Goal: Transaction & Acquisition: Purchase product/service

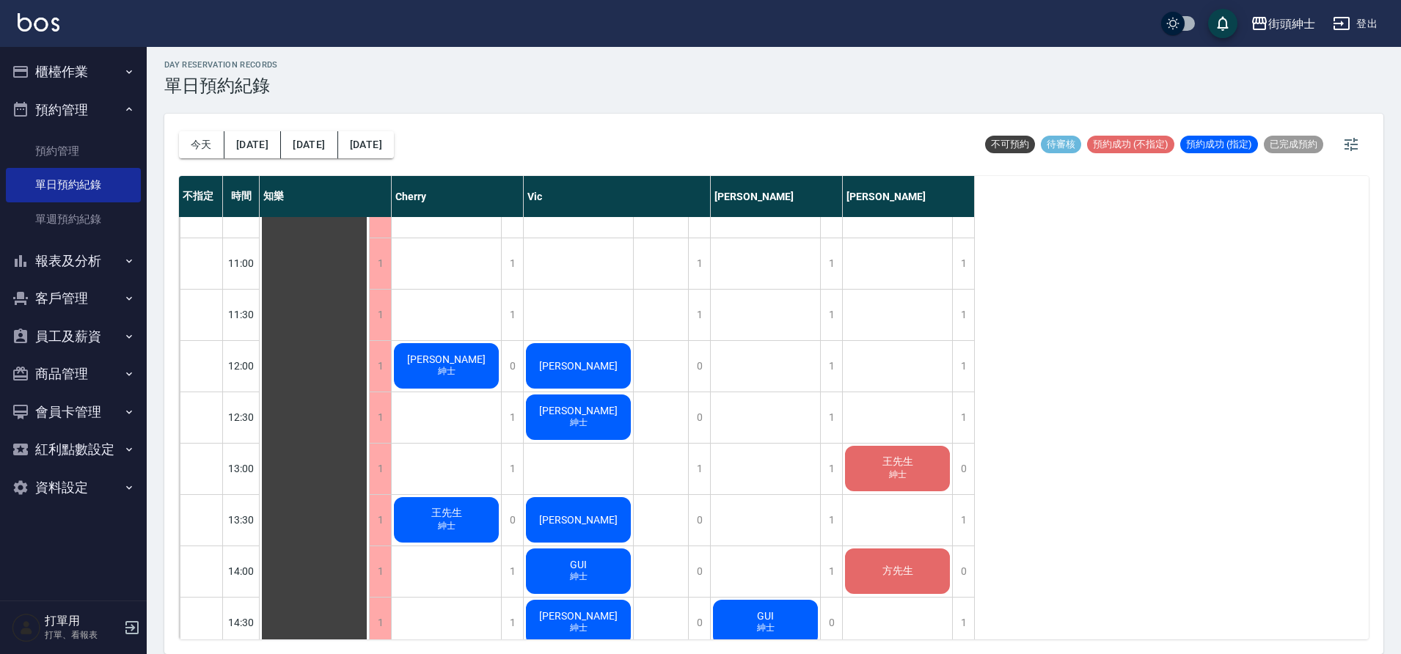
scroll to position [238, 0]
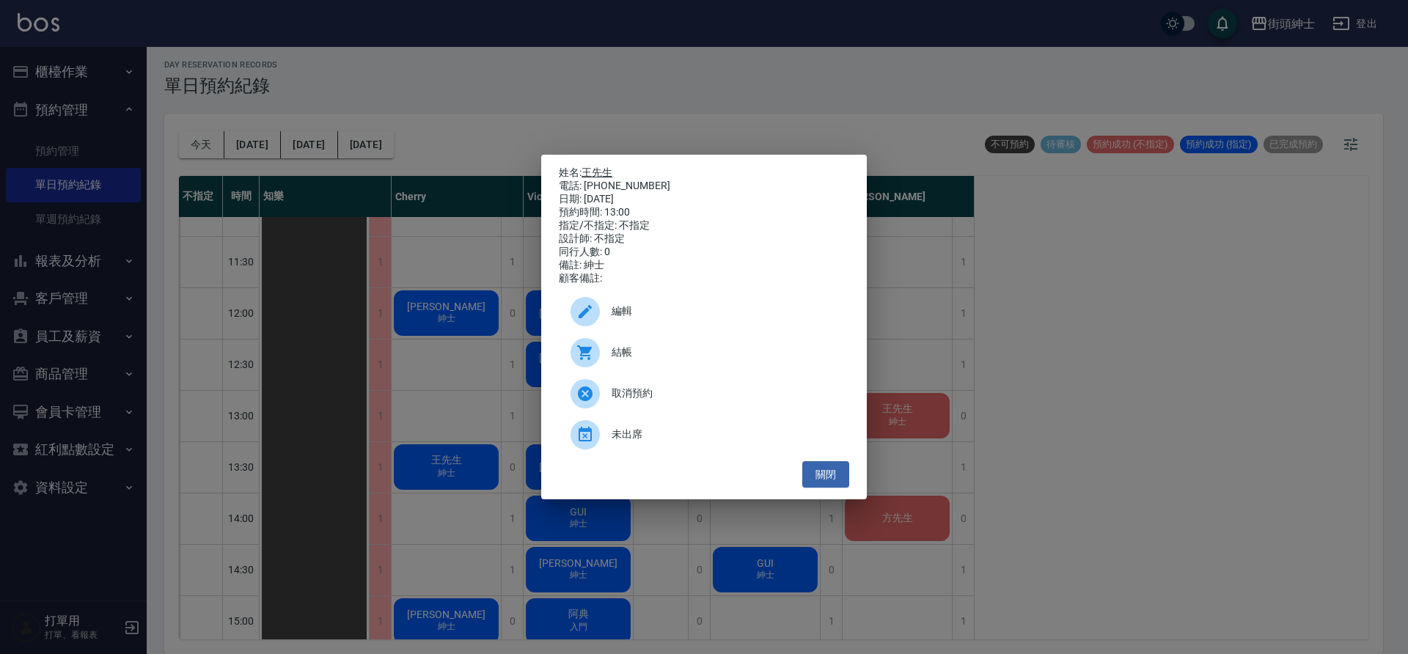
click at [599, 168] on link "王先生" at bounding box center [597, 173] width 31 height 12
click at [390, 234] on div "姓名: 王先生 電話: 0962002125 日期: 2025/08/18 預約時間: 13:00 指定/不指定: 不指定 設計師: 不指定 同行人數: 0 …" at bounding box center [704, 327] width 1408 height 654
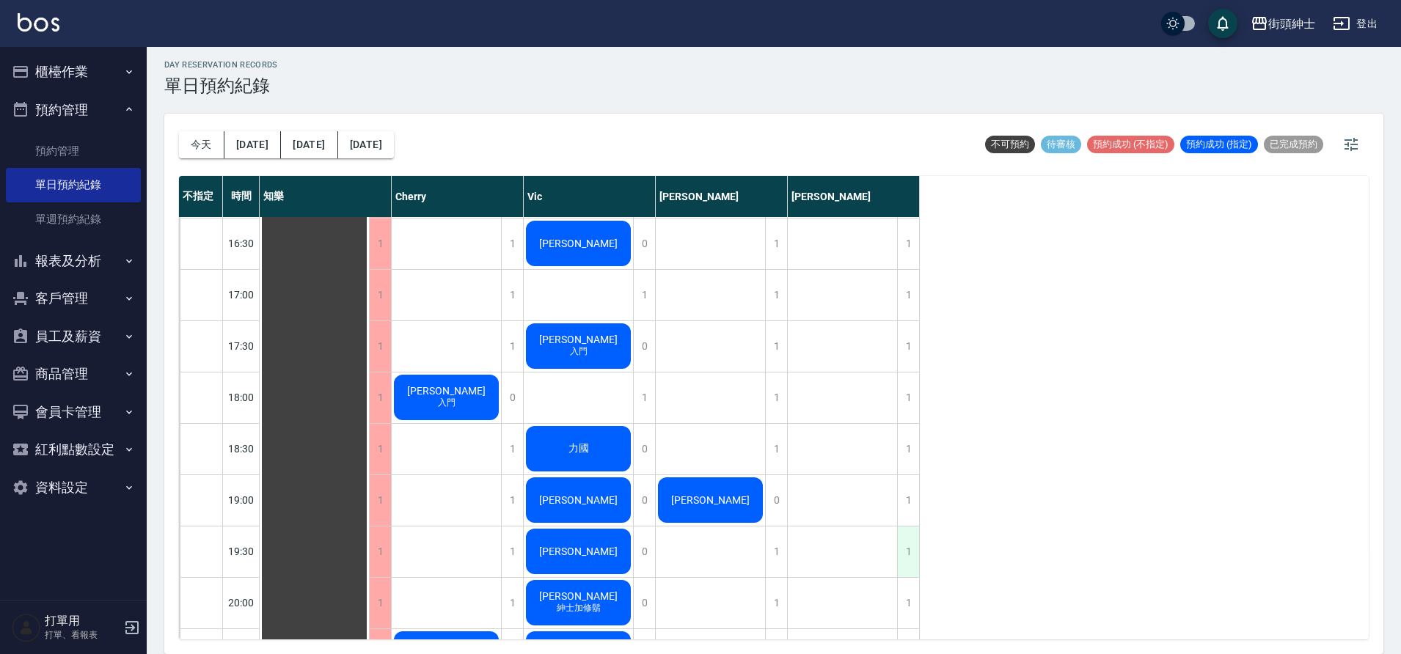
scroll to position [791, 0]
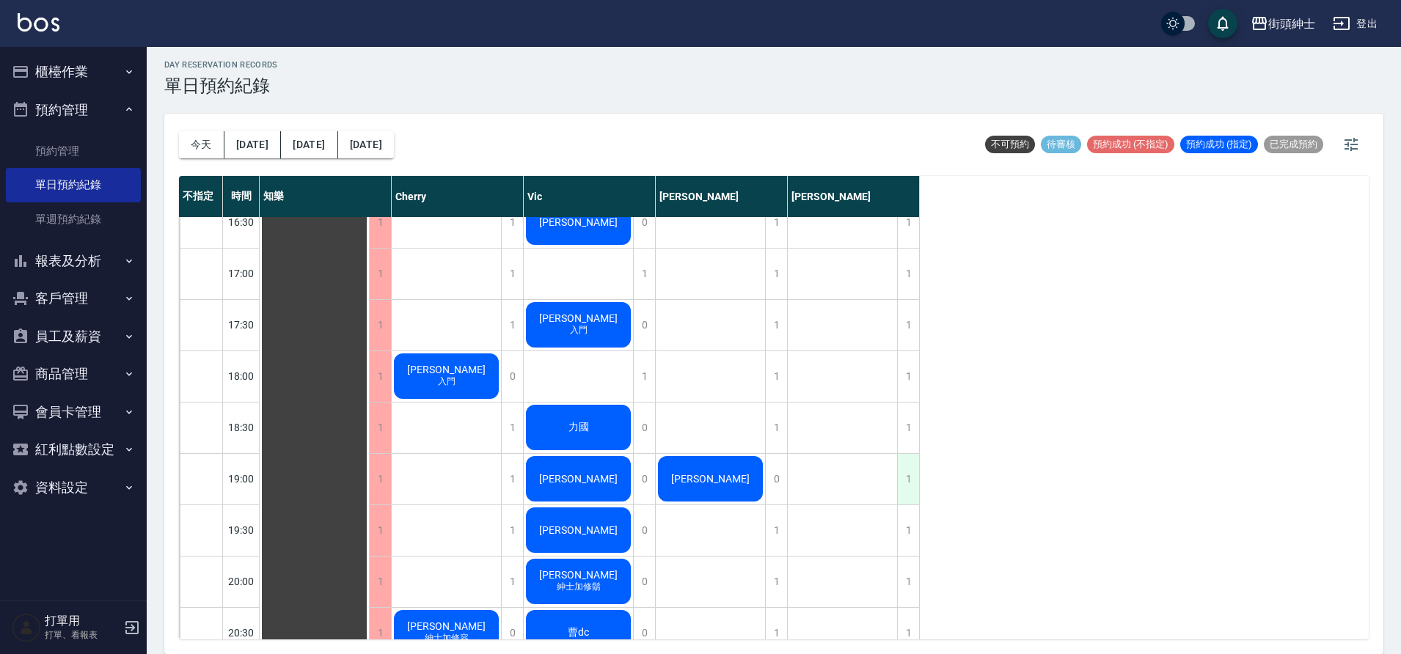
click at [918, 479] on div "1" at bounding box center [908, 479] width 22 height 51
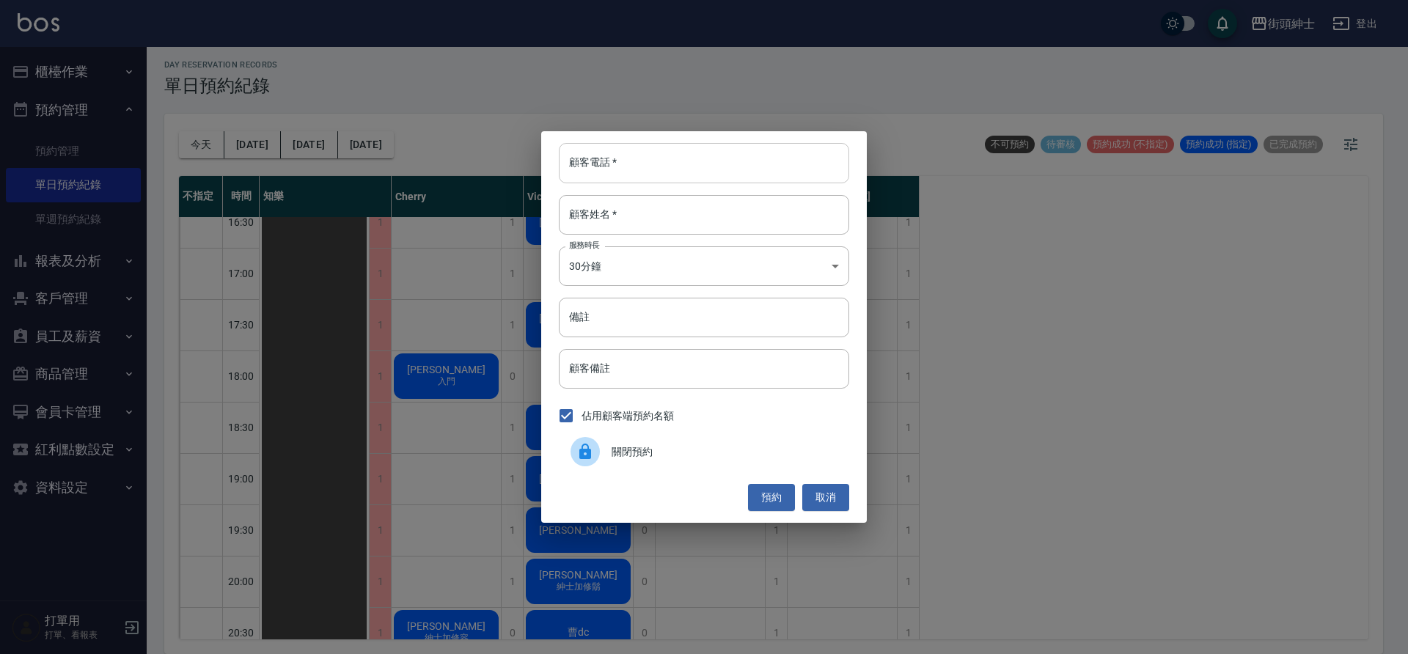
click at [661, 169] on input "顧客電話   *" at bounding box center [704, 163] width 291 height 40
type input "0983828998"
click at [662, 196] on input "顧客姓名   *" at bounding box center [704, 215] width 291 height 40
type input "吳"
click at [773, 490] on button "預約" at bounding box center [771, 497] width 47 height 27
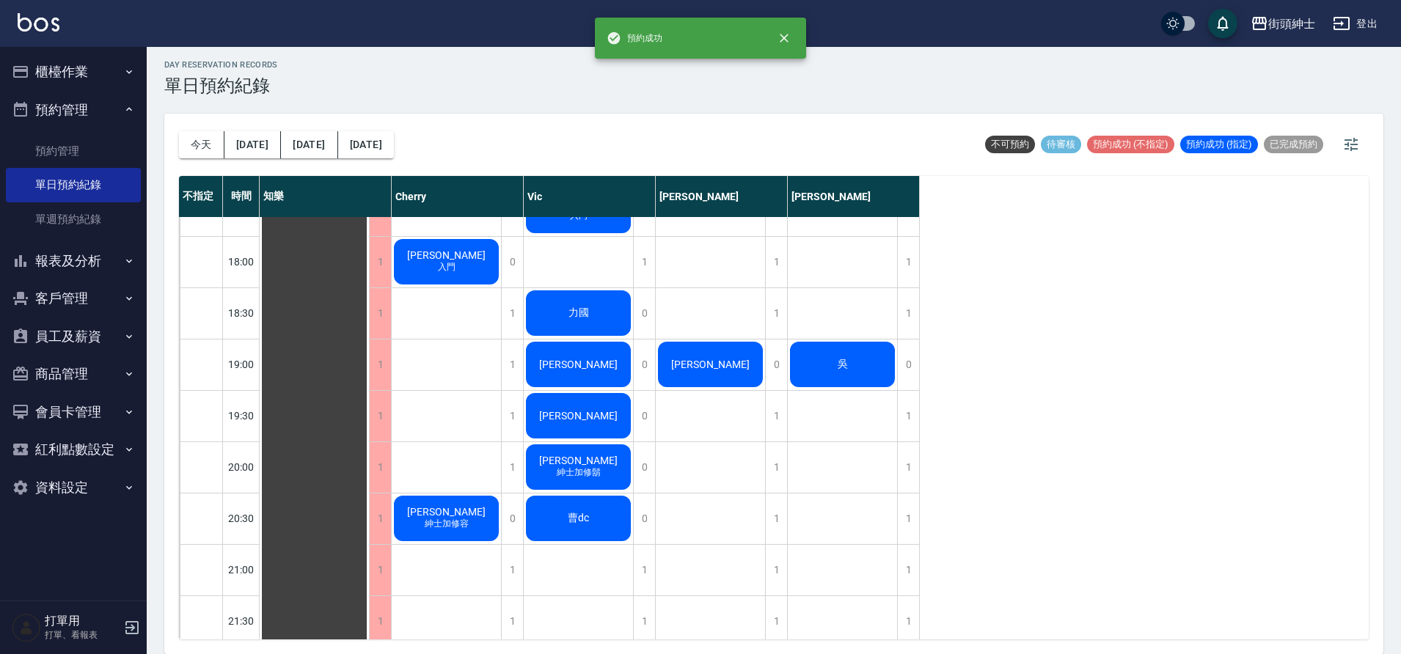
scroll to position [921, 0]
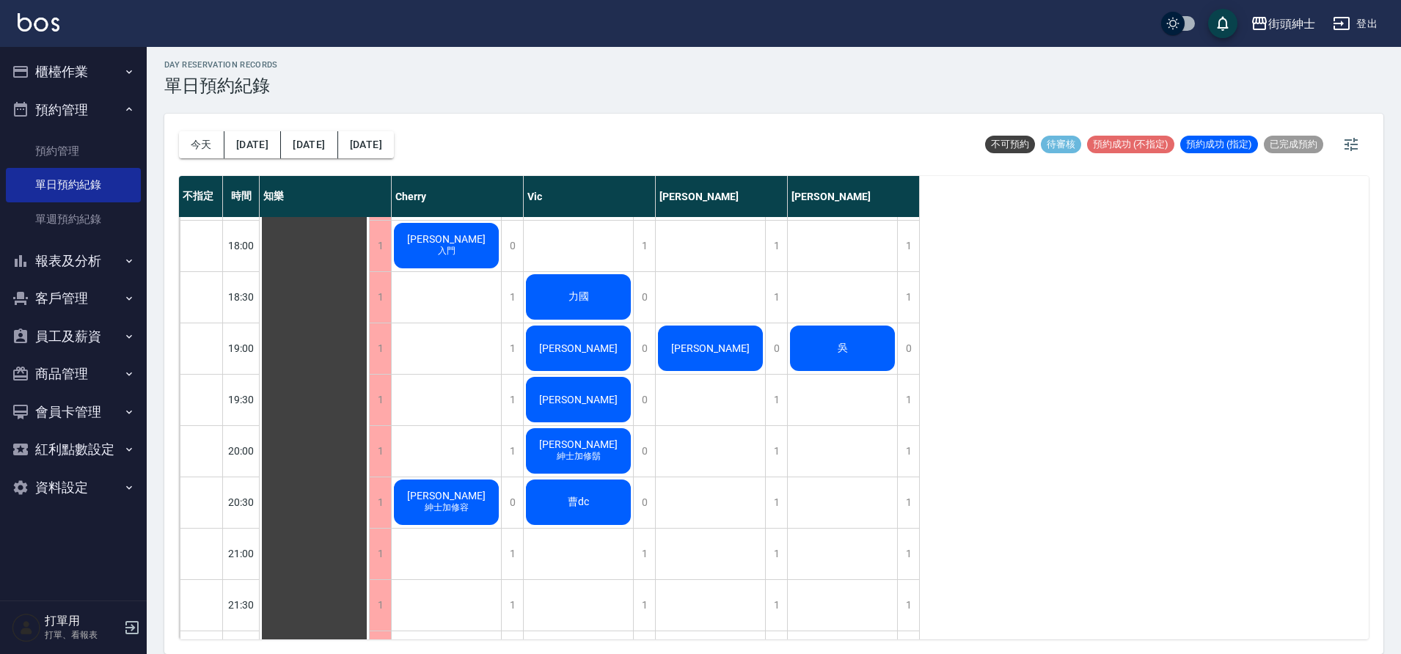
click at [369, 348] on div "吳" at bounding box center [314, 40] width 109 height 1488
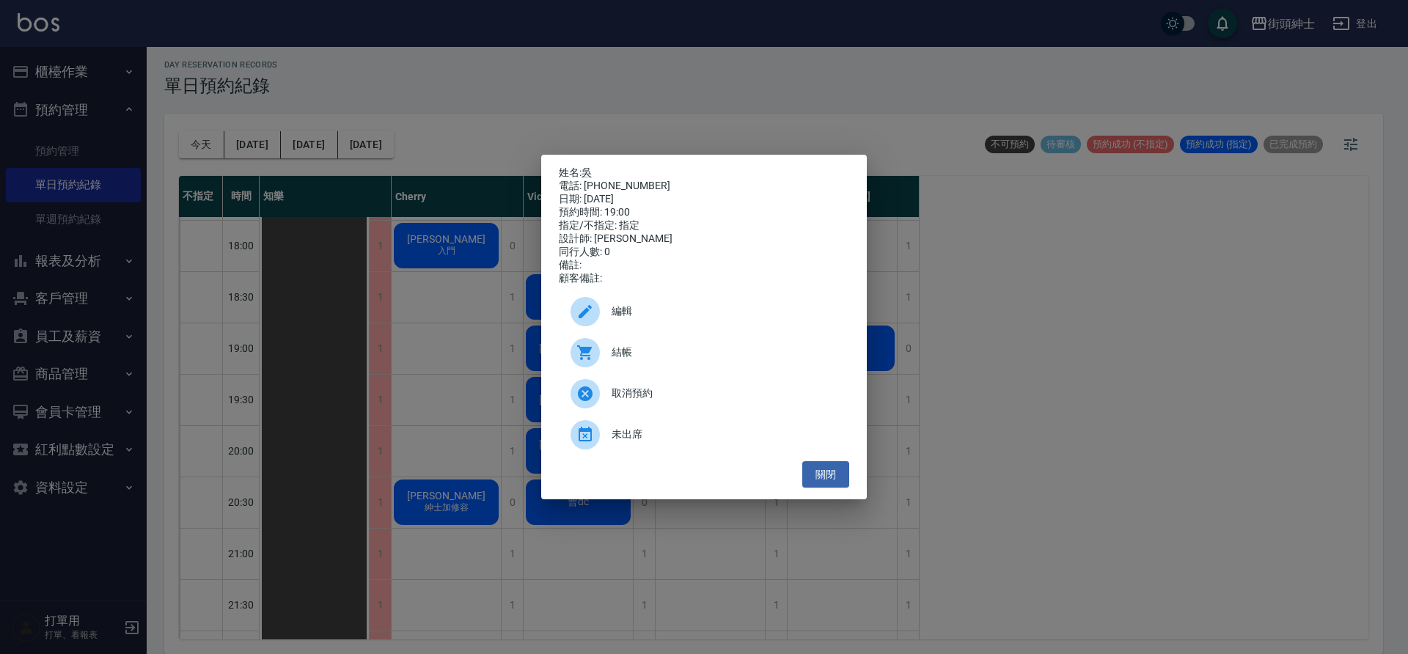
click at [642, 319] on span "編輯" at bounding box center [725, 311] width 226 height 15
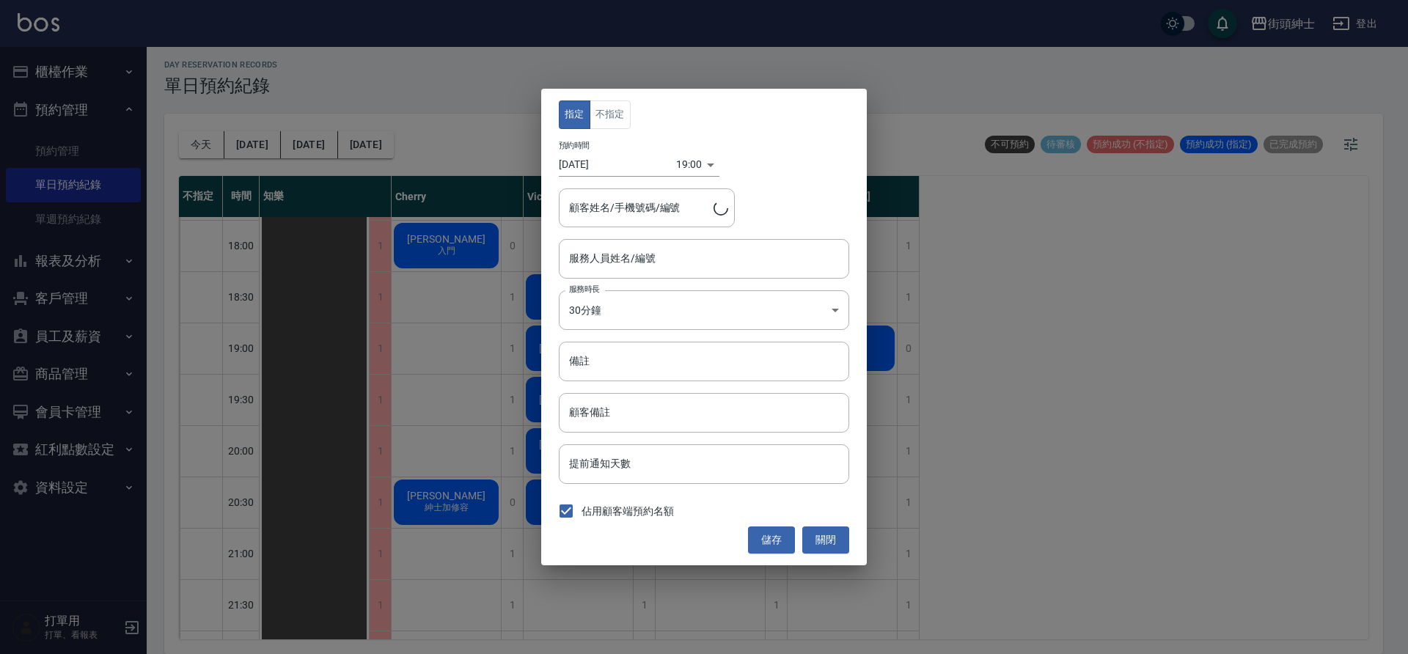
type input "eric(無代號)"
type input "吳/0983828998"
click at [605, 108] on button "不指定" at bounding box center [610, 115] width 41 height 29
click at [788, 535] on button "儲存" at bounding box center [771, 540] width 47 height 27
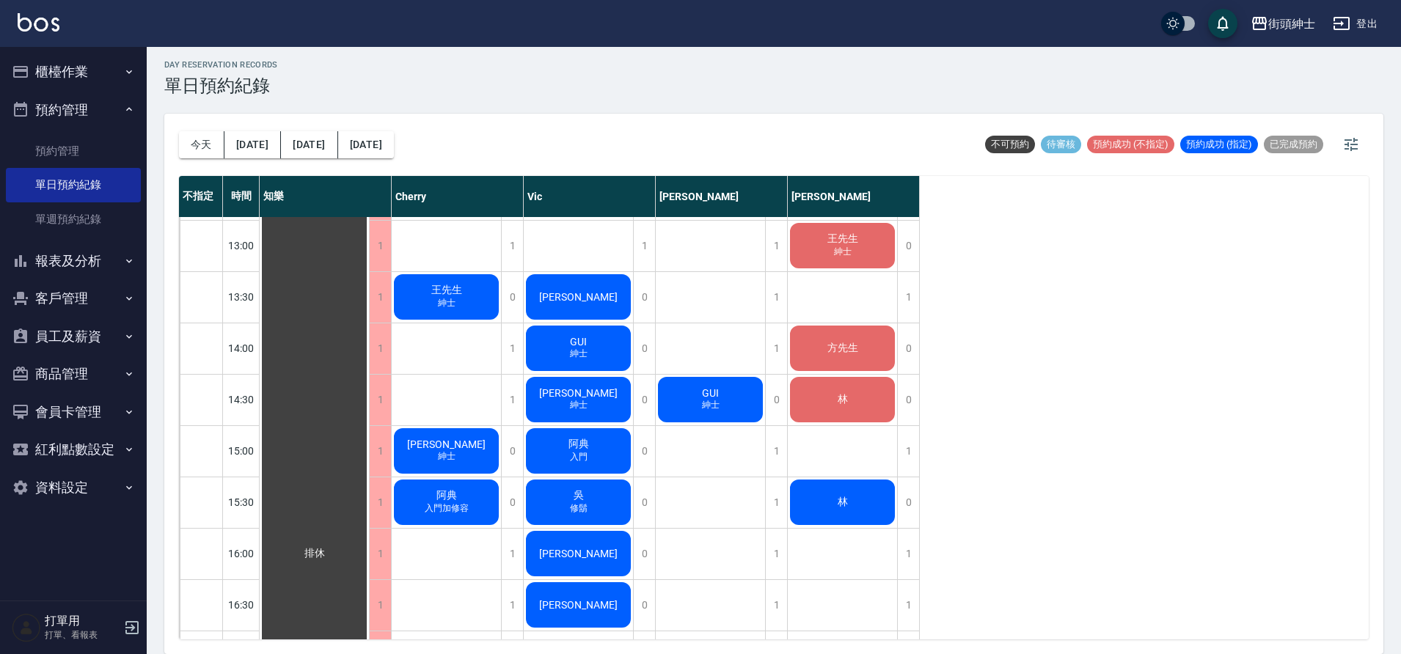
scroll to position [382, 0]
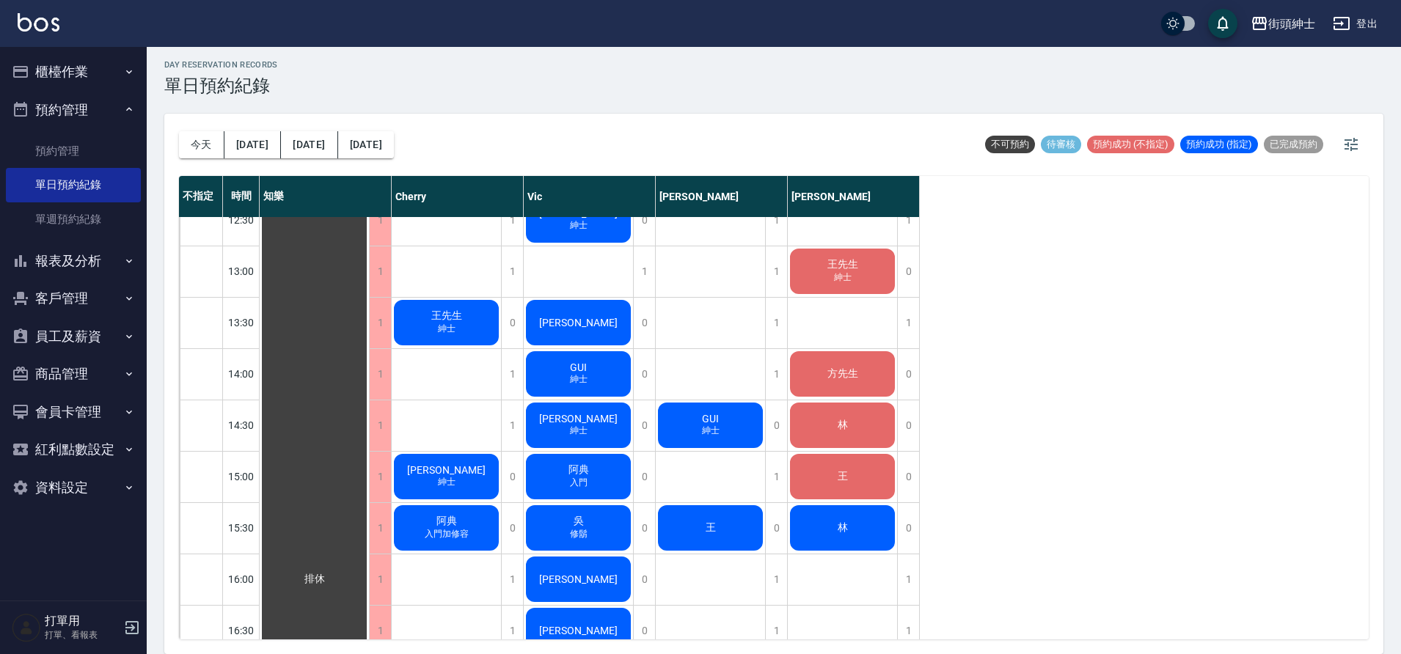
click at [369, 428] on div "林" at bounding box center [314, 580] width 109 height 1488
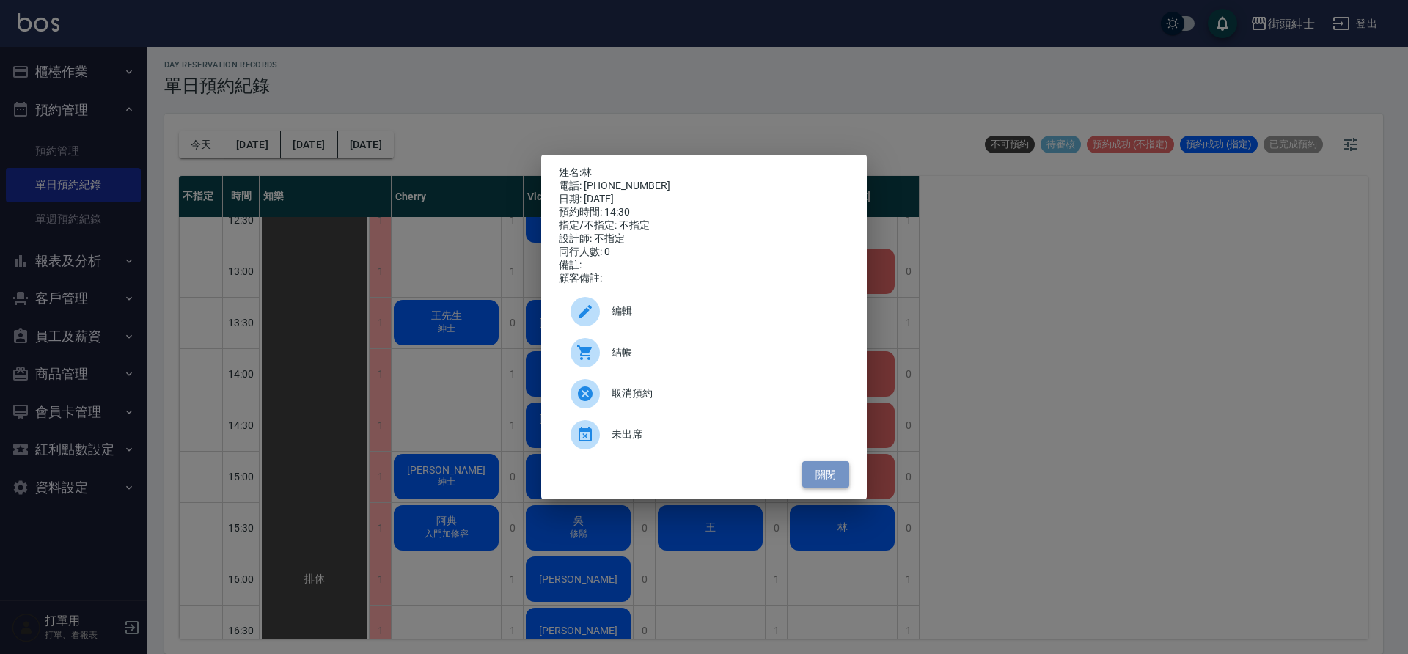
click at [824, 479] on button "關閉" at bounding box center [826, 474] width 47 height 27
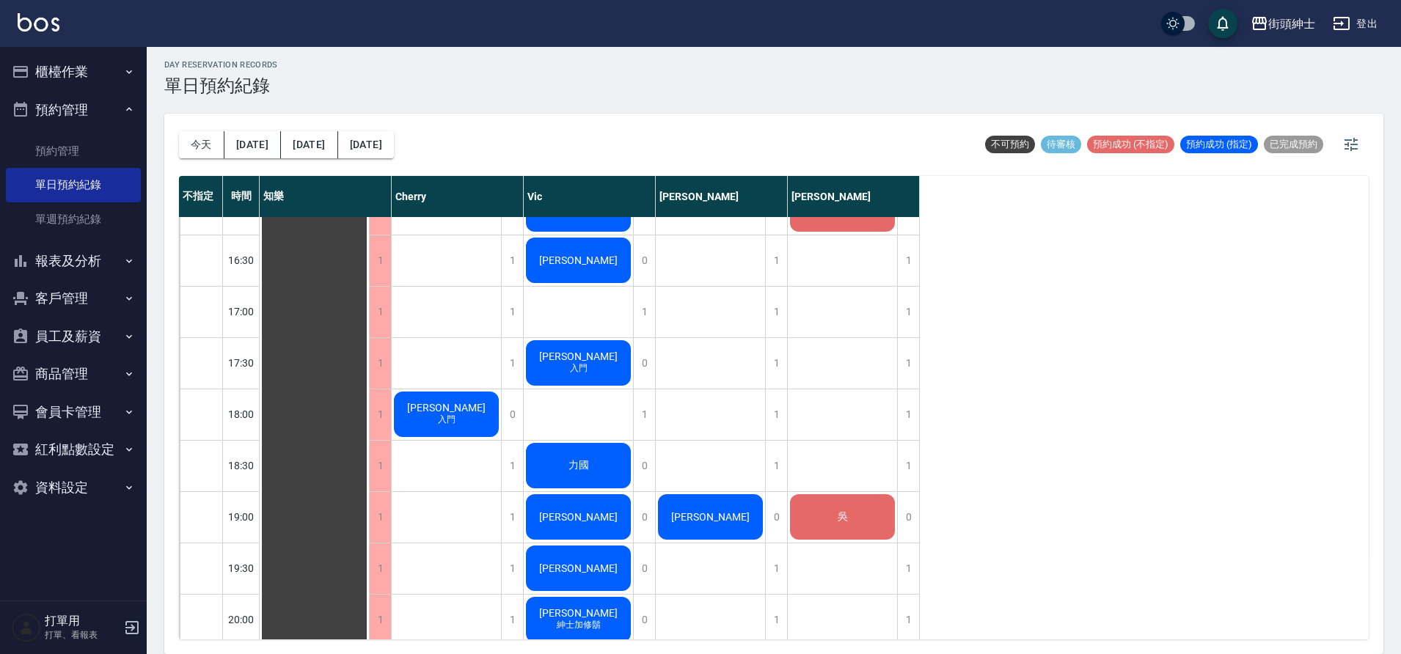
scroll to position [723, 0]
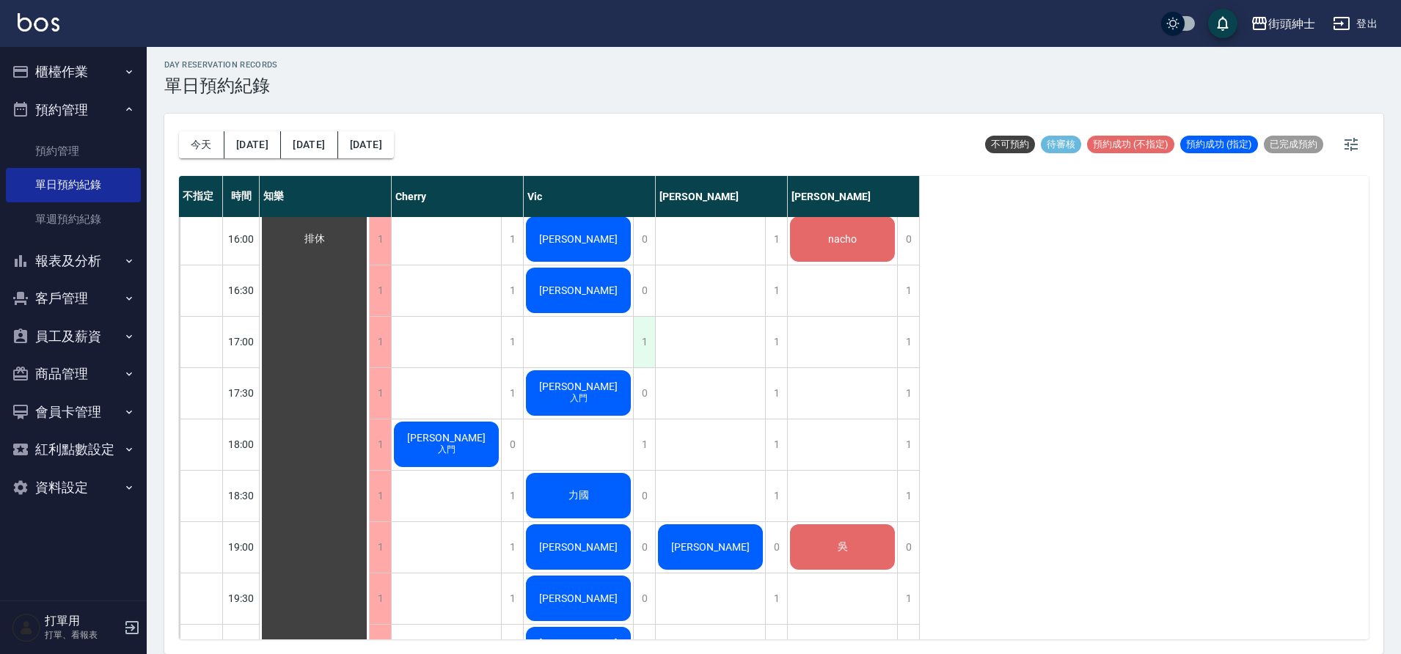
click at [643, 349] on div "1" at bounding box center [644, 342] width 22 height 51
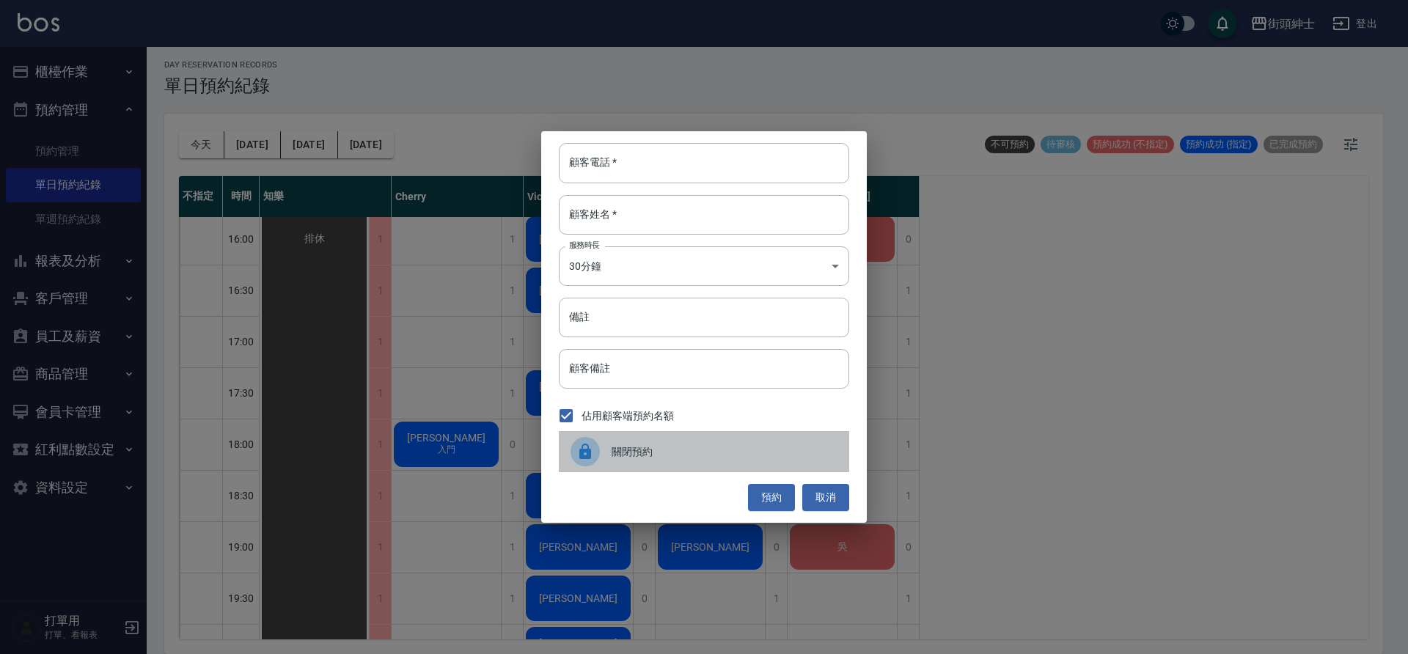
click at [690, 449] on span "關閉預約" at bounding box center [725, 452] width 226 height 15
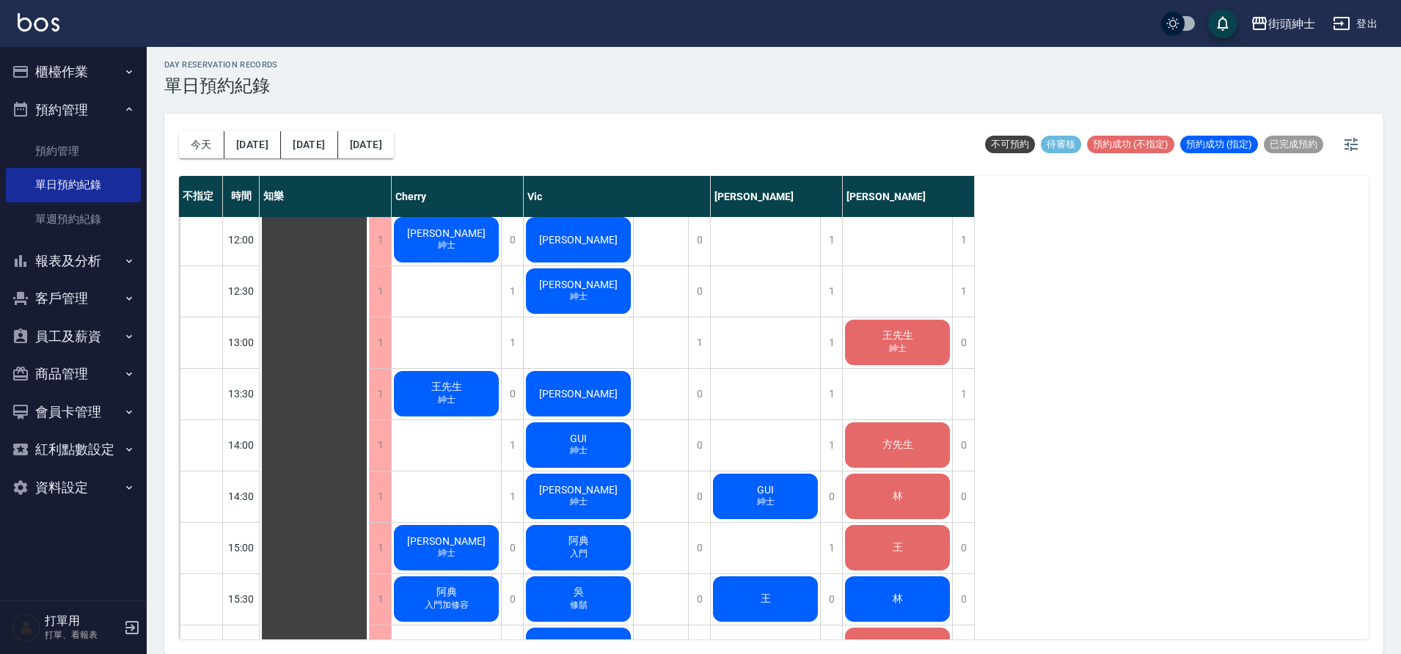
scroll to position [448, 0]
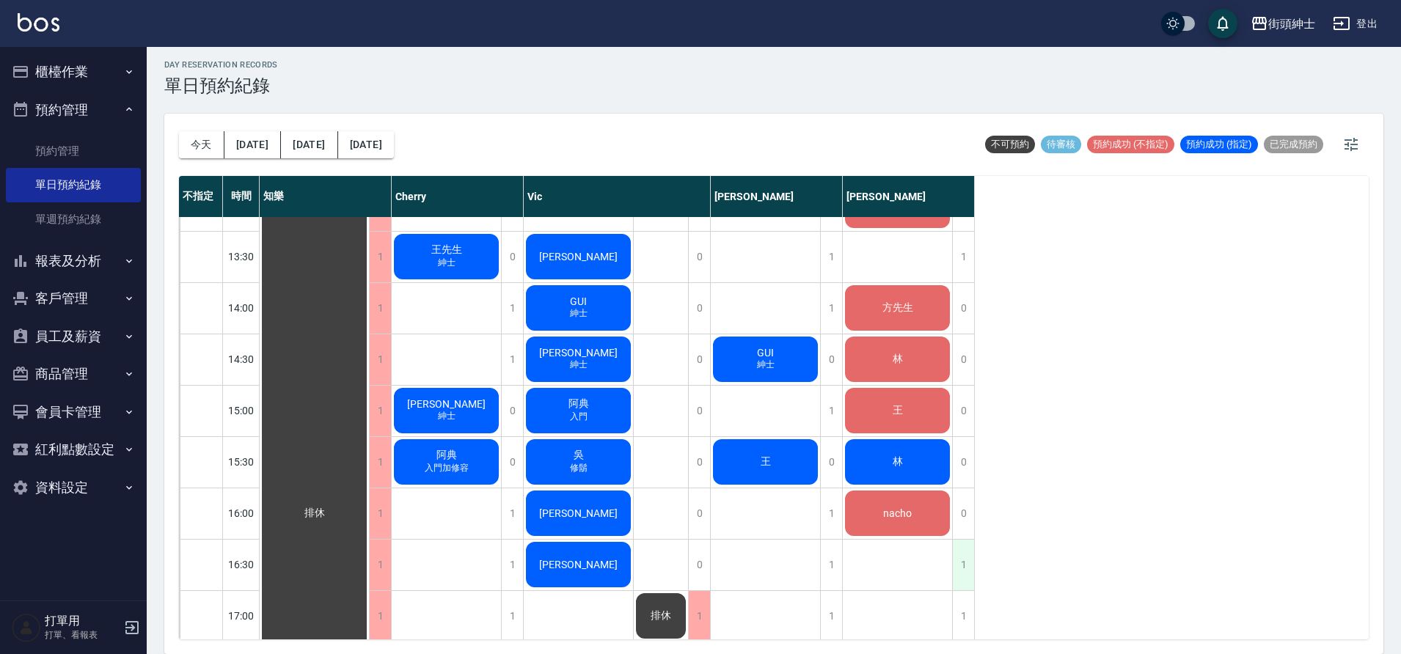
click at [964, 565] on div "1" at bounding box center [963, 565] width 22 height 51
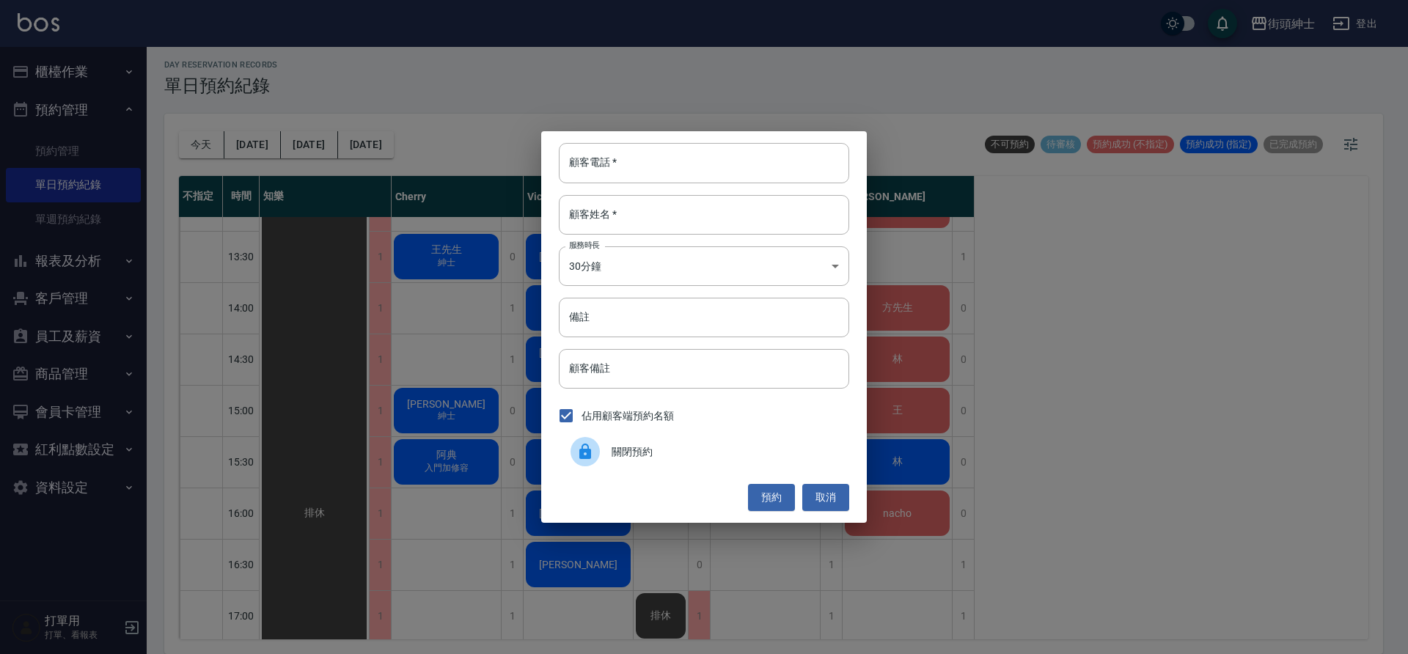
click at [717, 447] on span "關閉預約" at bounding box center [725, 452] width 226 height 15
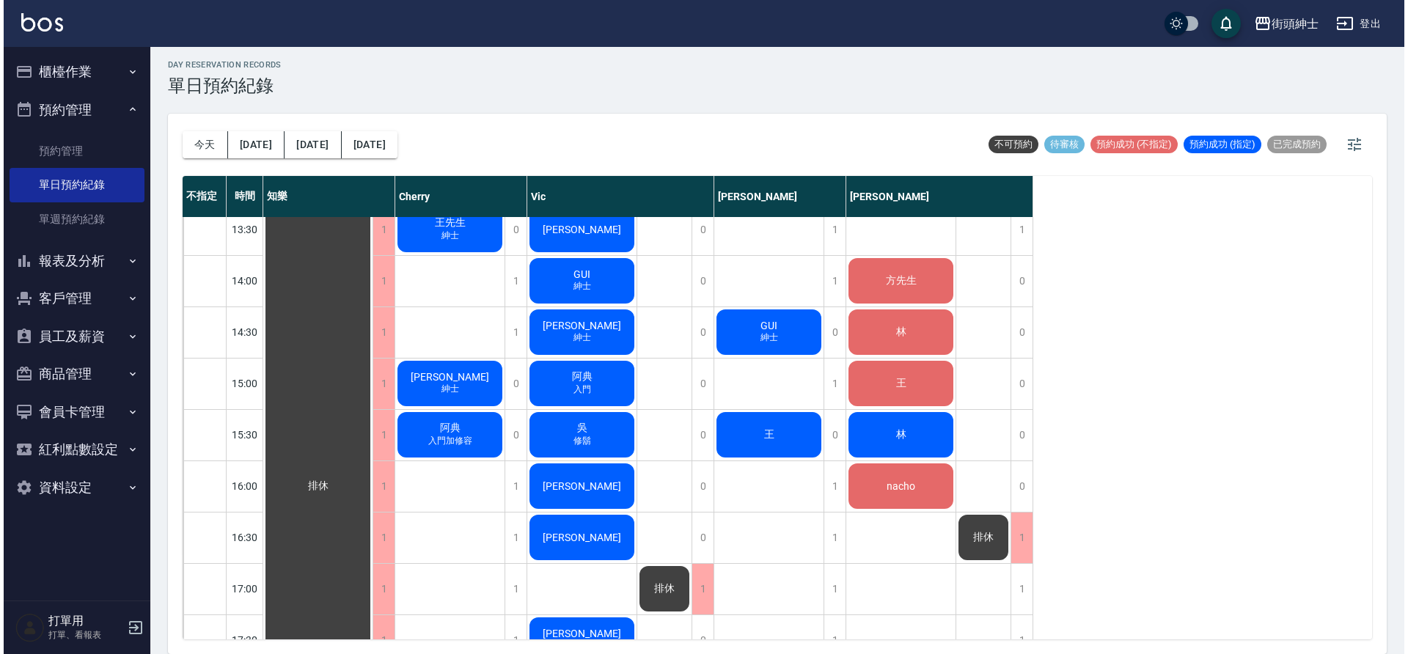
scroll to position [332, 0]
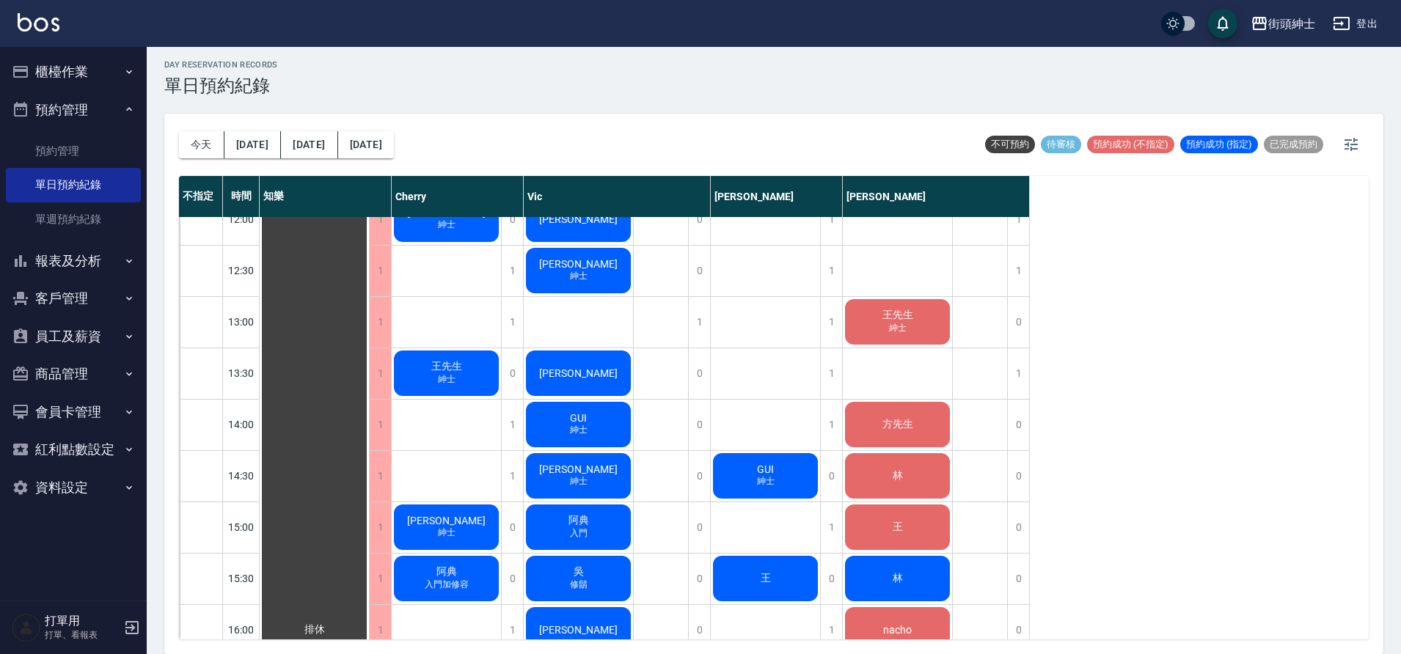
click at [458, 231] on span "紳士" at bounding box center [446, 225] width 23 height 12
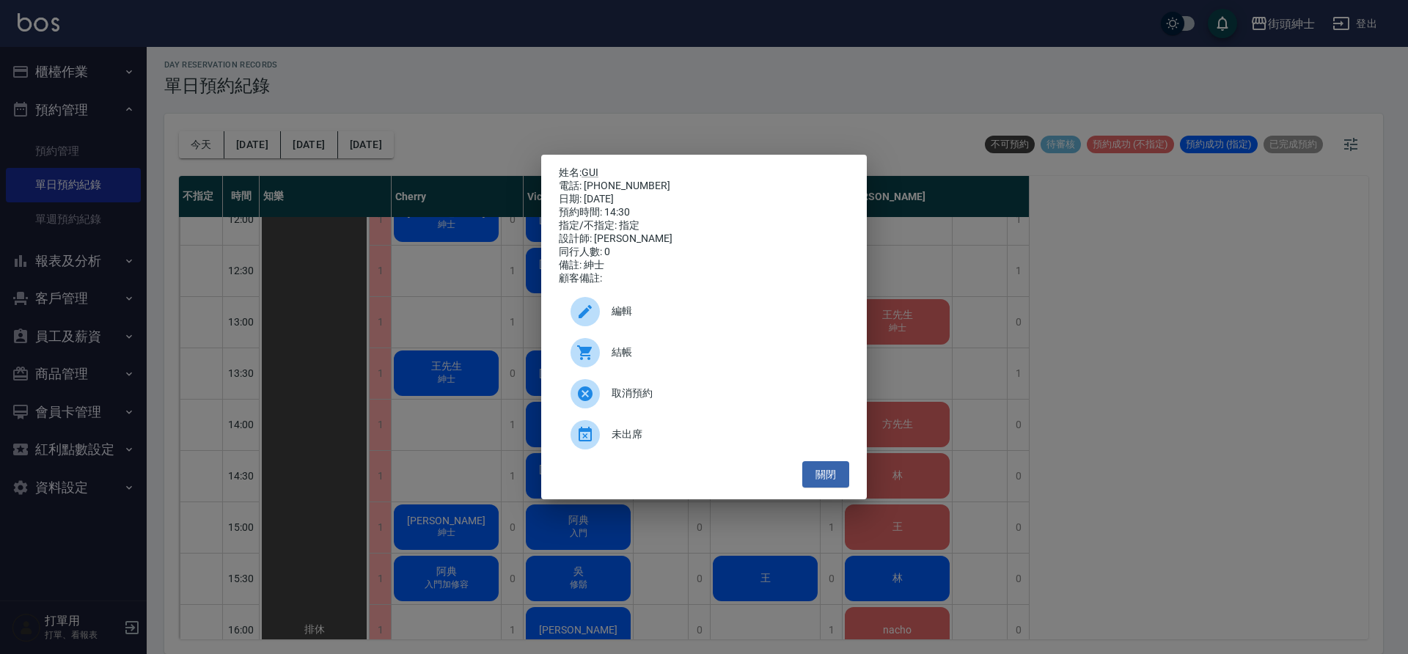
click at [704, 313] on span "編輯" at bounding box center [725, 311] width 226 height 15
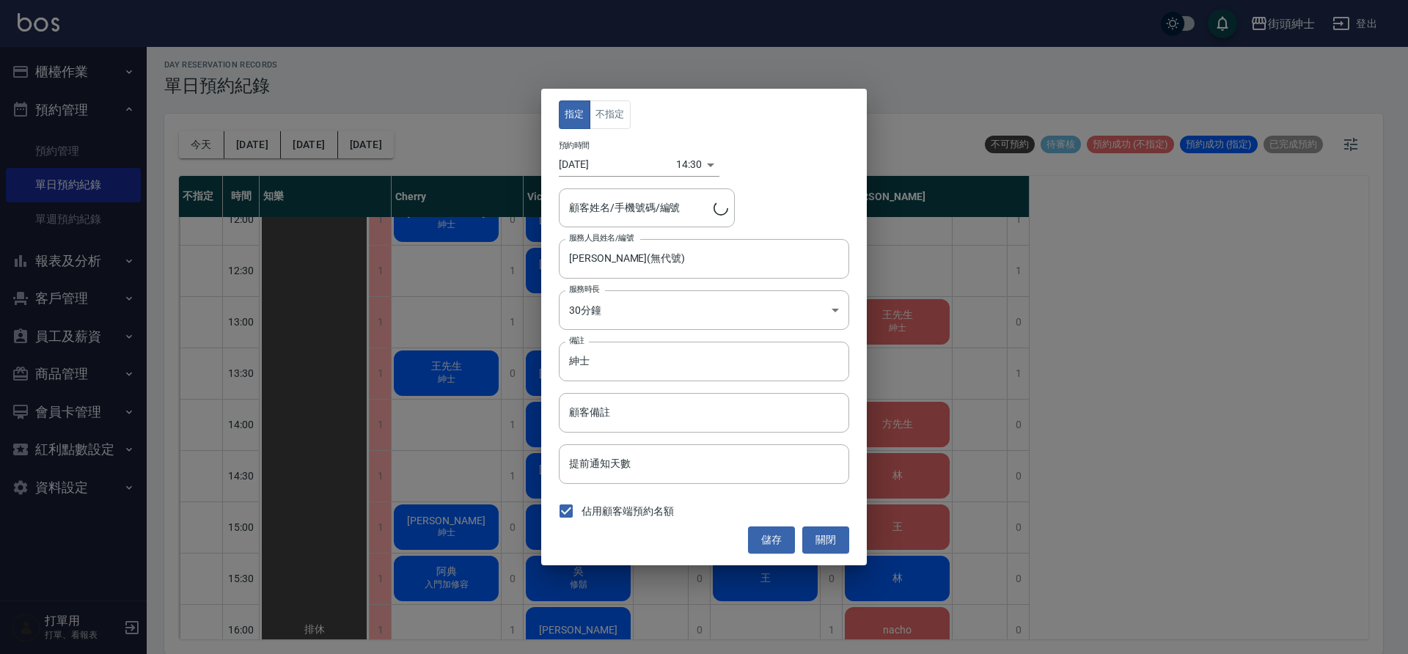
type input "GUI/0987681834"
click at [676, 167] on body "街頭紳士 登出 櫃檯作業 打帳單 帳單列表 營業儀表板 現金收支登錄 材料自購登錄 每日結帳 排班表 現場電腦打卡 預約管理 預約管理 單日預約紀錄 單週預約…" at bounding box center [704, 325] width 1408 height 659
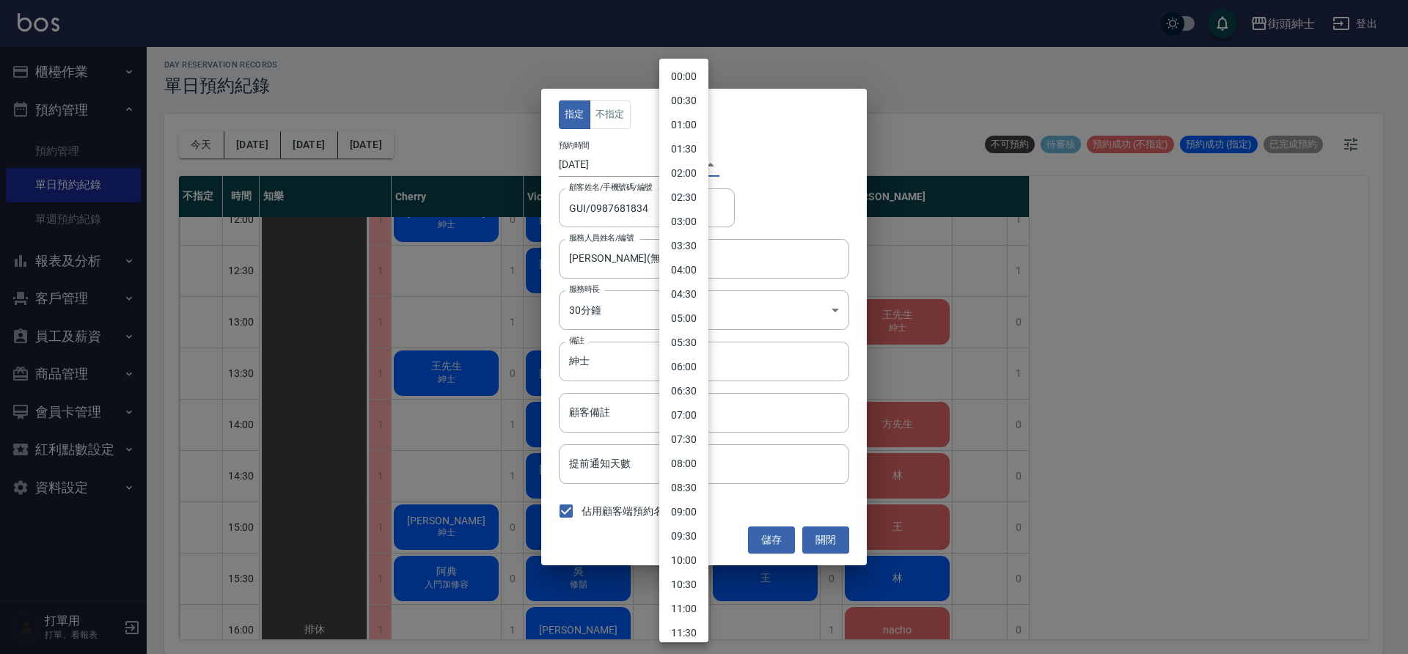
scroll to position [428, 0]
click at [696, 329] on li "14:00" at bounding box center [684, 326] width 49 height 24
type input "1755496800000"
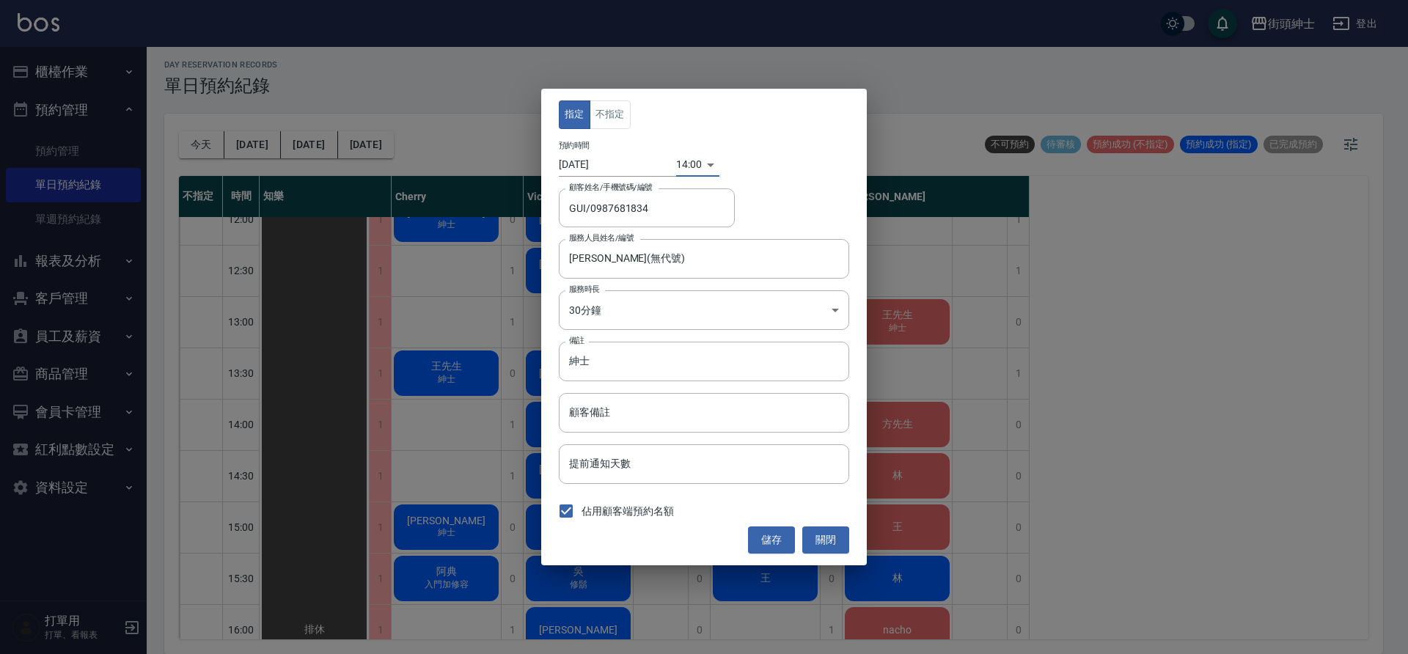
click at [772, 535] on button "儲存" at bounding box center [771, 540] width 47 height 27
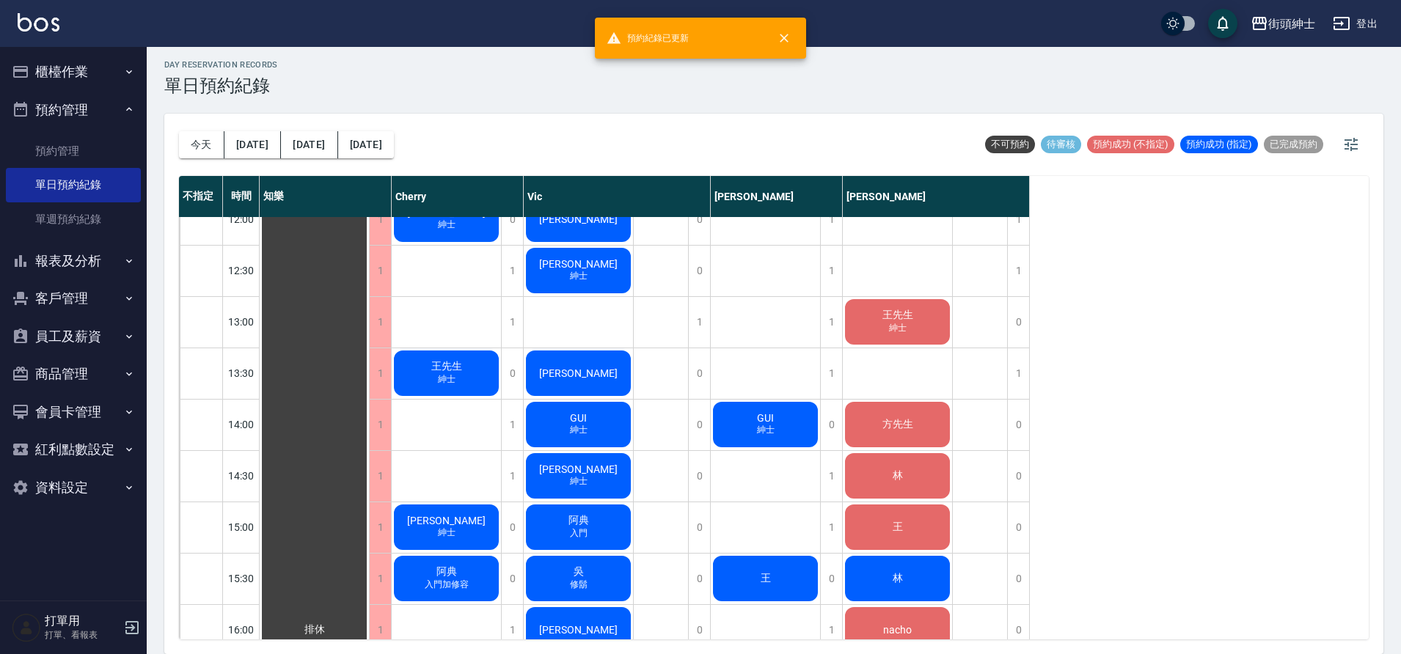
click at [369, 428] on div "GUI 紳士" at bounding box center [314, 630] width 109 height 1488
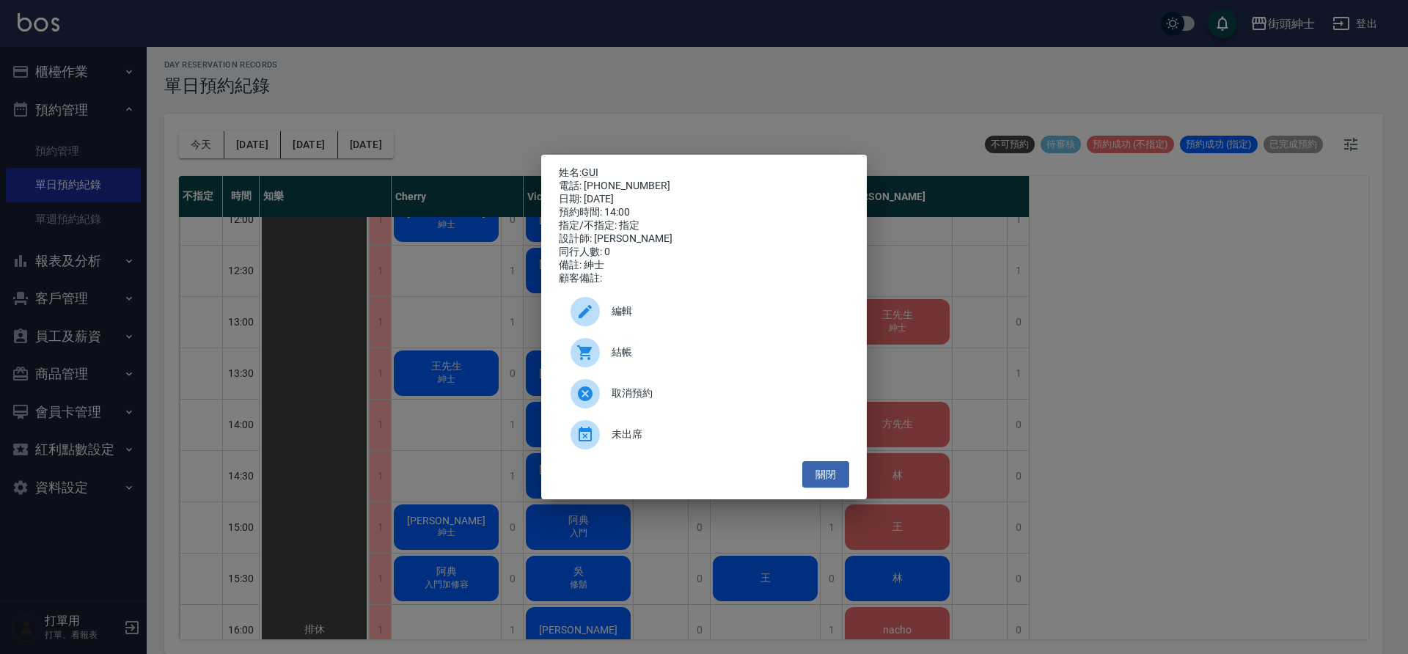
click at [718, 303] on div "編輯" at bounding box center [704, 311] width 291 height 41
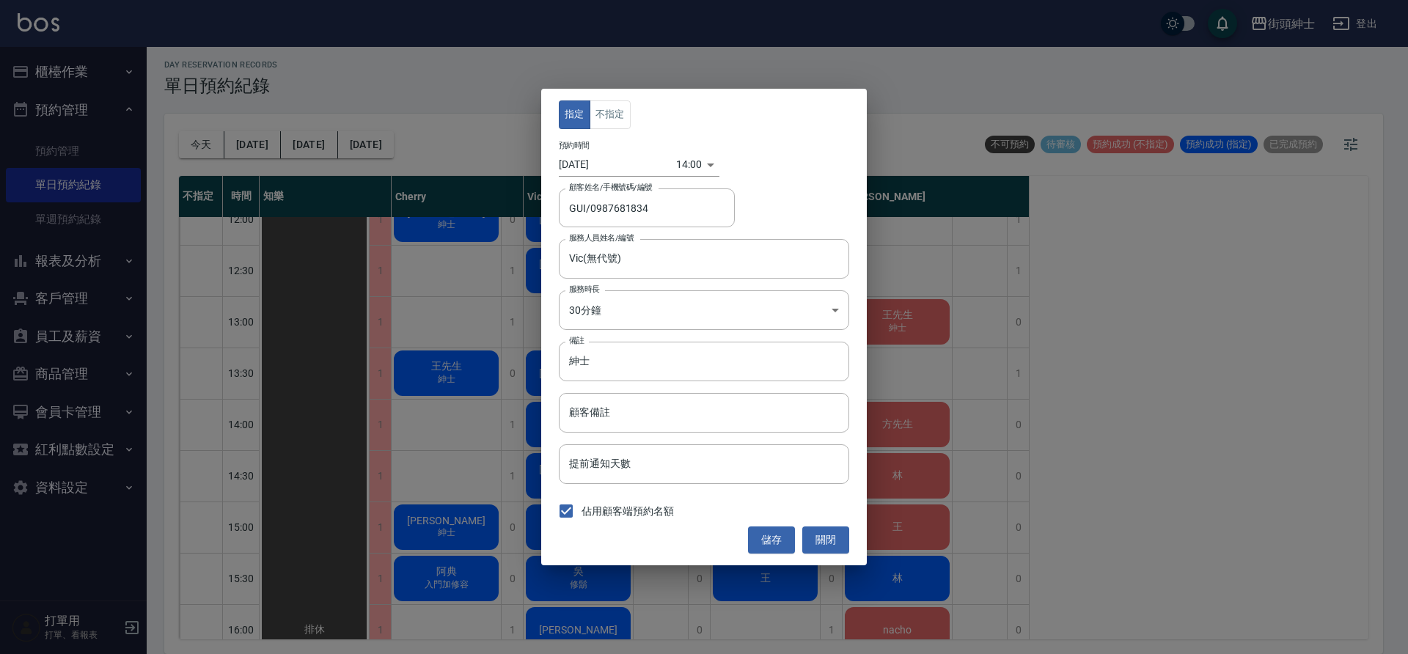
click at [684, 161] on body "街頭紳士 登出 櫃檯作業 打帳單 帳單列表 營業儀表板 現金收支登錄 材料自購登錄 每日結帳 排班表 現場電腦打卡 預約管理 預約管理 單日預約紀錄 單週預約…" at bounding box center [704, 325] width 1408 height 659
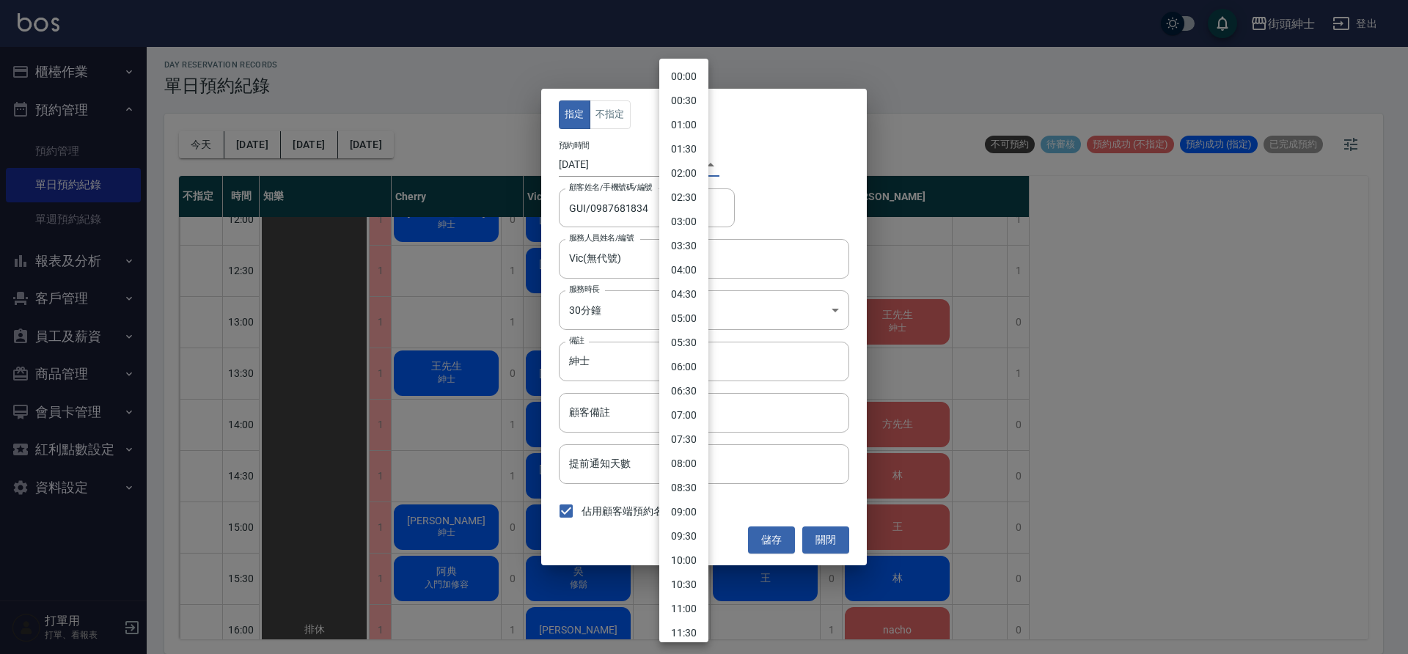
scroll to position [404, 0]
click at [691, 373] on li "14:30" at bounding box center [684, 374] width 49 height 24
type input "1755498600000"
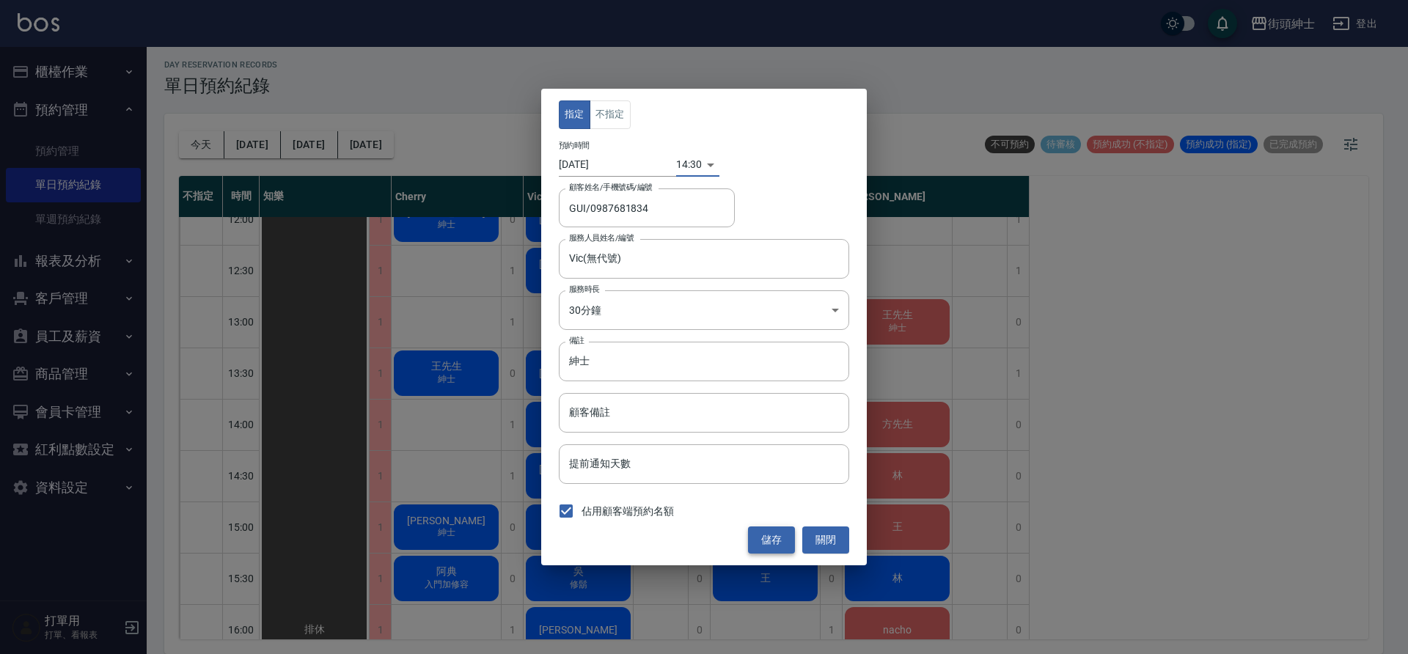
click at [776, 532] on button "儲存" at bounding box center [771, 540] width 47 height 27
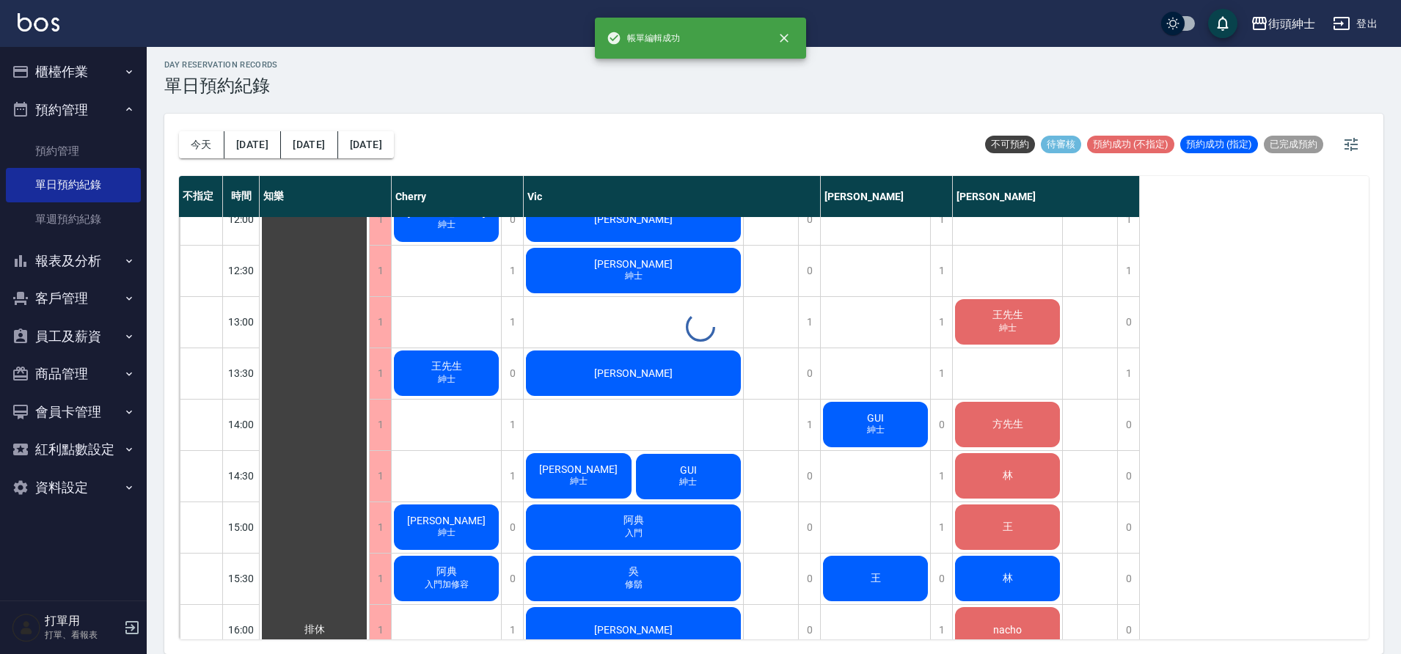
click at [369, 475] on div "威廉 紳士" at bounding box center [314, 630] width 109 height 1488
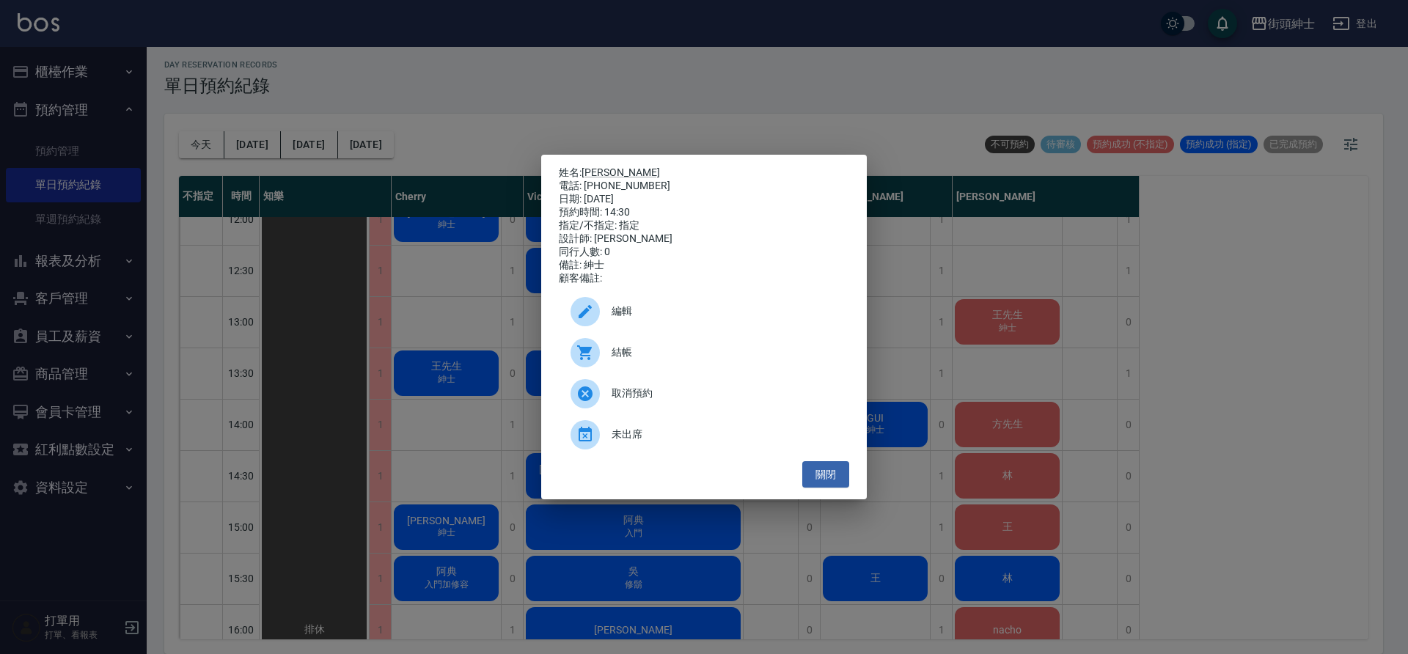
click at [737, 315] on span "編輯" at bounding box center [725, 311] width 226 height 15
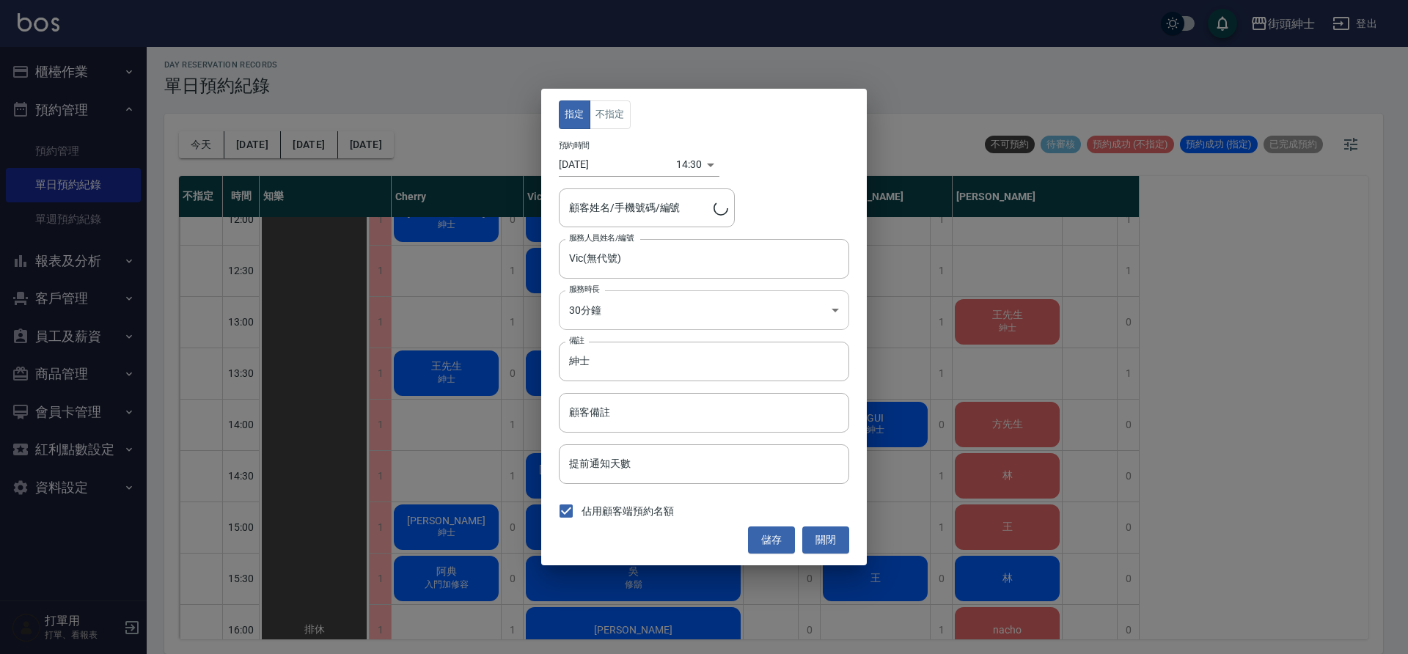
type input "威廉/0989862838"
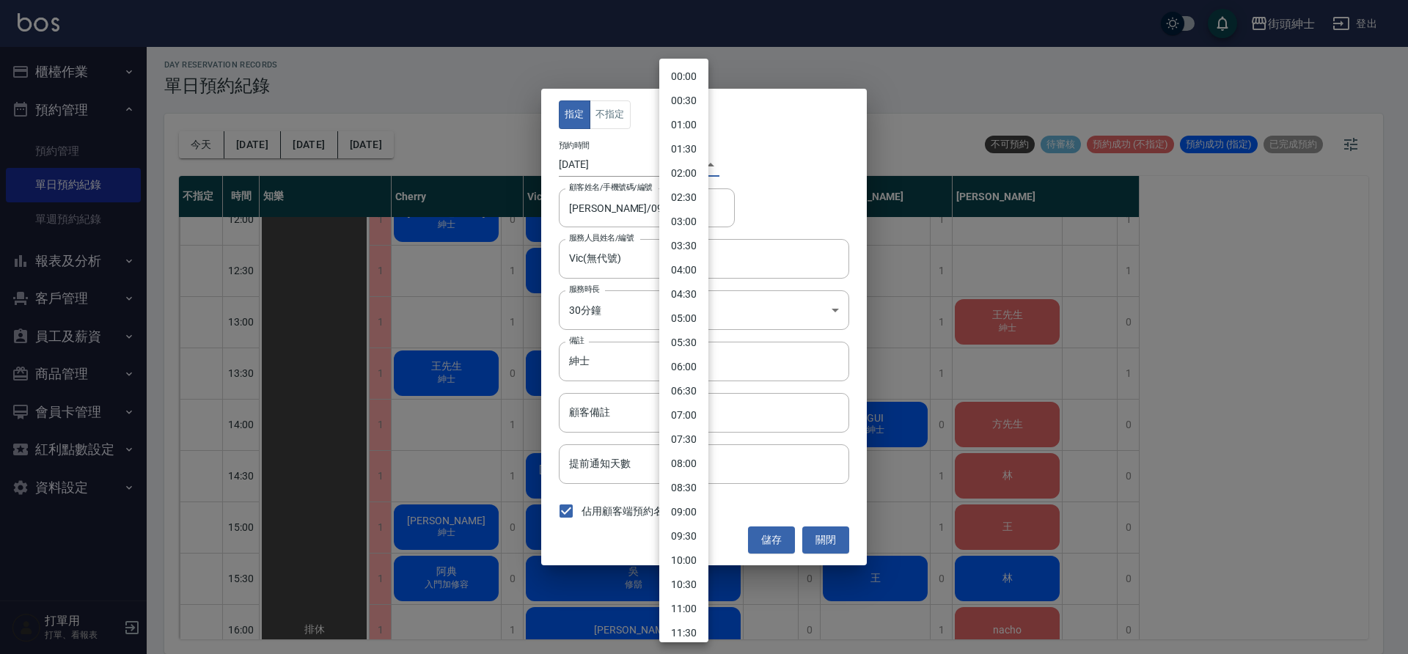
click at [676, 161] on body "街頭紳士 登出 櫃檯作業 打帳單 帳單列表 營業儀表板 現金收支登錄 材料自購登錄 每日結帳 排班表 現場電腦打卡 預約管理 預約管理 單日預約紀錄 單週預約…" at bounding box center [704, 325] width 1408 height 659
click at [692, 332] on li "14:00" at bounding box center [684, 326] width 49 height 24
type input "1755496800000"
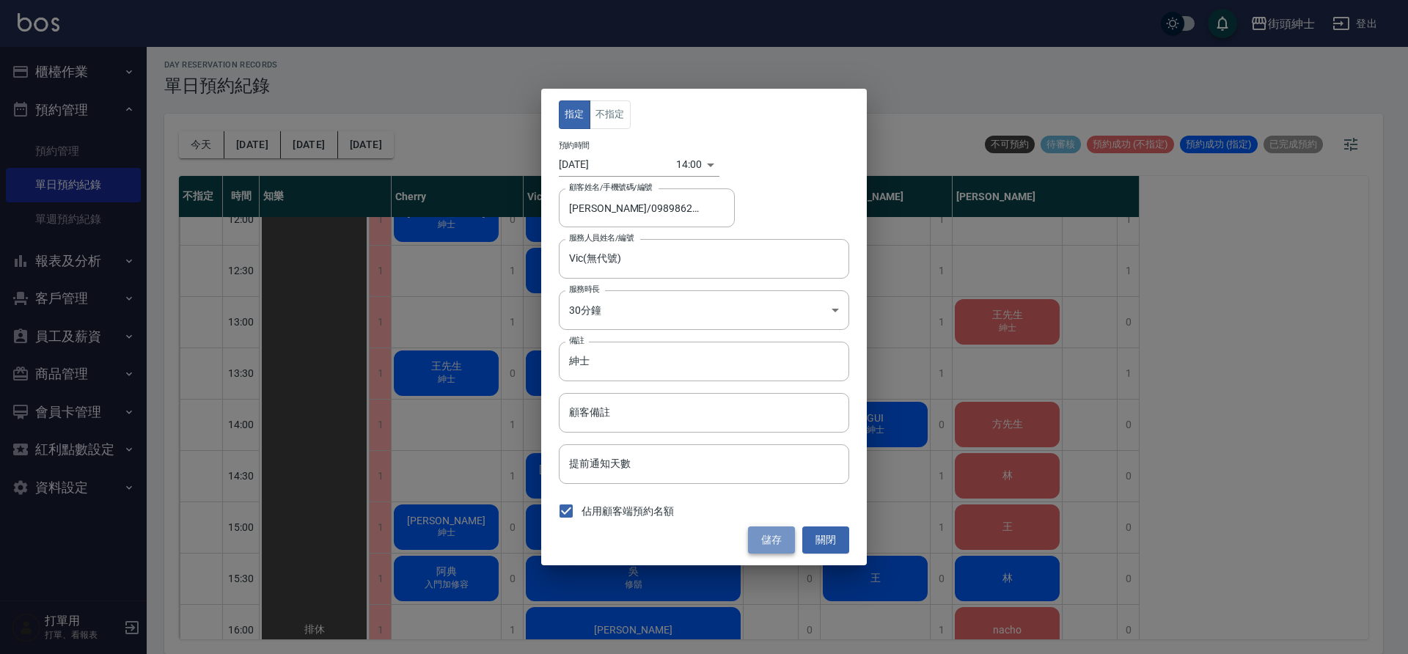
drag, startPoint x: 771, startPoint y: 547, endPoint x: 739, endPoint y: 535, distance: 33.7
click at [771, 546] on button "儲存" at bounding box center [771, 540] width 47 height 27
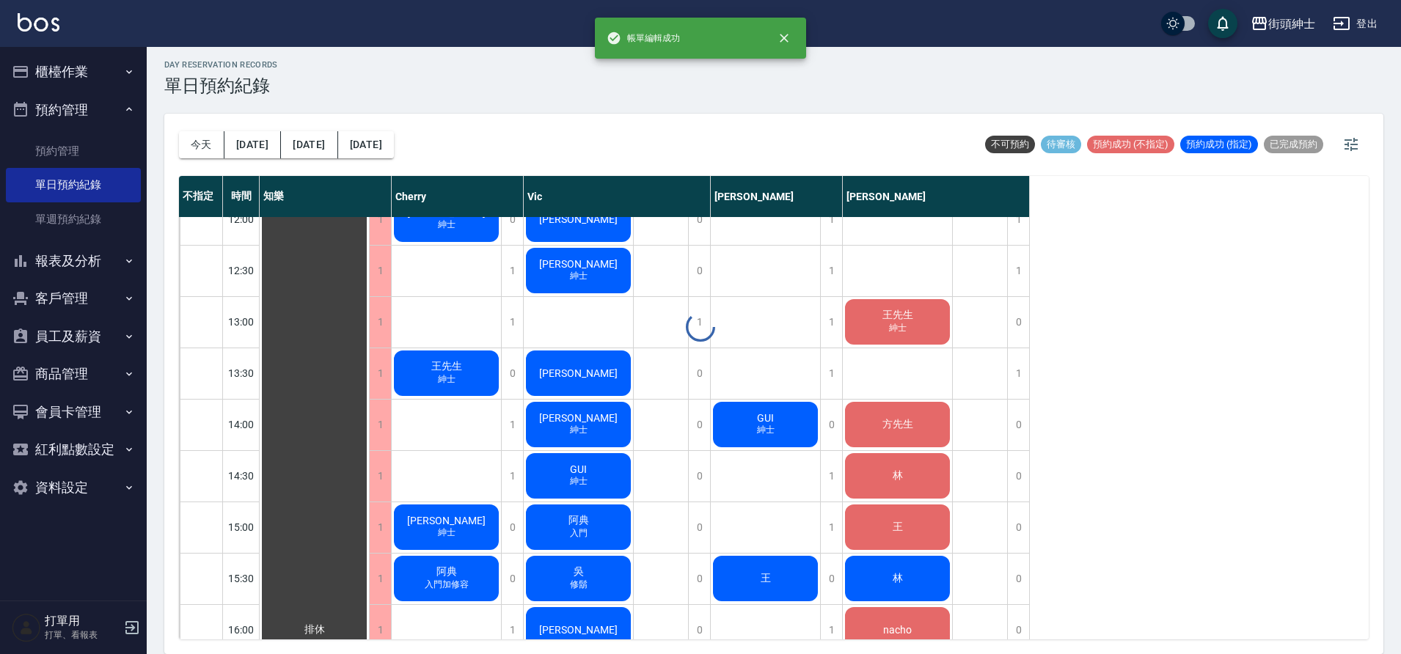
drag, startPoint x: 466, startPoint y: 532, endPoint x: 585, endPoint y: 431, distance: 156.2
click at [466, 532] on div "day Reservation records 單日預約紀錄 今天 明天 後天 2025/08/18 不可預約 待審核 預約成功 (不指定) 預約成功 (指定…" at bounding box center [774, 349] width 1254 height 612
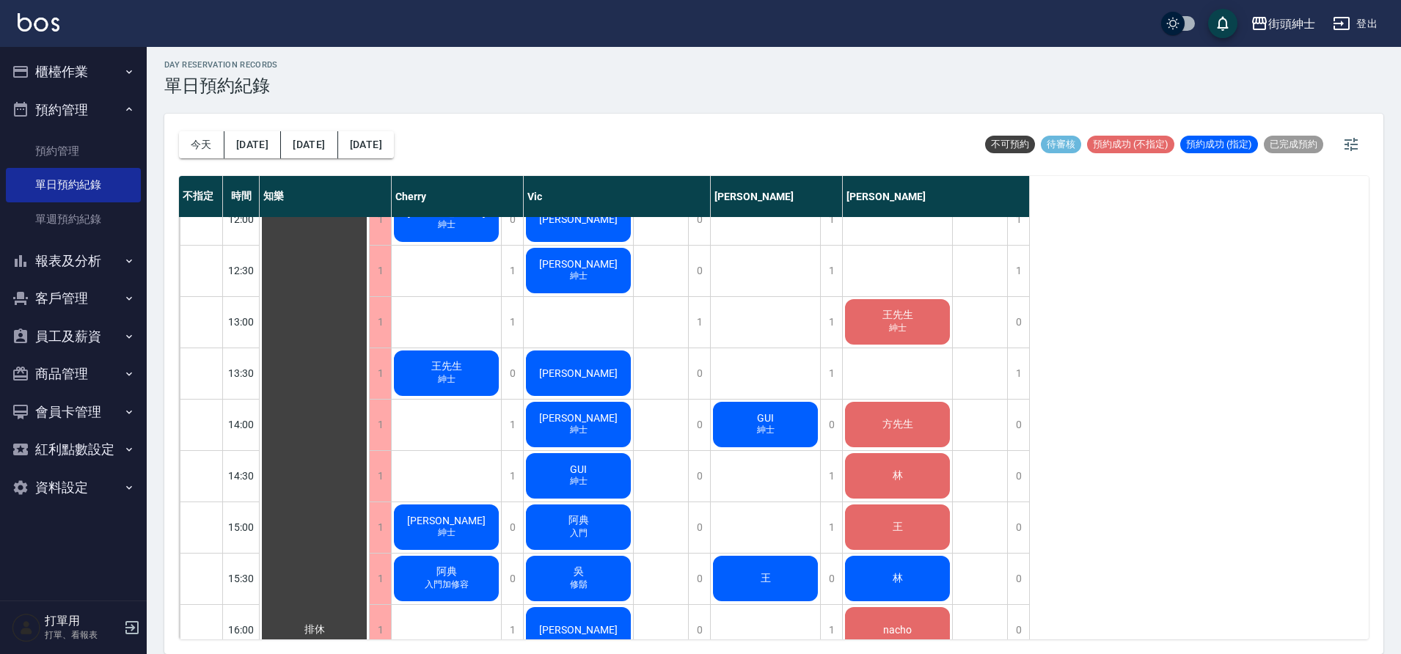
click at [369, 533] on div "威廉 紳士" at bounding box center [314, 630] width 109 height 1488
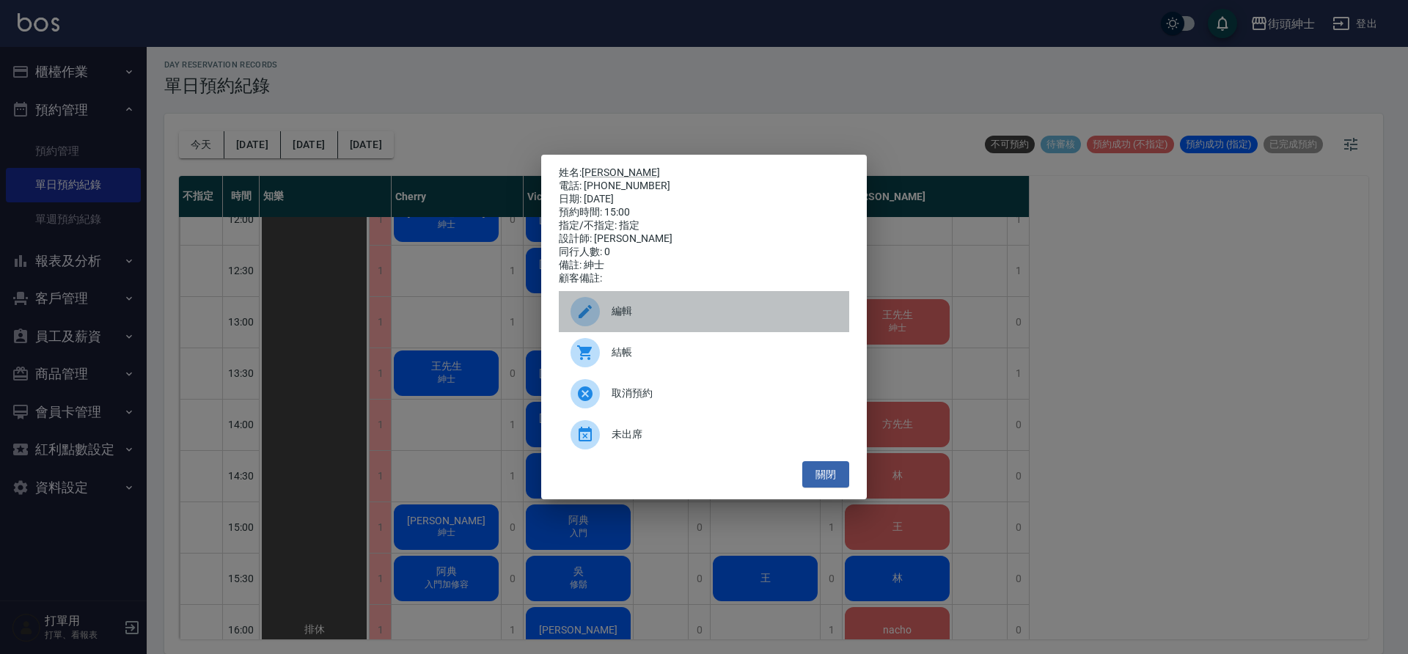
click at [660, 313] on span "編輯" at bounding box center [725, 311] width 226 height 15
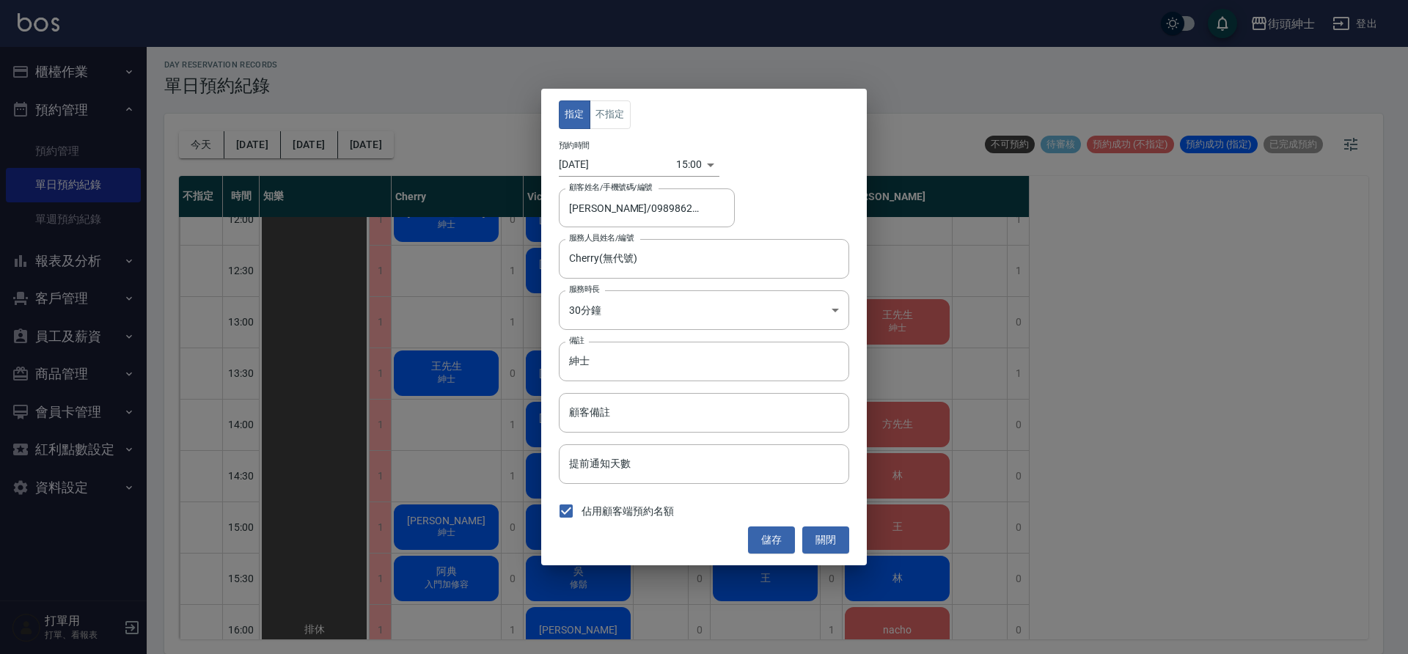
click at [676, 161] on body "街頭紳士 登出 櫃檯作業 打帳單 帳單列表 營業儀表板 現金收支登錄 材料自購登錄 每日結帳 排班表 現場電腦打卡 預約管理 預約管理 單日預約紀錄 單週預約…" at bounding box center [704, 325] width 1408 height 659
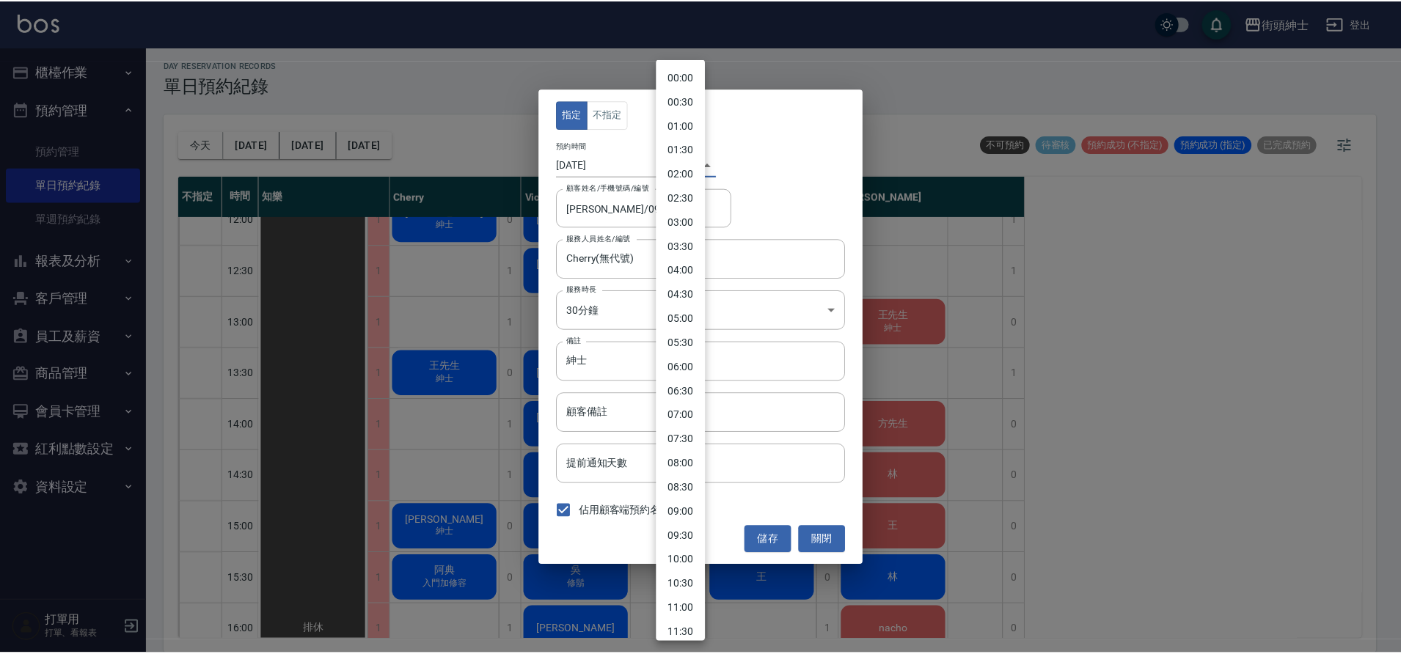
scroll to position [453, 0]
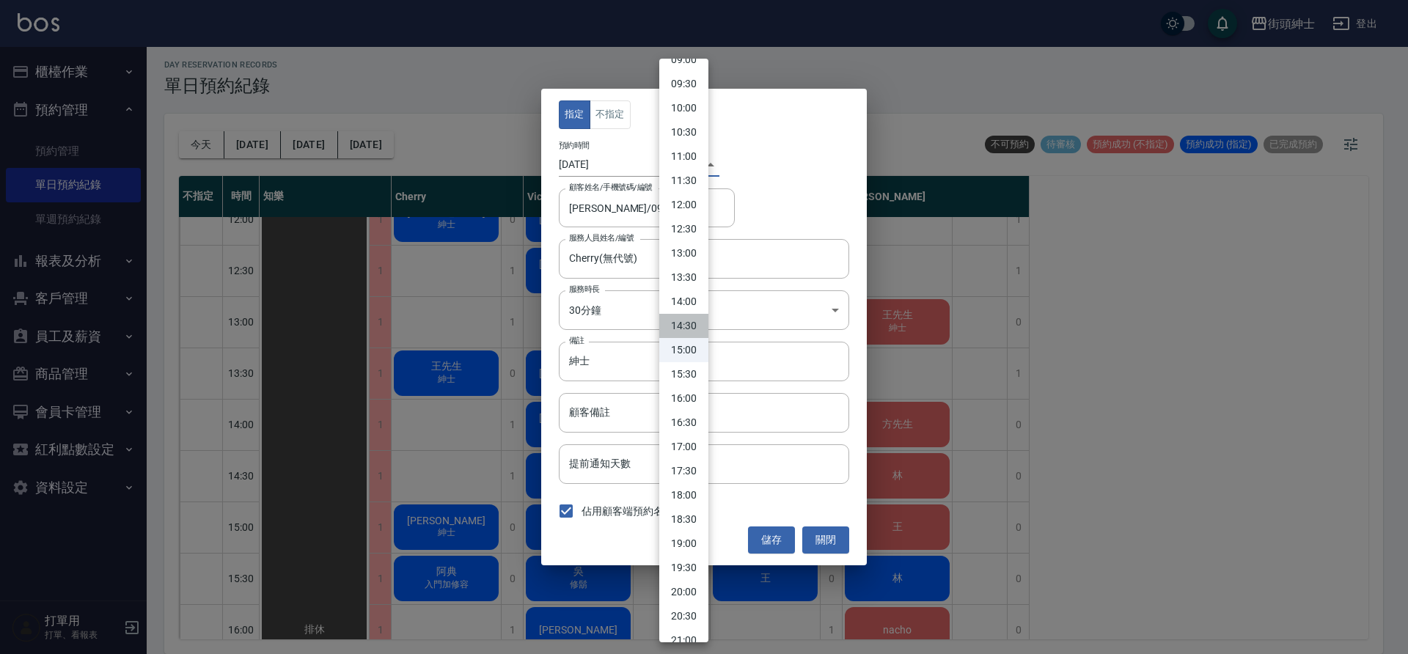
click at [694, 318] on li "14:30" at bounding box center [684, 326] width 49 height 24
type input "1755498600000"
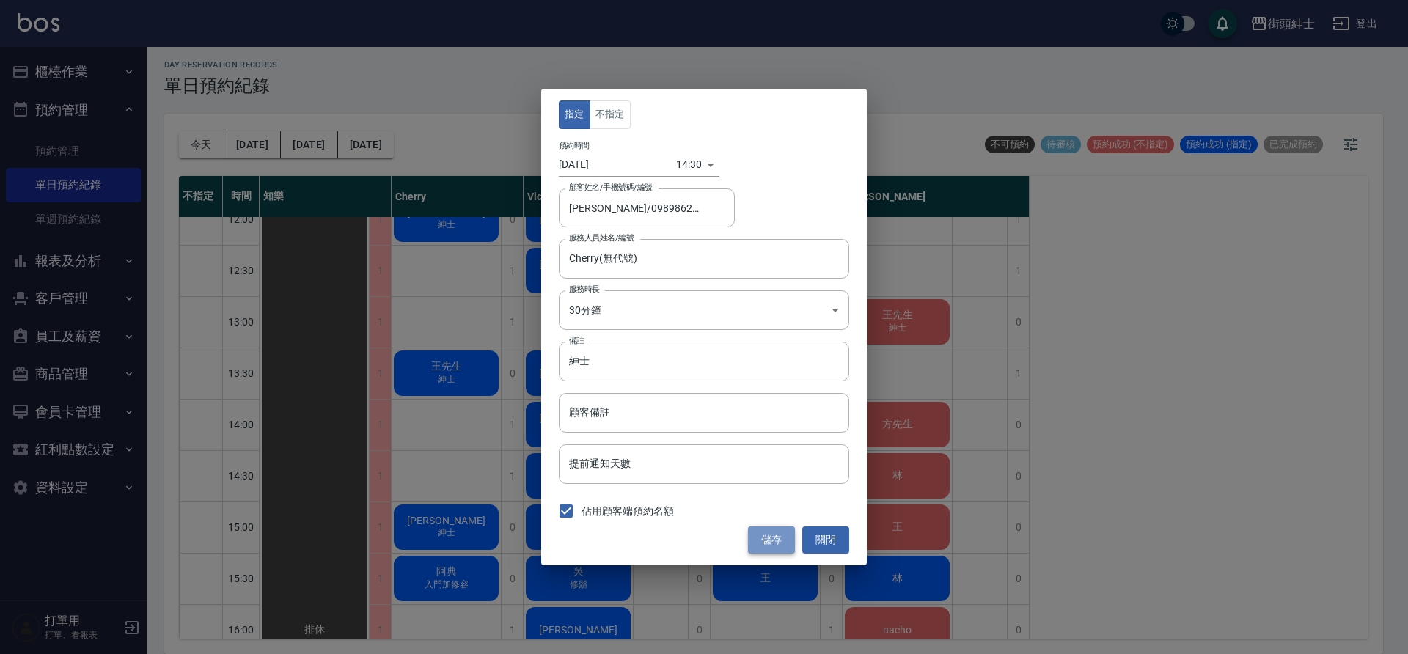
click at [770, 533] on button "儲存" at bounding box center [771, 540] width 47 height 27
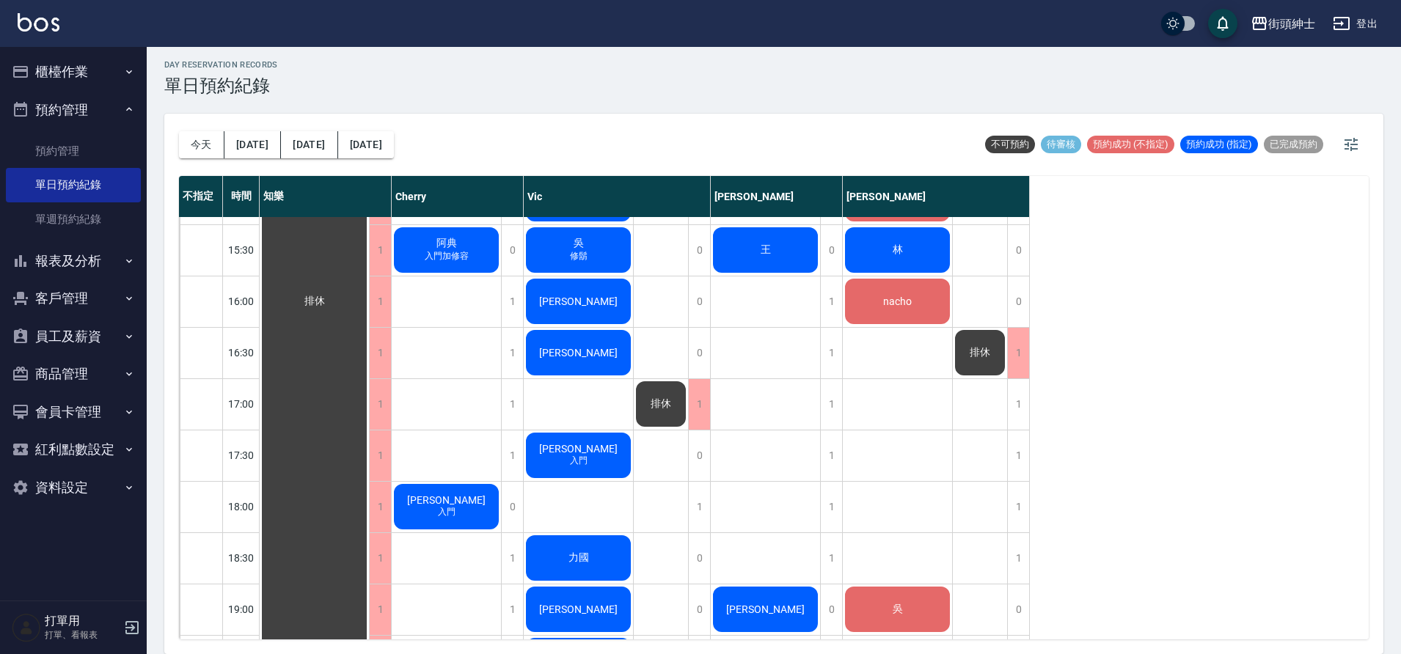
scroll to position [723, 0]
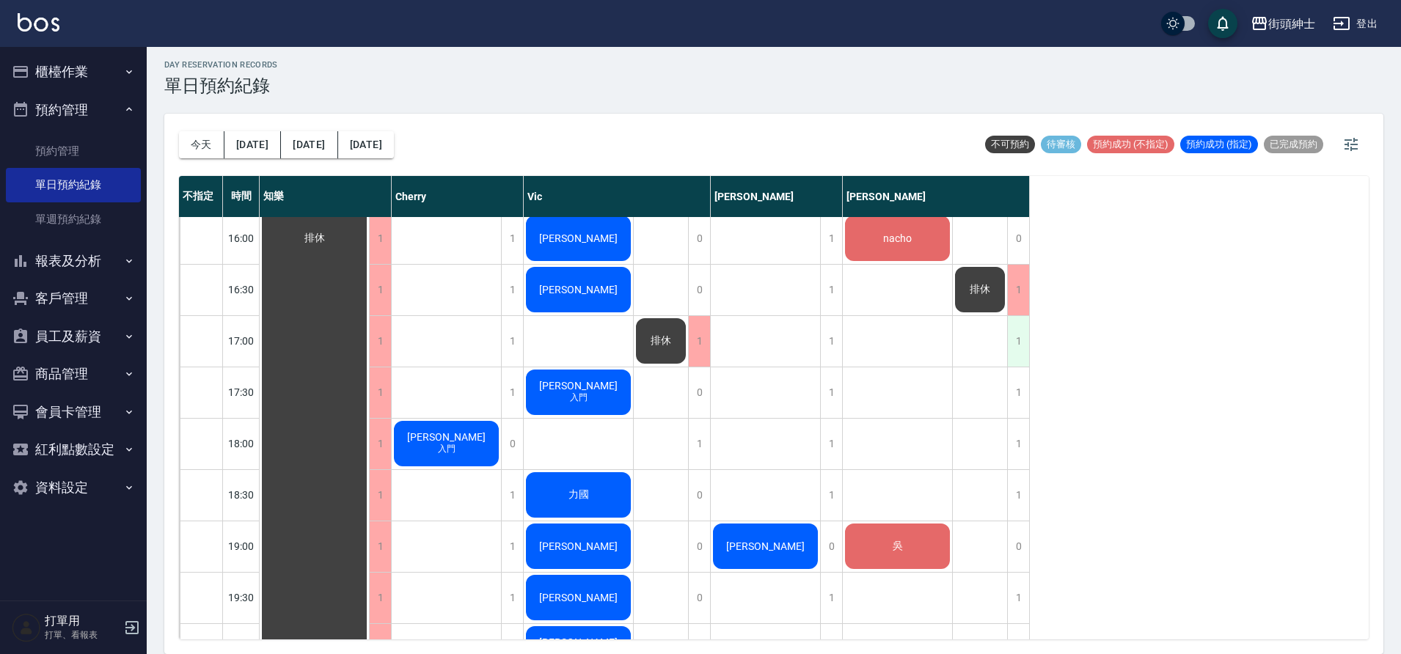
click at [1017, 337] on div "1" at bounding box center [1018, 341] width 22 height 51
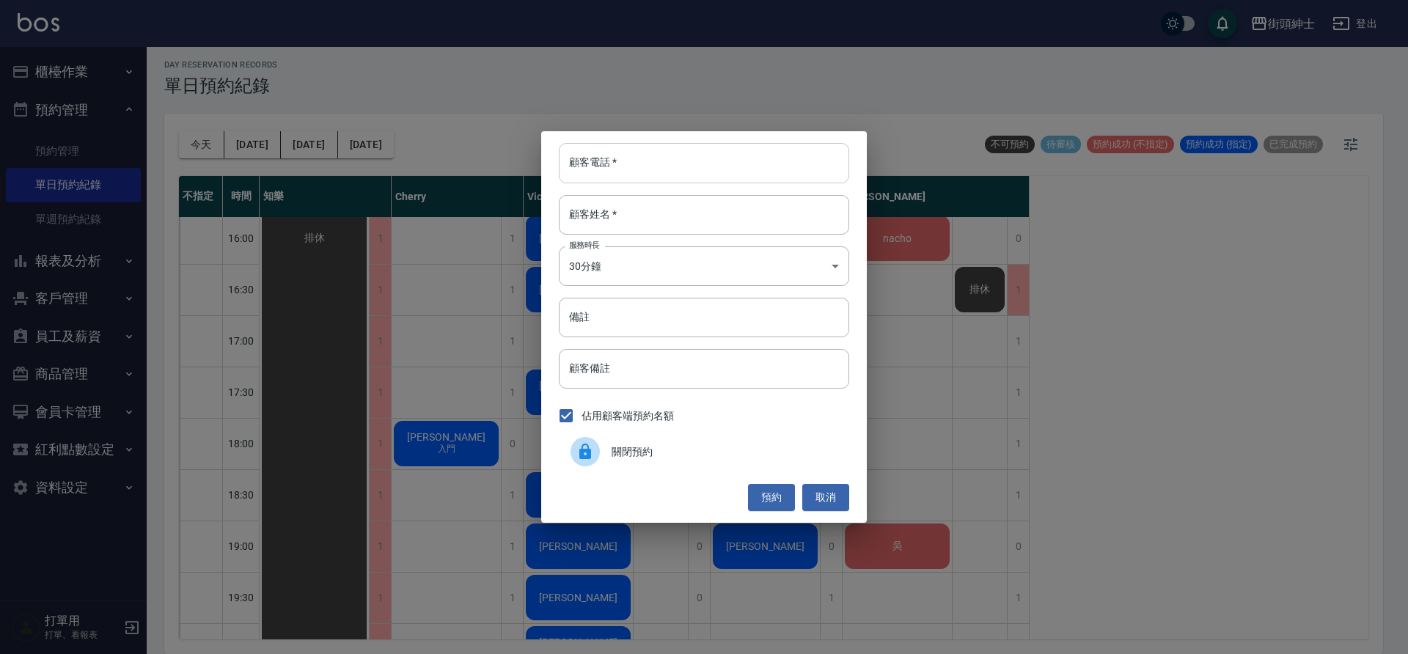
click at [762, 175] on input "顧客電話   *" at bounding box center [704, 163] width 291 height 40
type input "0916380757"
click at [763, 202] on input "顧客姓名   *" at bounding box center [704, 215] width 291 height 40
type input "江"
click at [785, 489] on button "預約" at bounding box center [771, 497] width 47 height 27
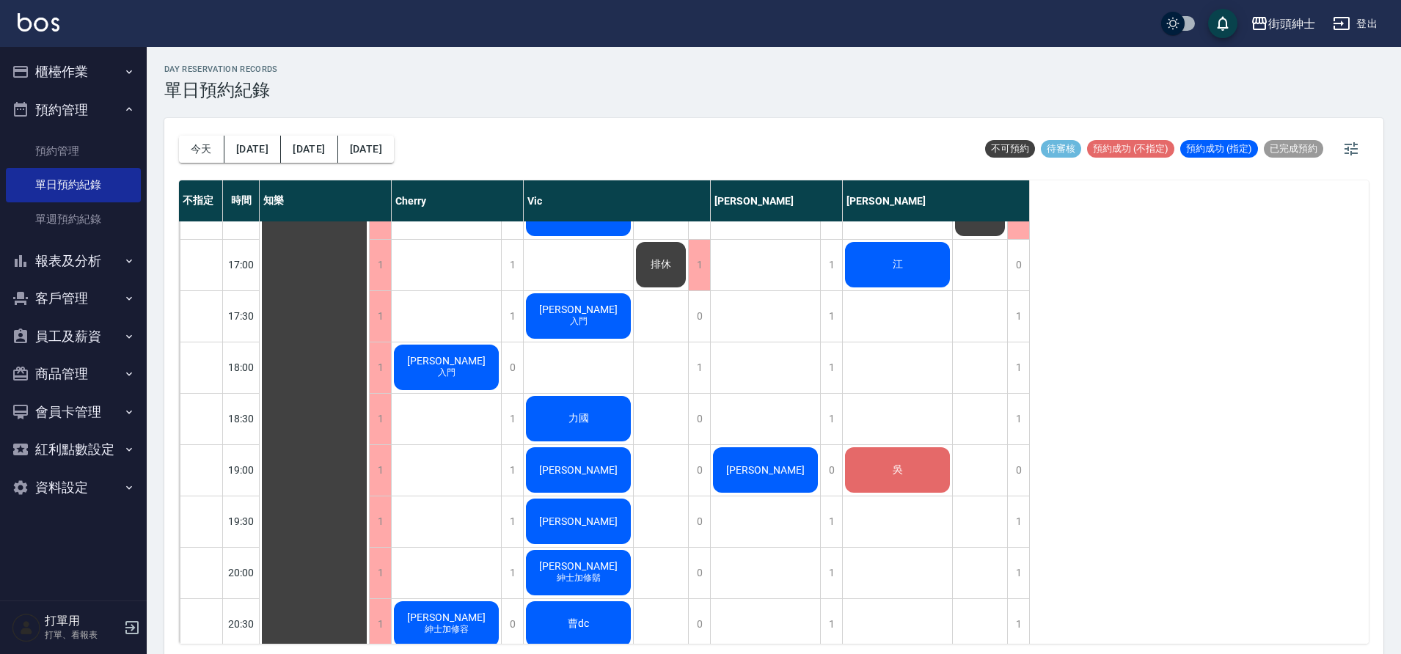
scroll to position [825, 0]
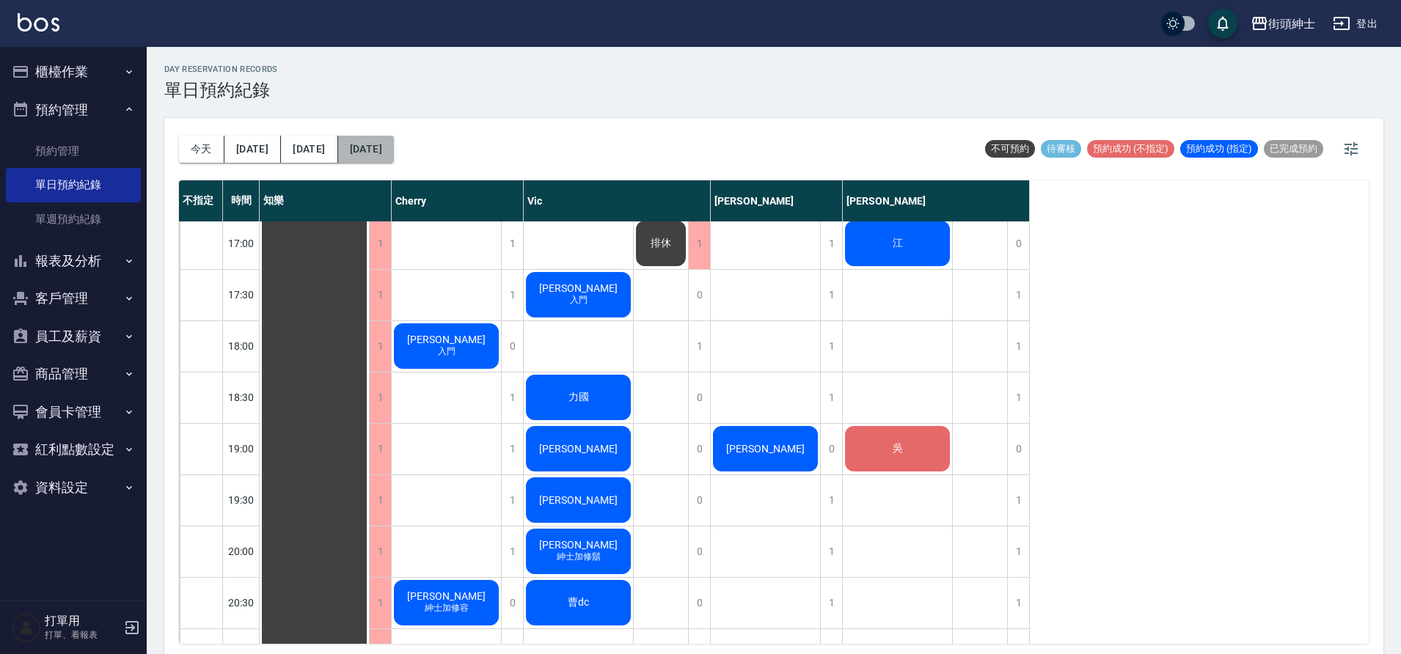
click at [338, 157] on button "[DATE]" at bounding box center [366, 149] width 56 height 27
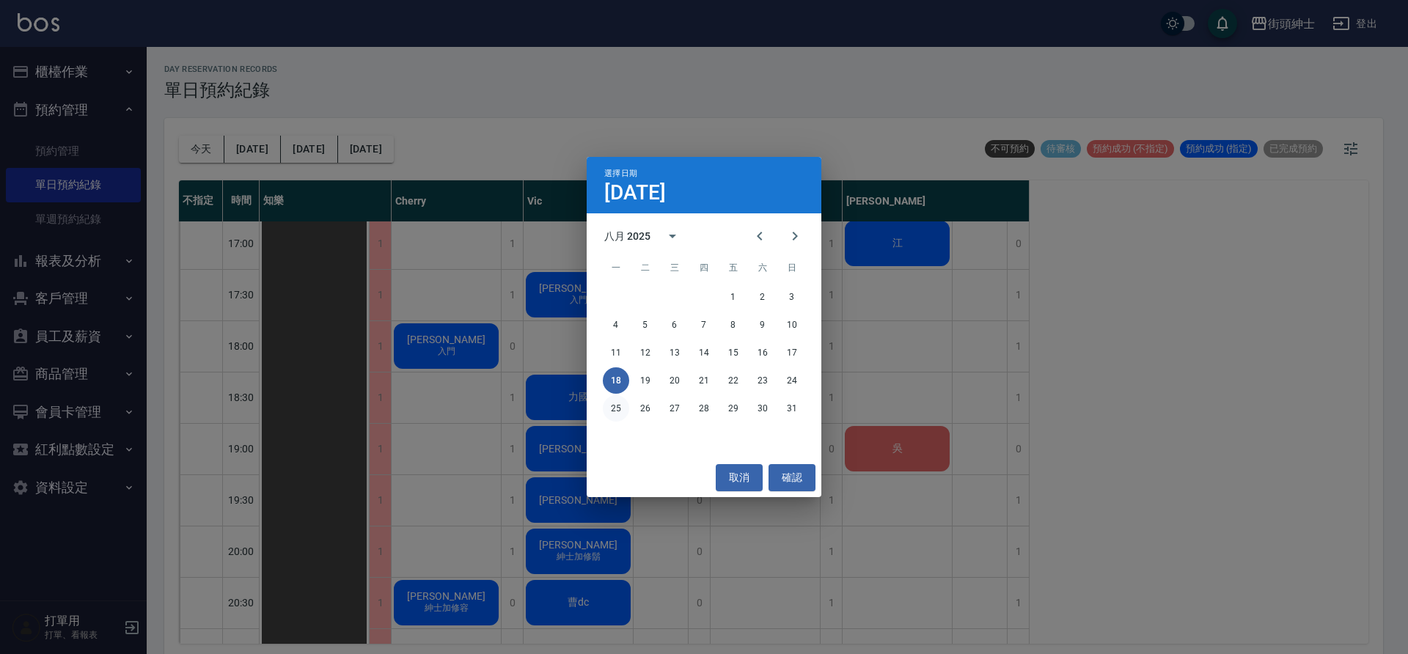
click at [616, 406] on button "25" at bounding box center [616, 408] width 26 height 26
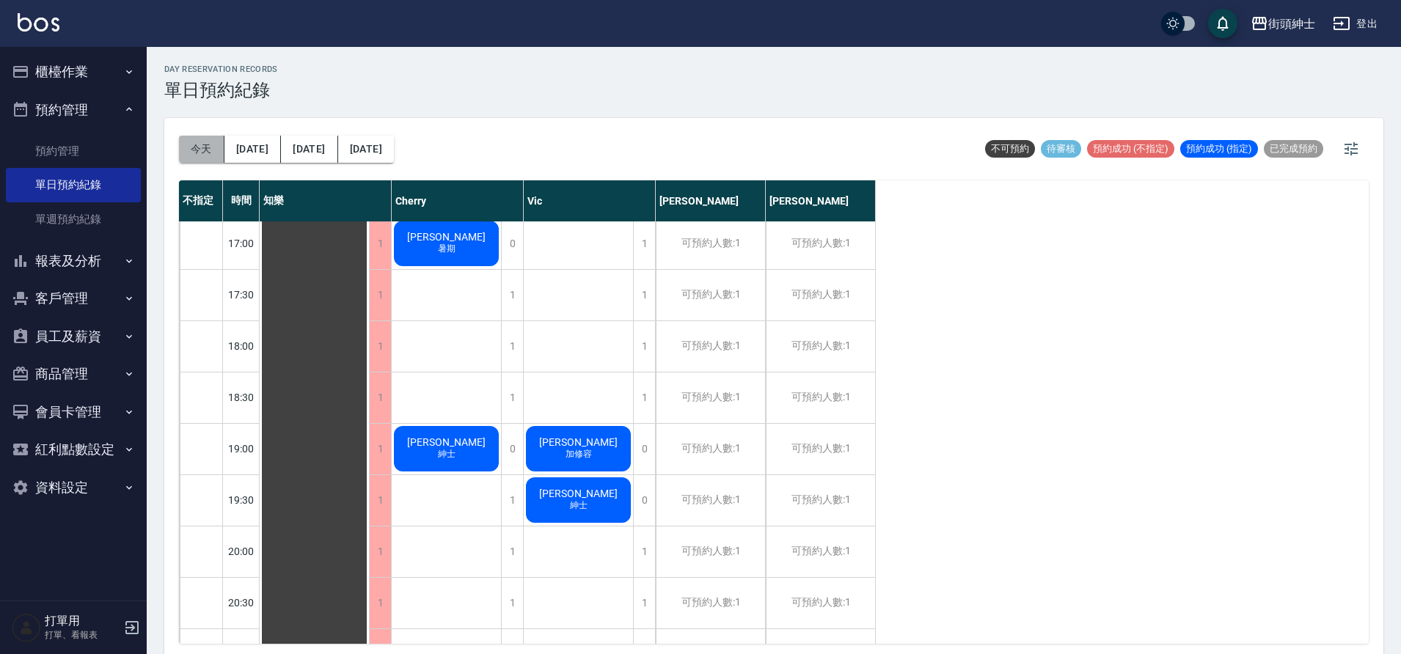
click at [213, 150] on button "今天" at bounding box center [201, 149] width 45 height 27
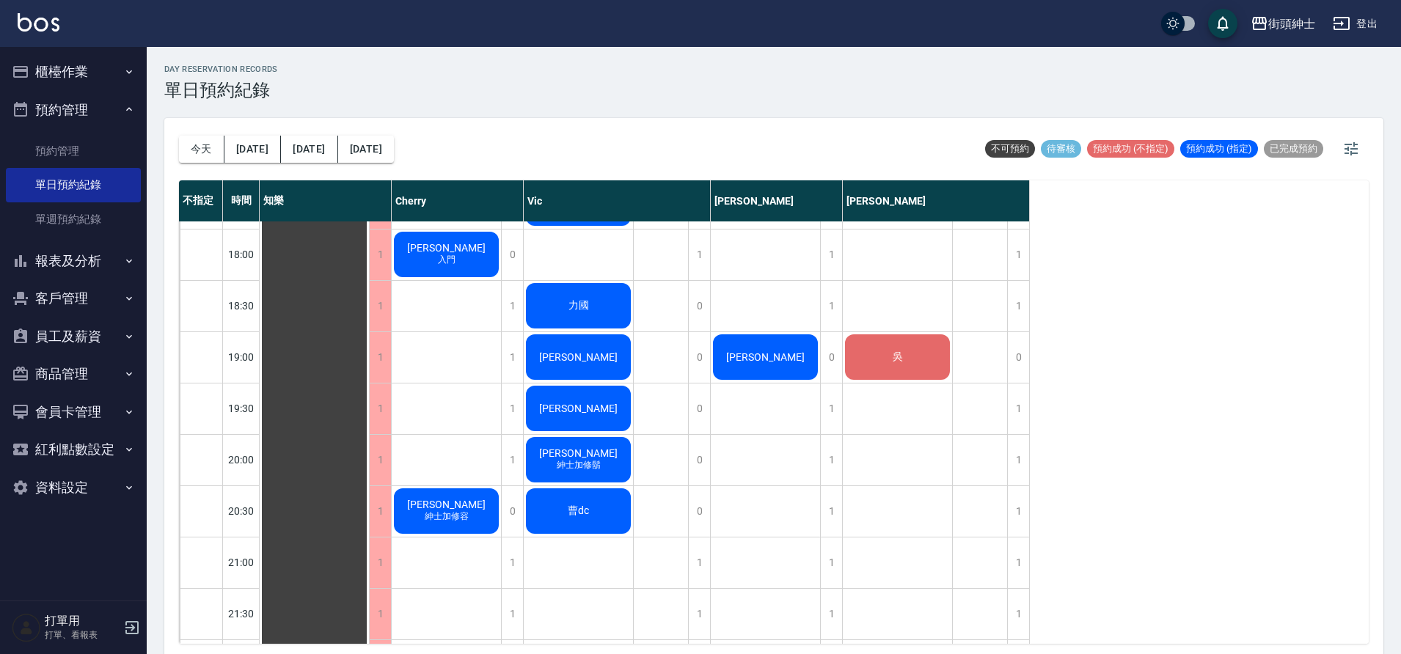
scroll to position [914, 0]
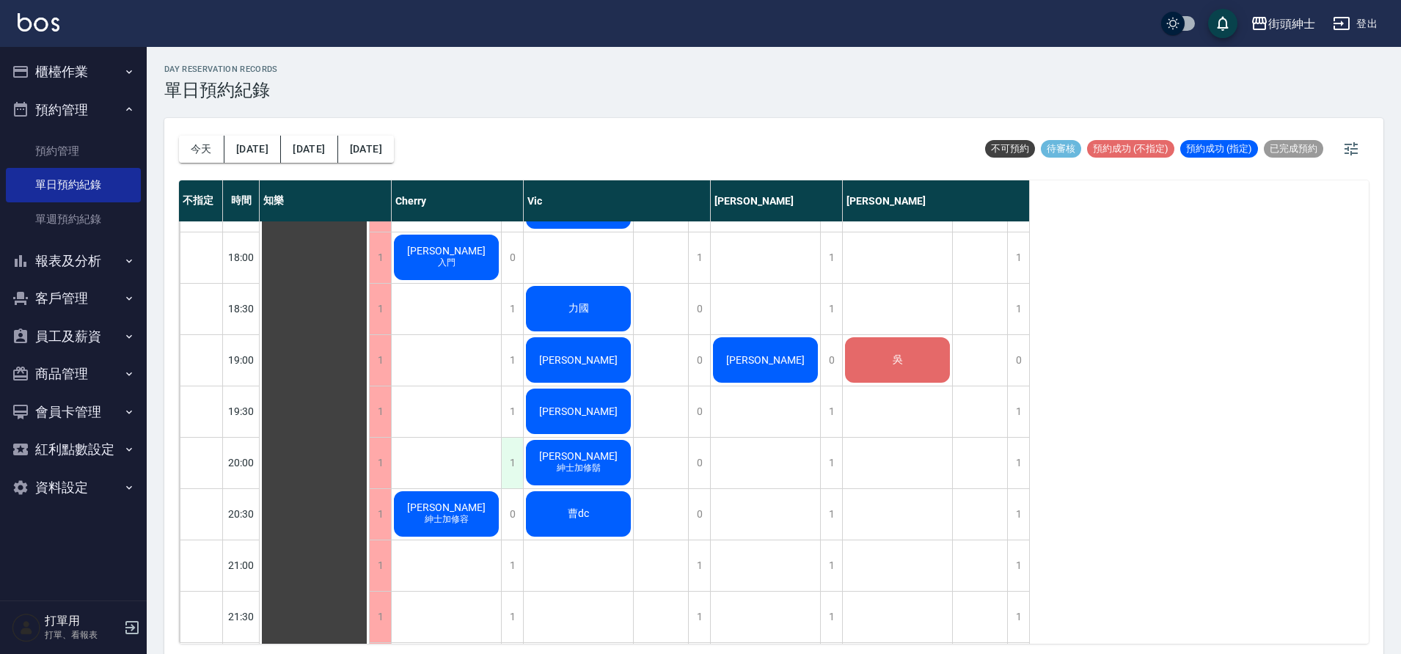
click at [512, 468] on div "1" at bounding box center [512, 463] width 22 height 51
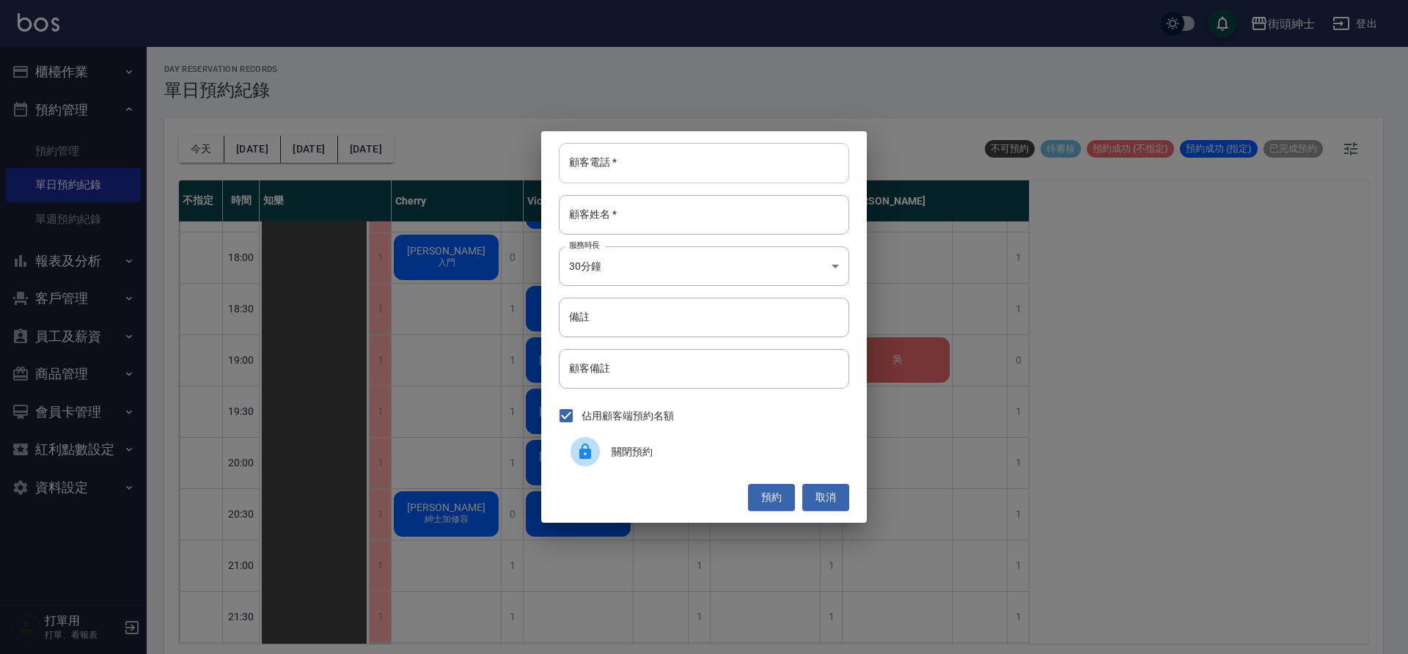
click at [637, 158] on input "顧客電話   *" at bounding box center [704, 163] width 291 height 40
type input "0928854864"
click at [706, 216] on input "顧客姓名   *" at bounding box center [704, 215] width 291 height 40
type input "黃"
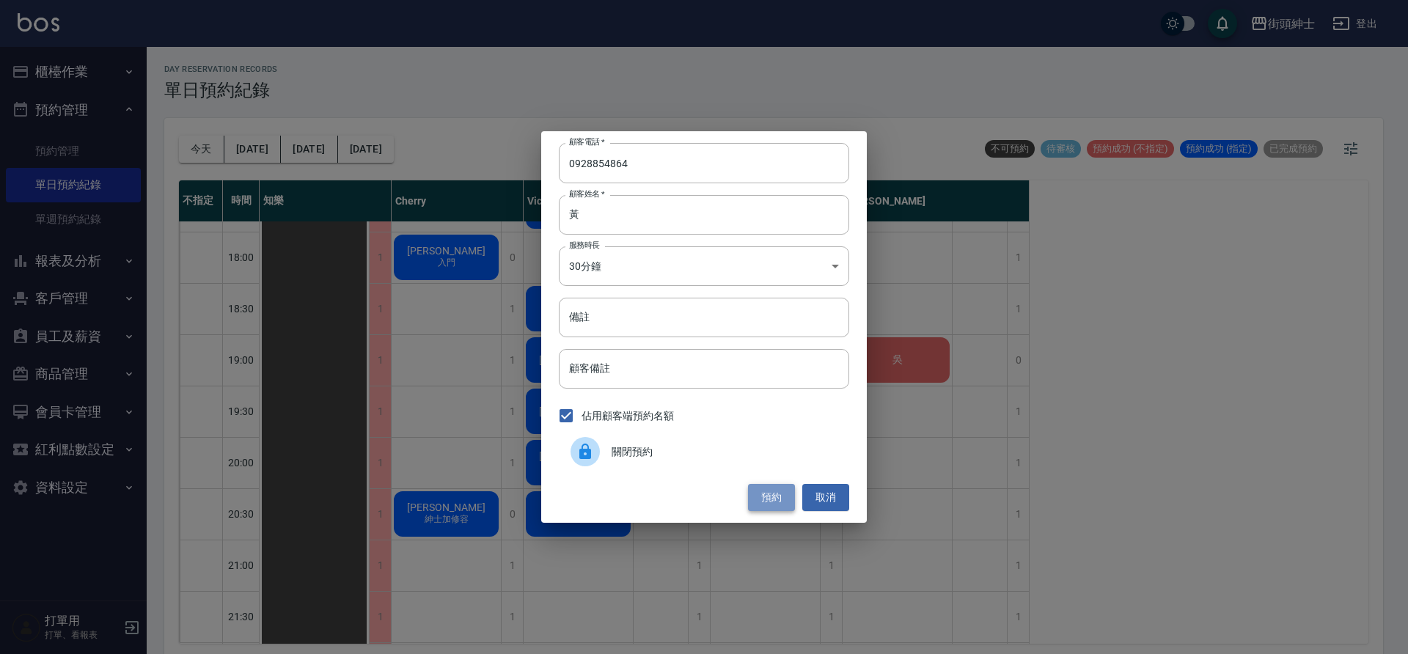
click at [775, 503] on button "預約" at bounding box center [771, 497] width 47 height 27
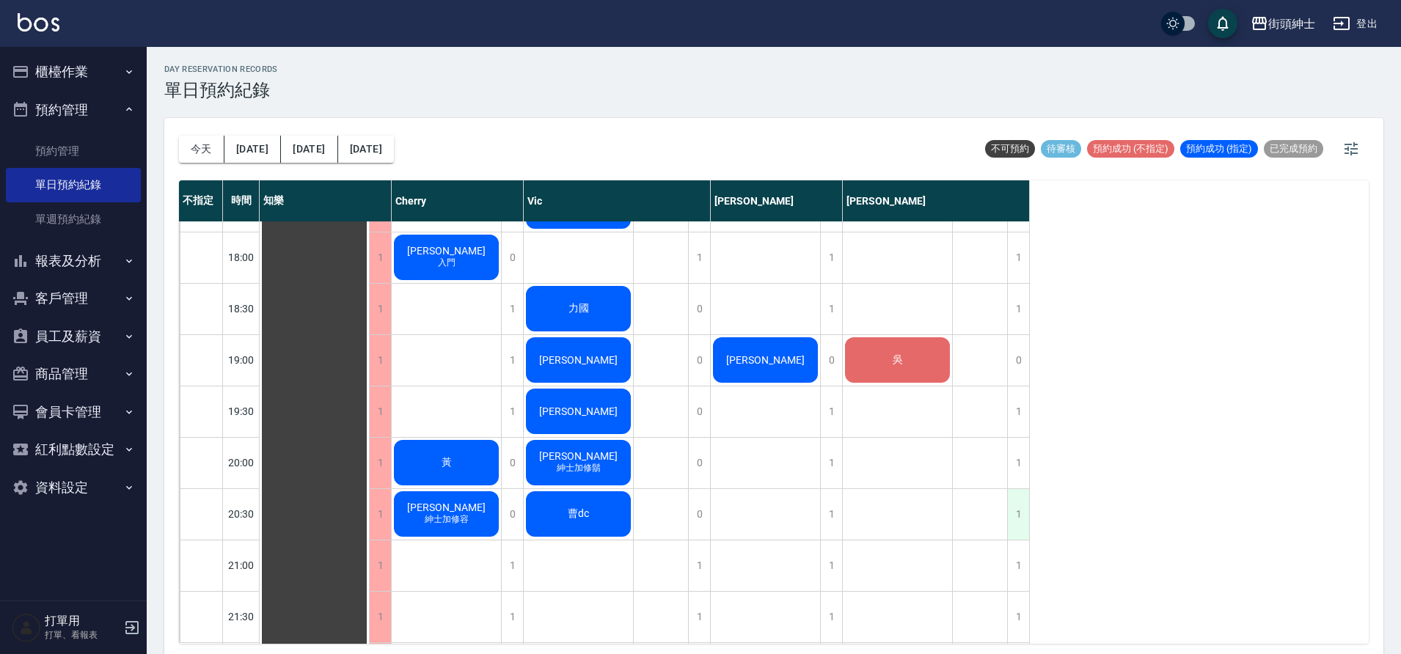
click at [1023, 516] on div "1" at bounding box center [1018, 514] width 22 height 51
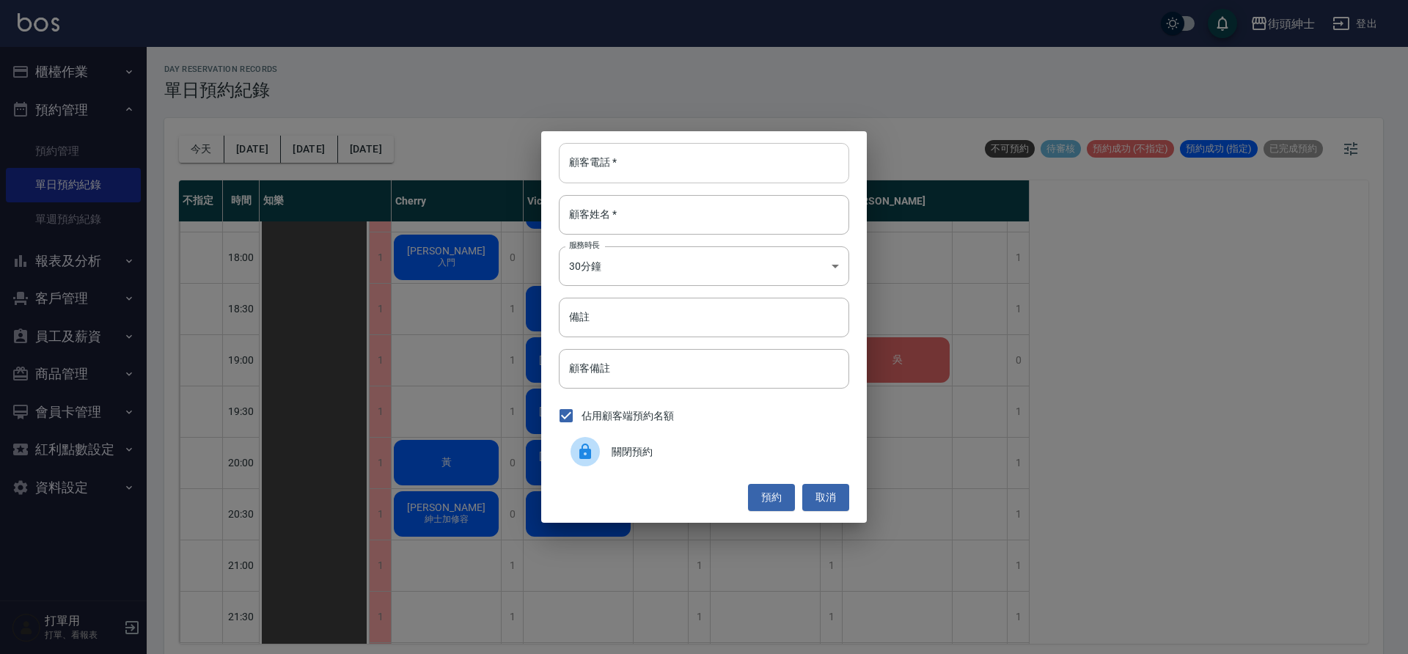
click at [708, 156] on input "顧客電話   *" at bounding box center [704, 163] width 291 height 40
type input "0928854864"
click at [576, 216] on input "顧客姓名   *" at bounding box center [704, 215] width 291 height 40
type input "0"
click at [634, 299] on input "備註" at bounding box center [704, 318] width 291 height 40
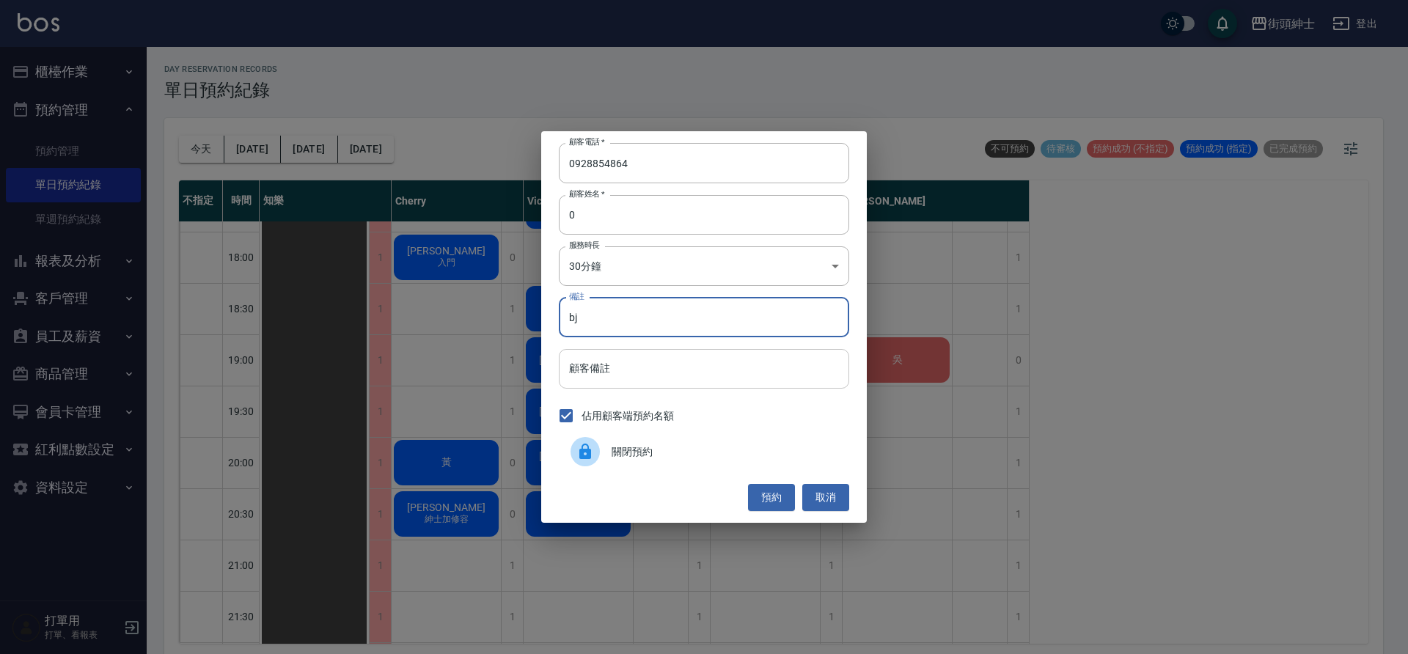
type input "b"
type input "入門"
click at [764, 497] on button "預約" at bounding box center [771, 497] width 47 height 27
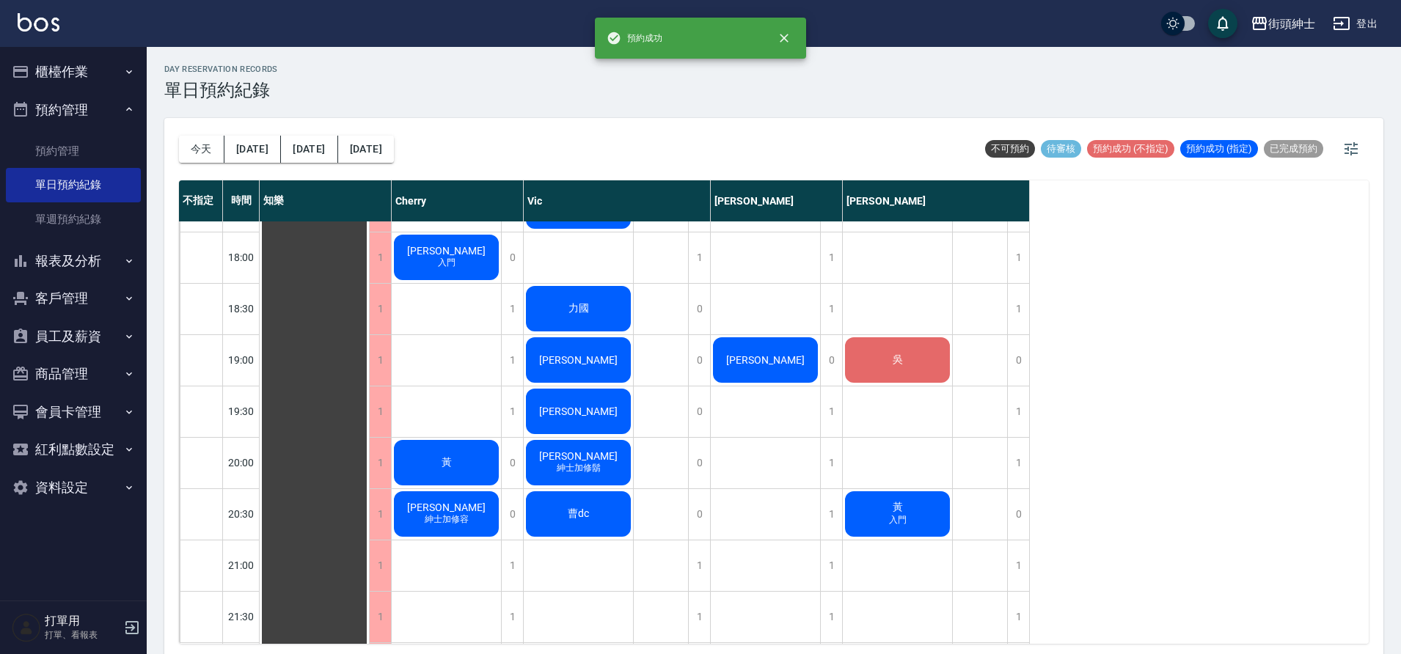
click at [369, 470] on div "黃" at bounding box center [314, 52] width 109 height 1488
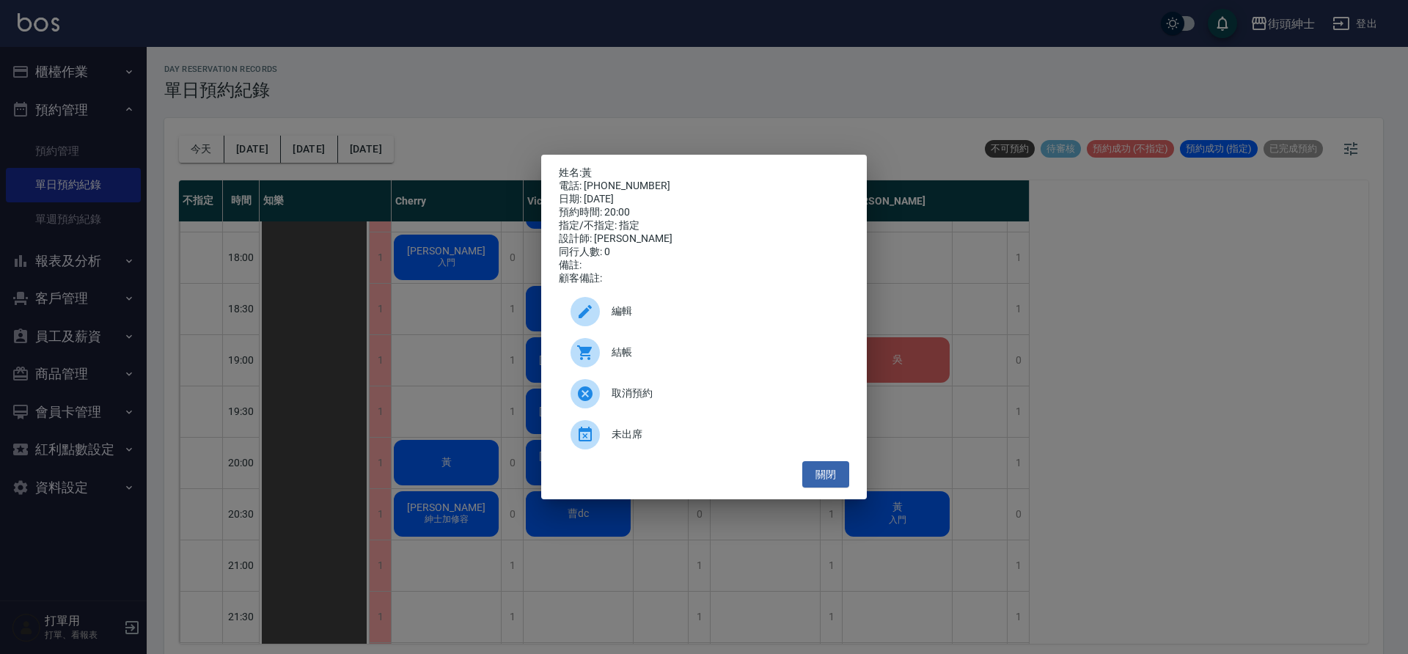
click at [620, 326] on div "編輯" at bounding box center [704, 311] width 291 height 41
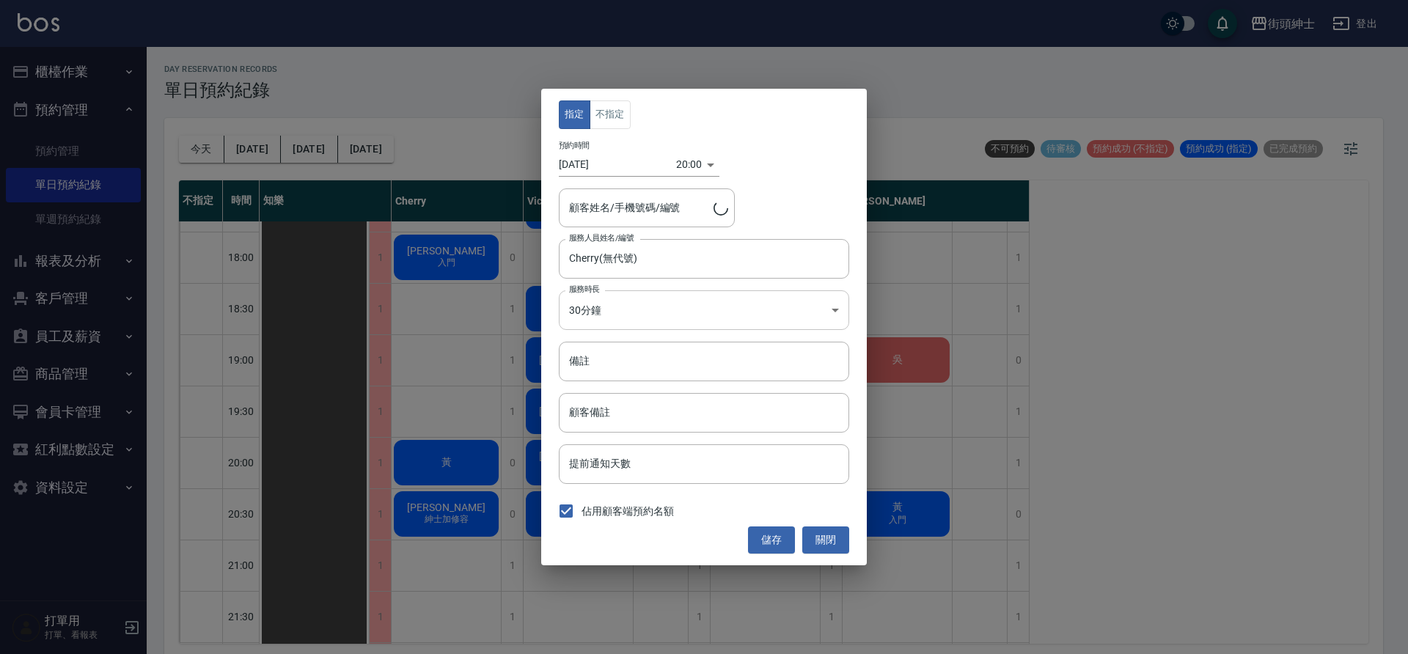
type input "黃/0928854864"
click at [636, 375] on input "備註" at bounding box center [704, 362] width 291 height 40
type input "入門"
click at [789, 527] on button "儲存" at bounding box center [771, 540] width 47 height 27
click at [789, 527] on div "儲存 關閉" at bounding box center [704, 540] width 291 height 27
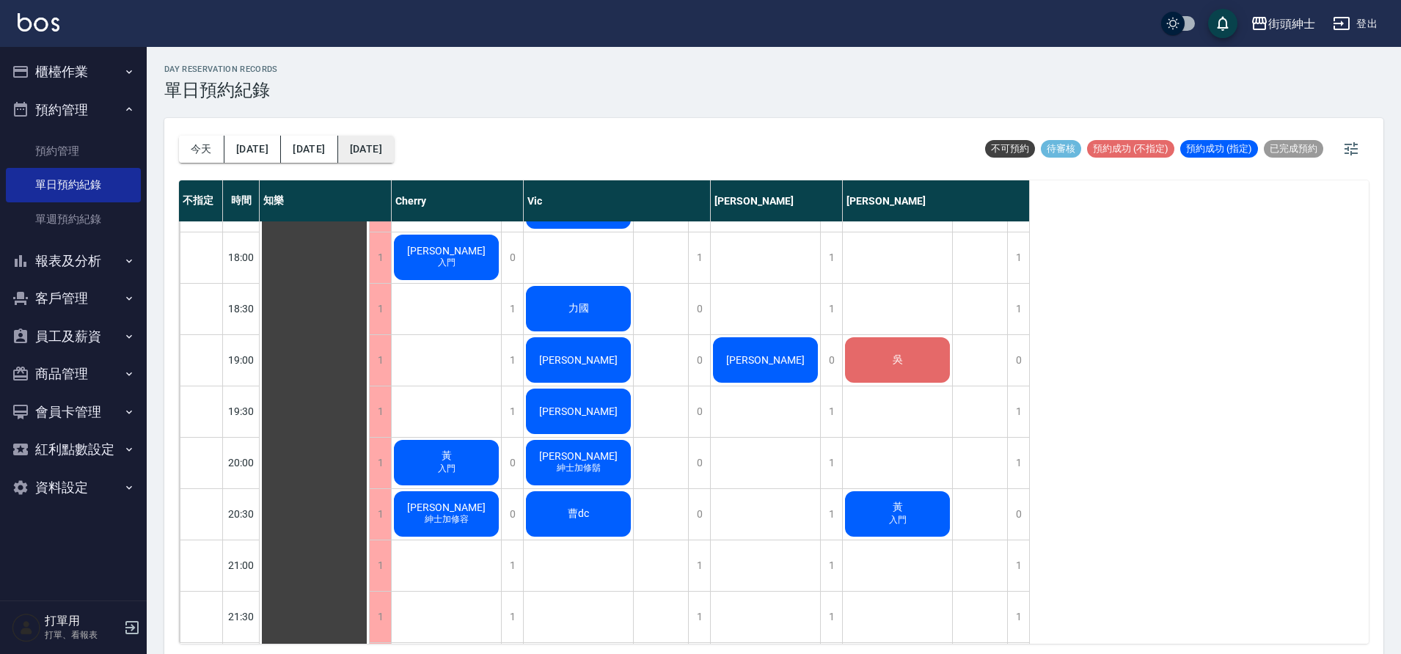
click at [354, 158] on button "[DATE]" at bounding box center [366, 149] width 56 height 27
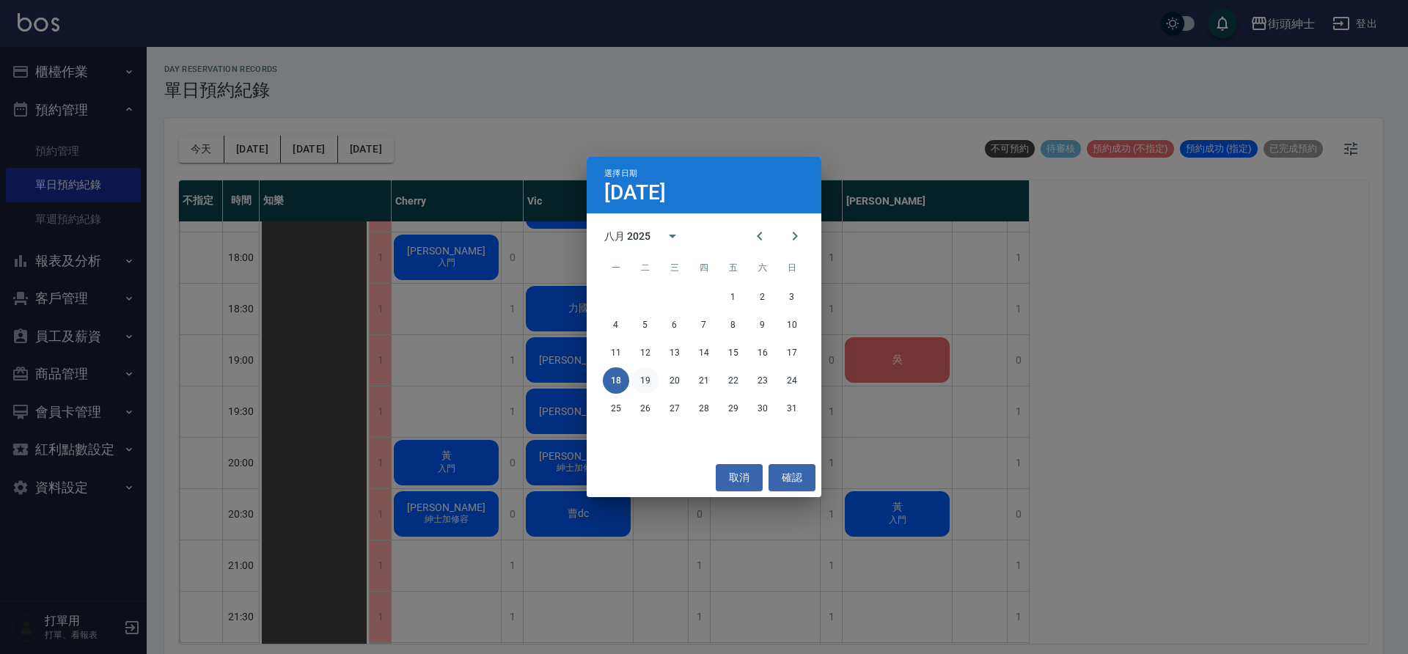
click at [651, 372] on button "19" at bounding box center [645, 381] width 26 height 26
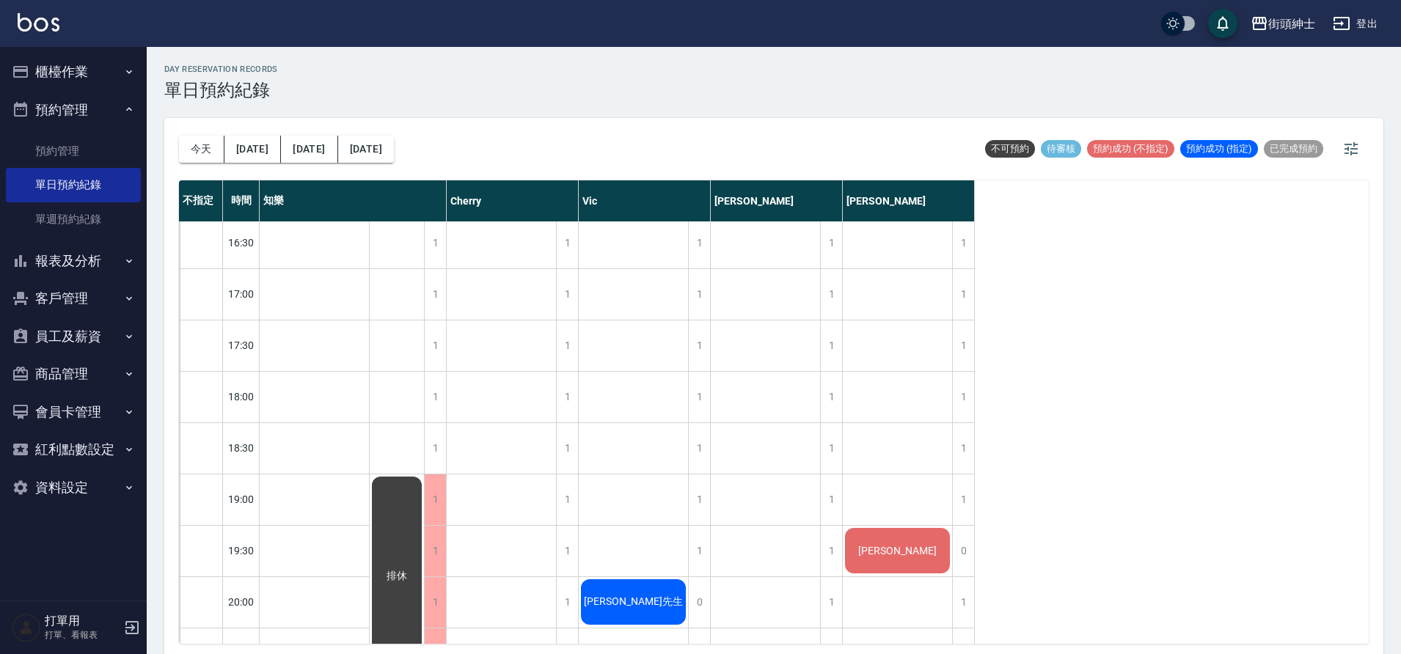
scroll to position [789, 0]
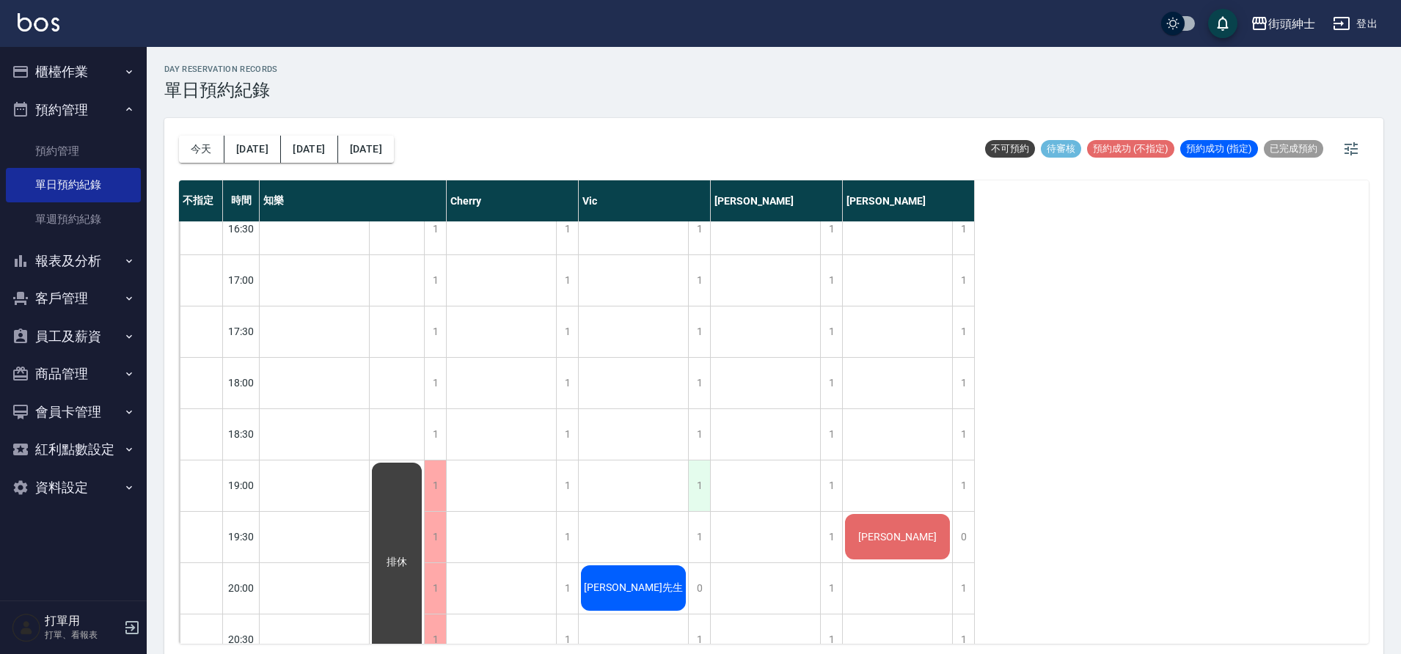
click at [699, 483] on div "1" at bounding box center [699, 486] width 22 height 51
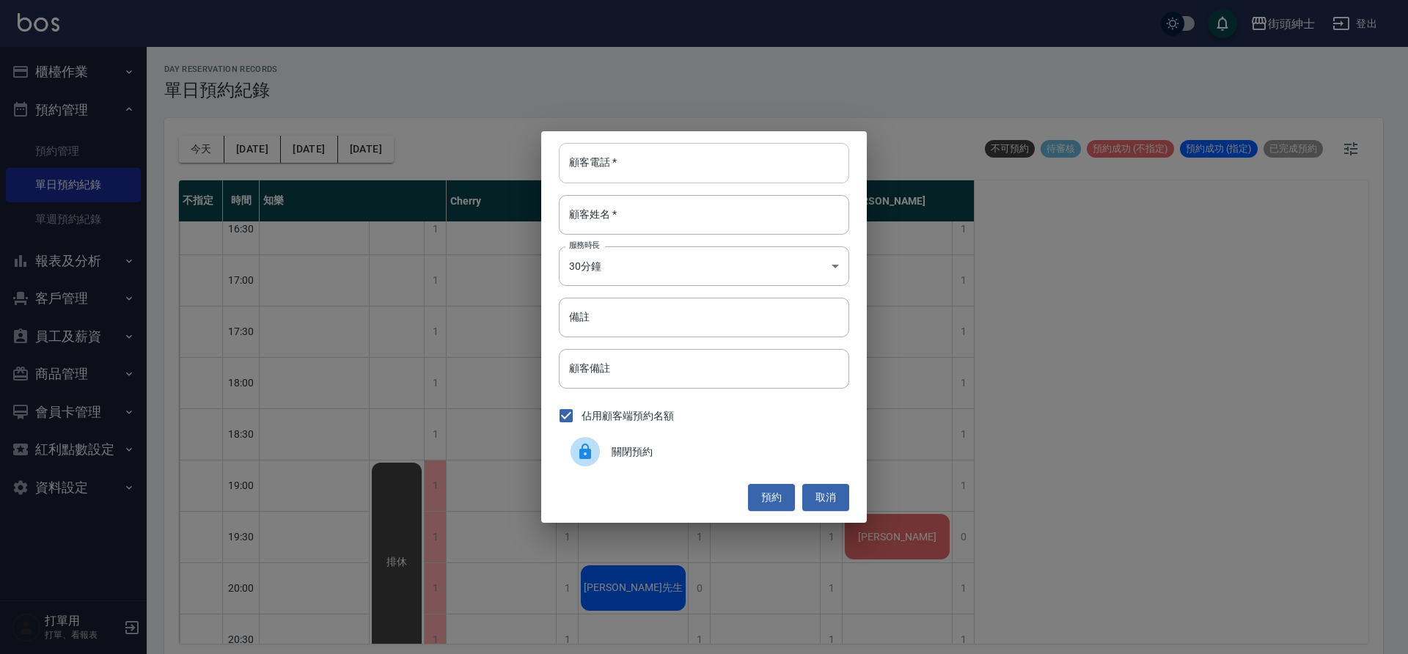
click at [615, 172] on div "顧客電話   * 顧客電話   * 顧客姓名   * 顧客姓名   * 服務時長 30分鐘 1 服務時長 備註 備註 顧客備註 顧客備註 佔用顧客端預約名額 …" at bounding box center [704, 326] width 326 height 391
click at [619, 148] on input "顧客電話   *" at bounding box center [704, 163] width 291 height 40
type input "0982227369"
click at [633, 218] on input "顧客姓名   *" at bounding box center [704, 215] width 291 height 40
type input "0"
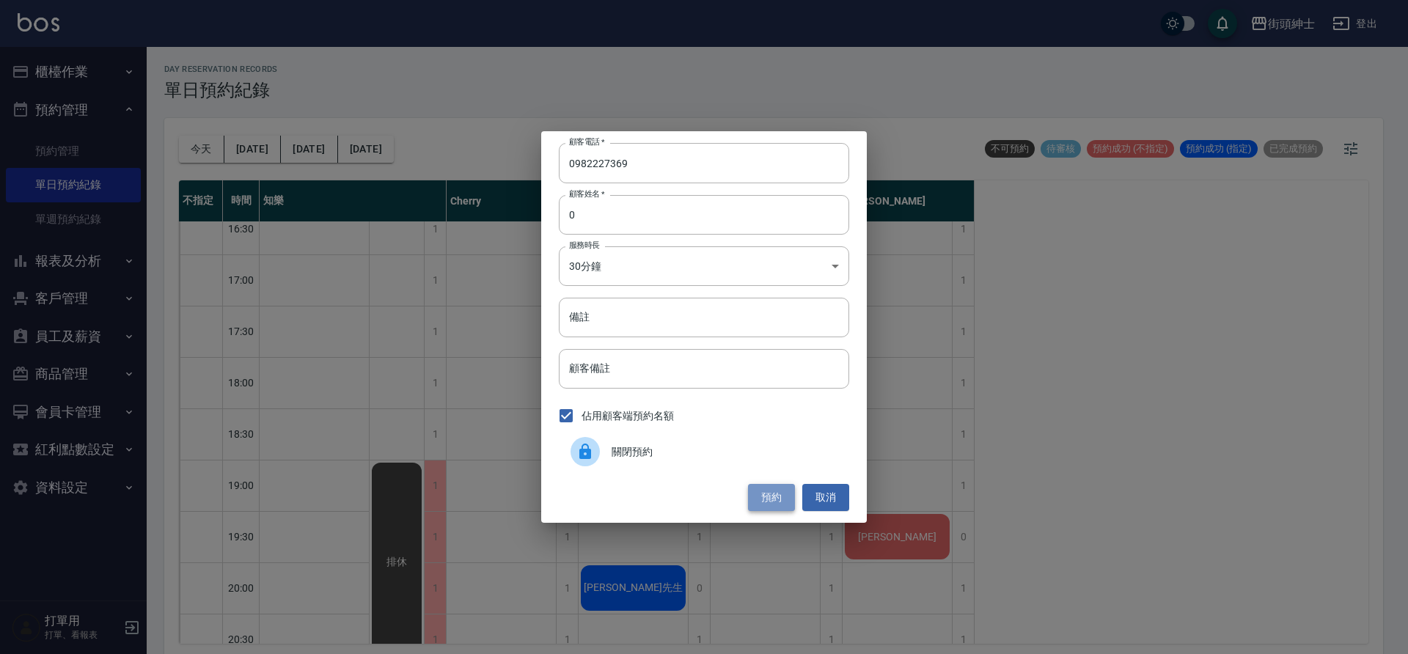
click at [791, 493] on button "預約" at bounding box center [771, 497] width 47 height 27
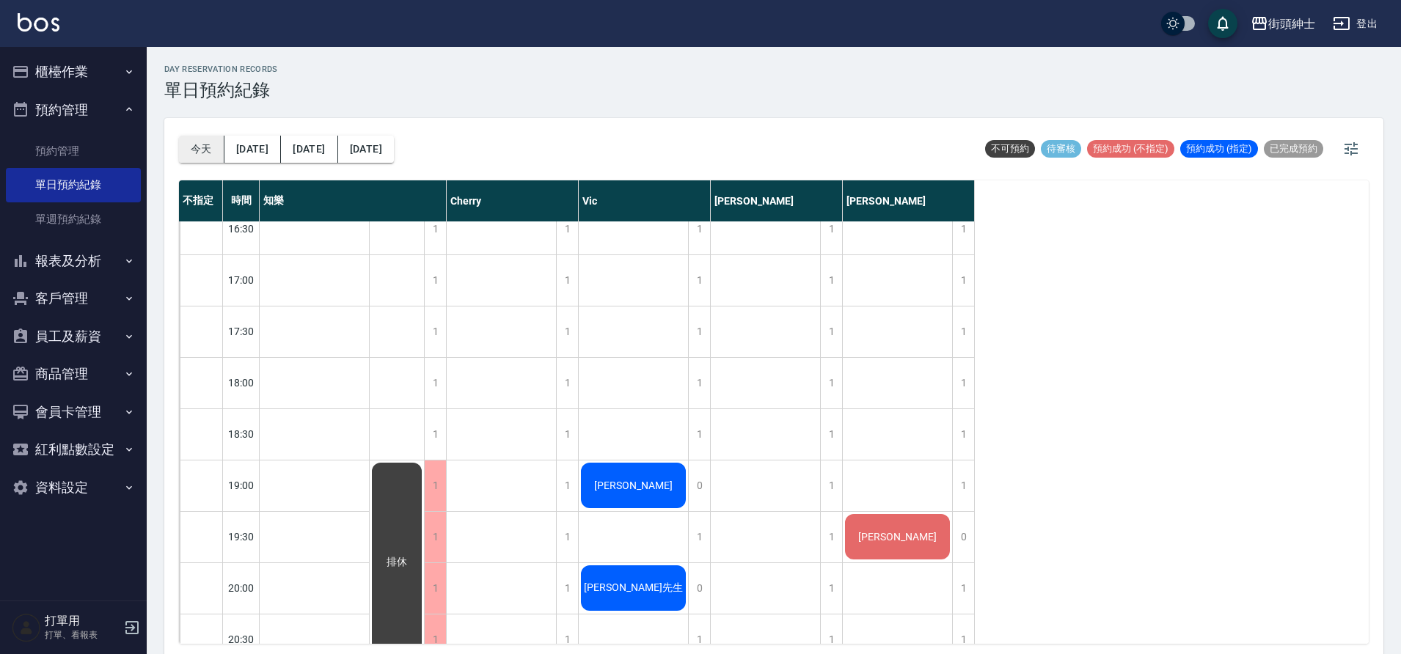
click at [215, 158] on button "今天" at bounding box center [201, 149] width 45 height 27
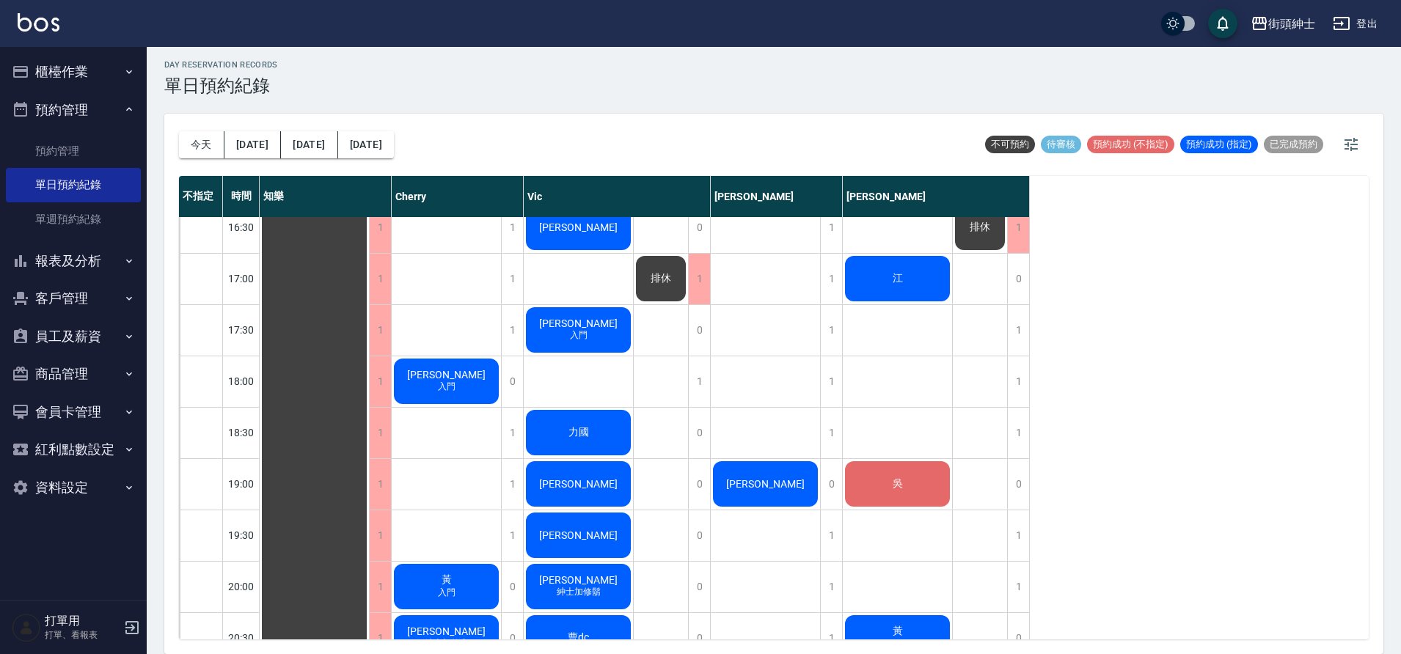
scroll to position [793, 0]
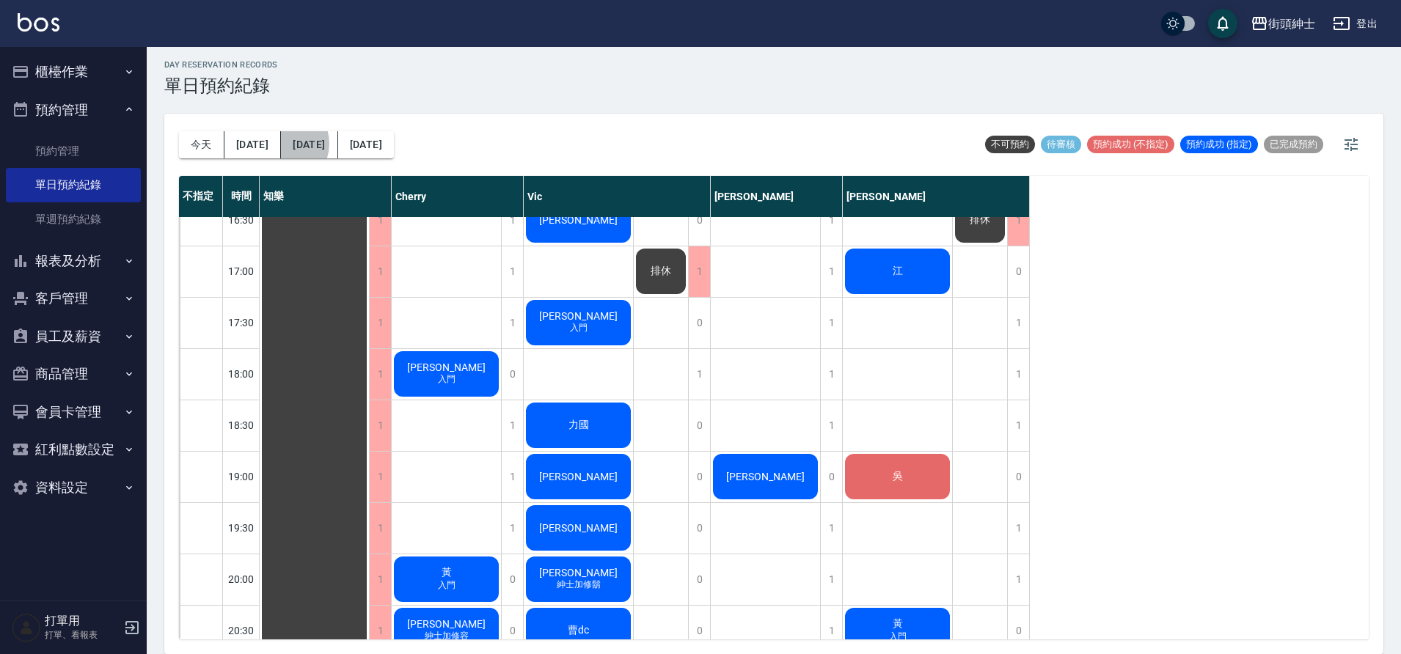
drag, startPoint x: 270, startPoint y: 144, endPoint x: 255, endPoint y: 149, distance: 16.2
click at [281, 144] on button "[DATE]" at bounding box center [309, 144] width 56 height 27
click at [270, 144] on div at bounding box center [700, 327] width 1401 height 654
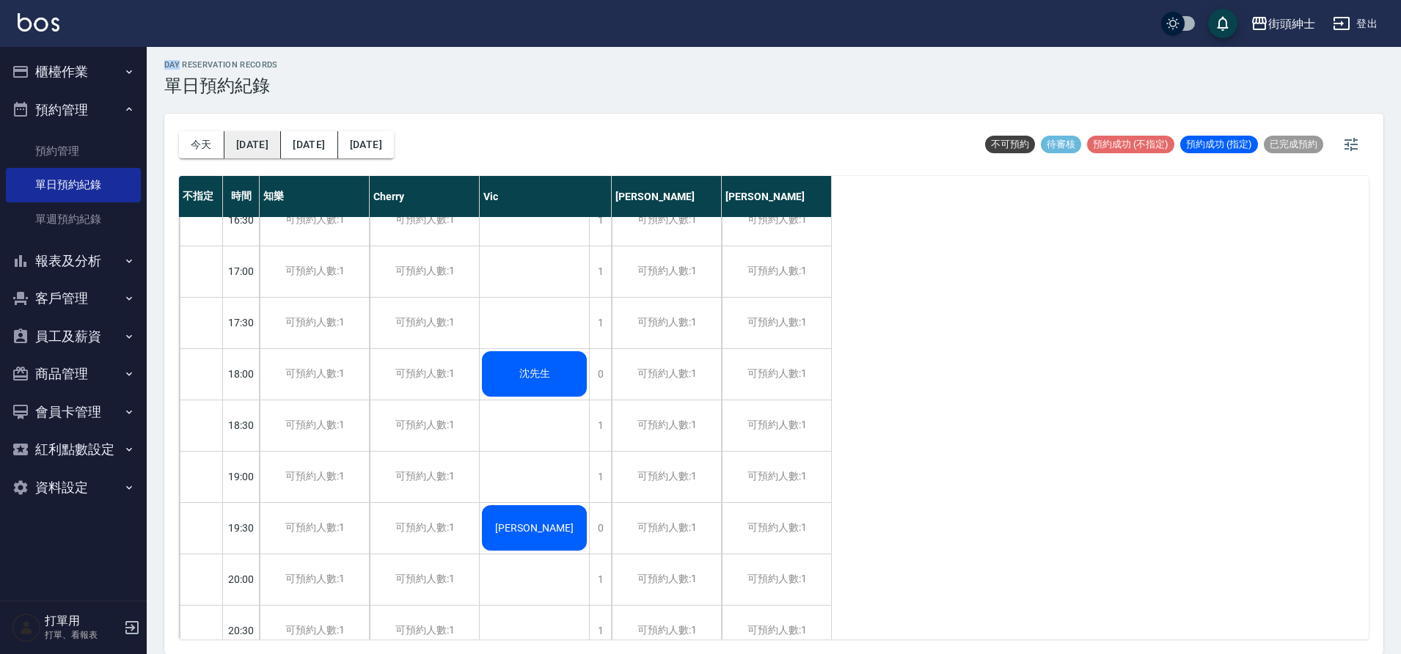
click at [243, 144] on button "[DATE]" at bounding box center [252, 144] width 56 height 27
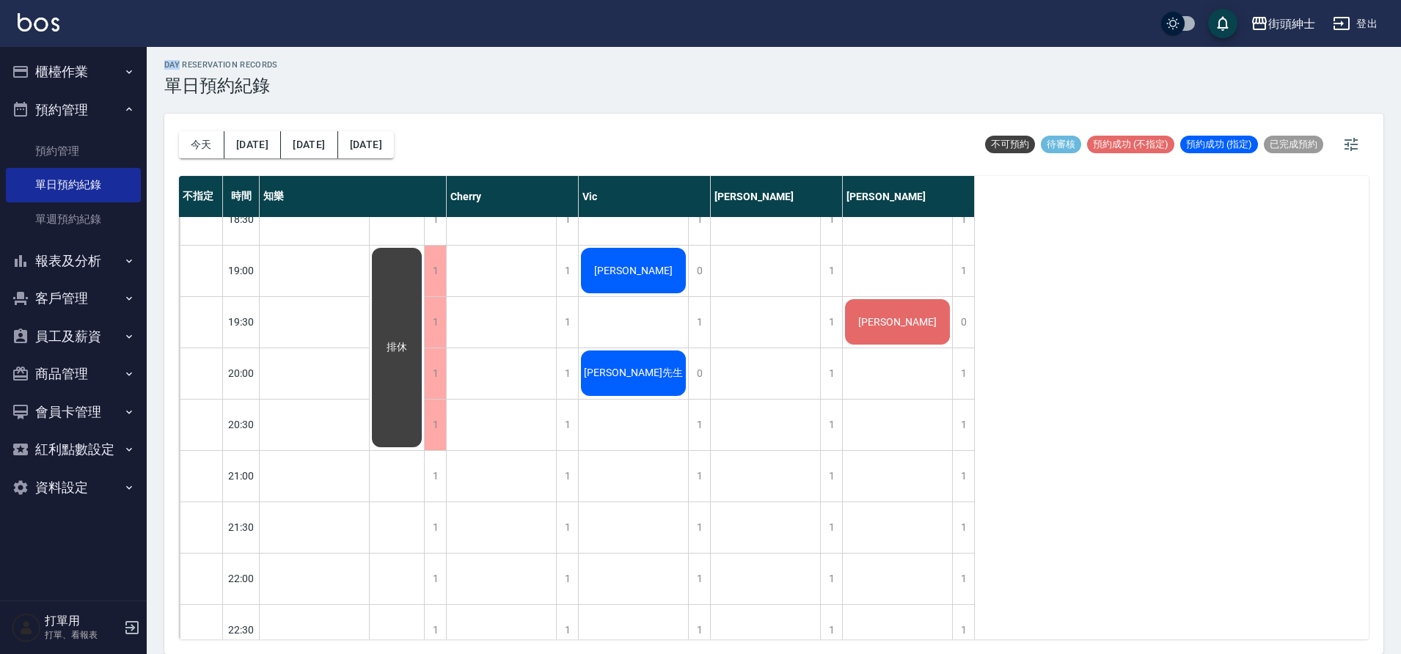
scroll to position [890, 0]
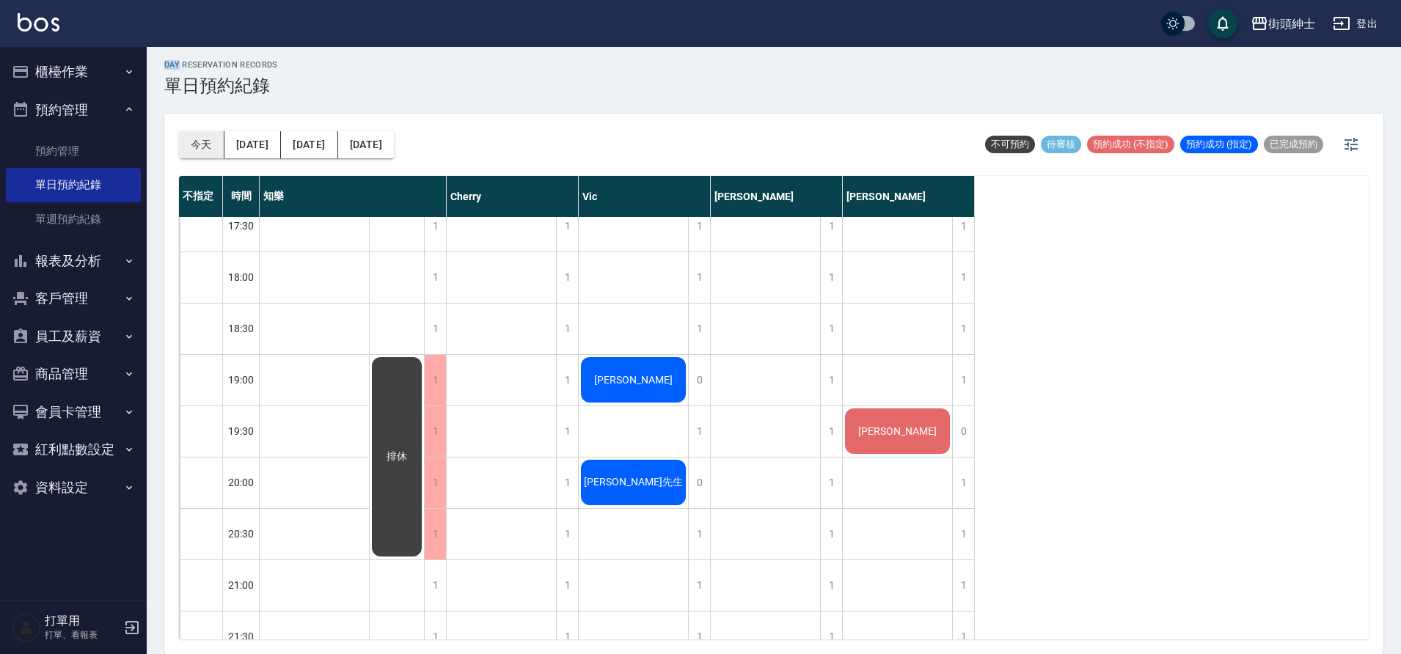
click at [189, 147] on button "今天" at bounding box center [201, 144] width 45 height 27
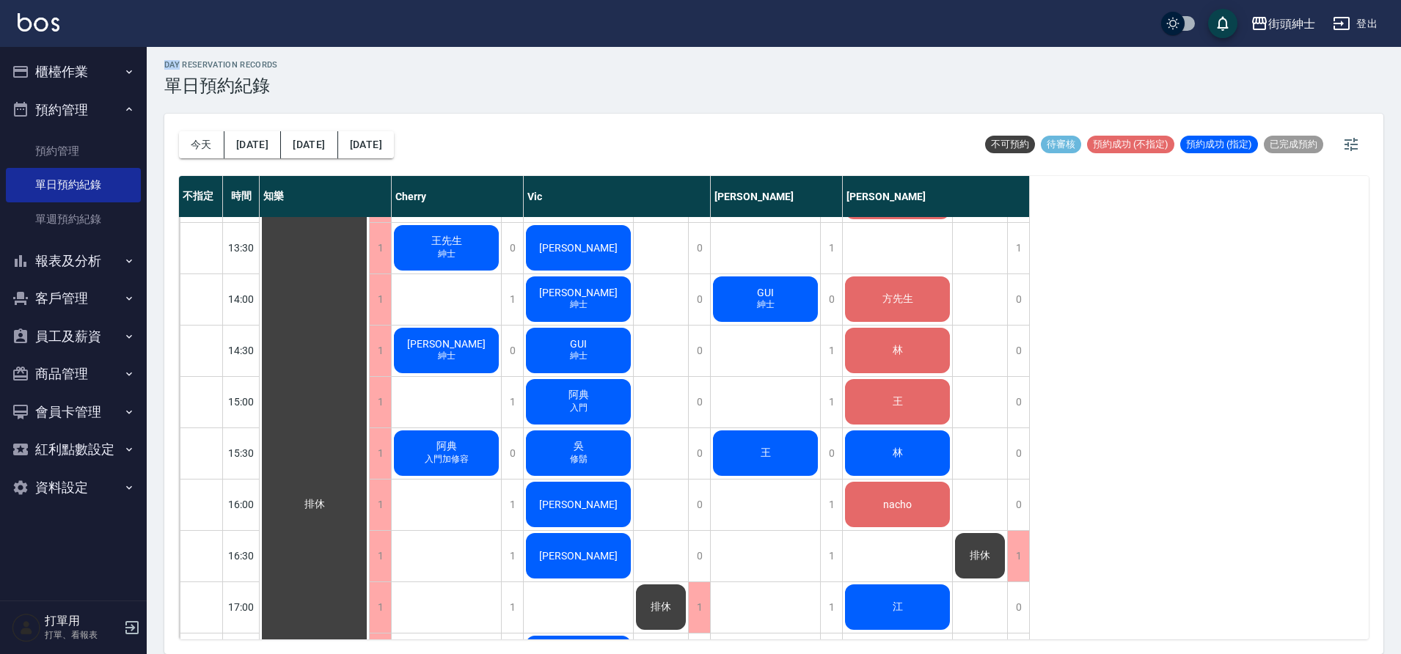
scroll to position [466, 0]
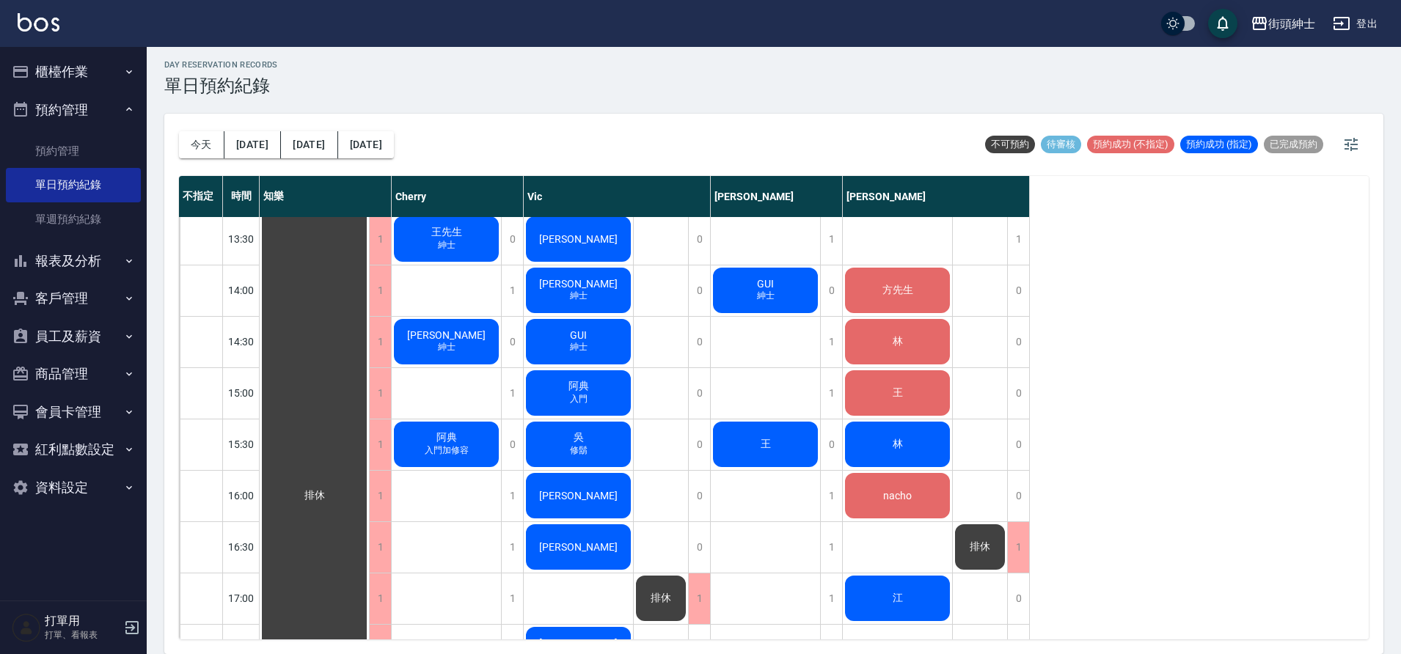
click at [369, 365] on div "威廉 紳士" at bounding box center [314, 496] width 109 height 1488
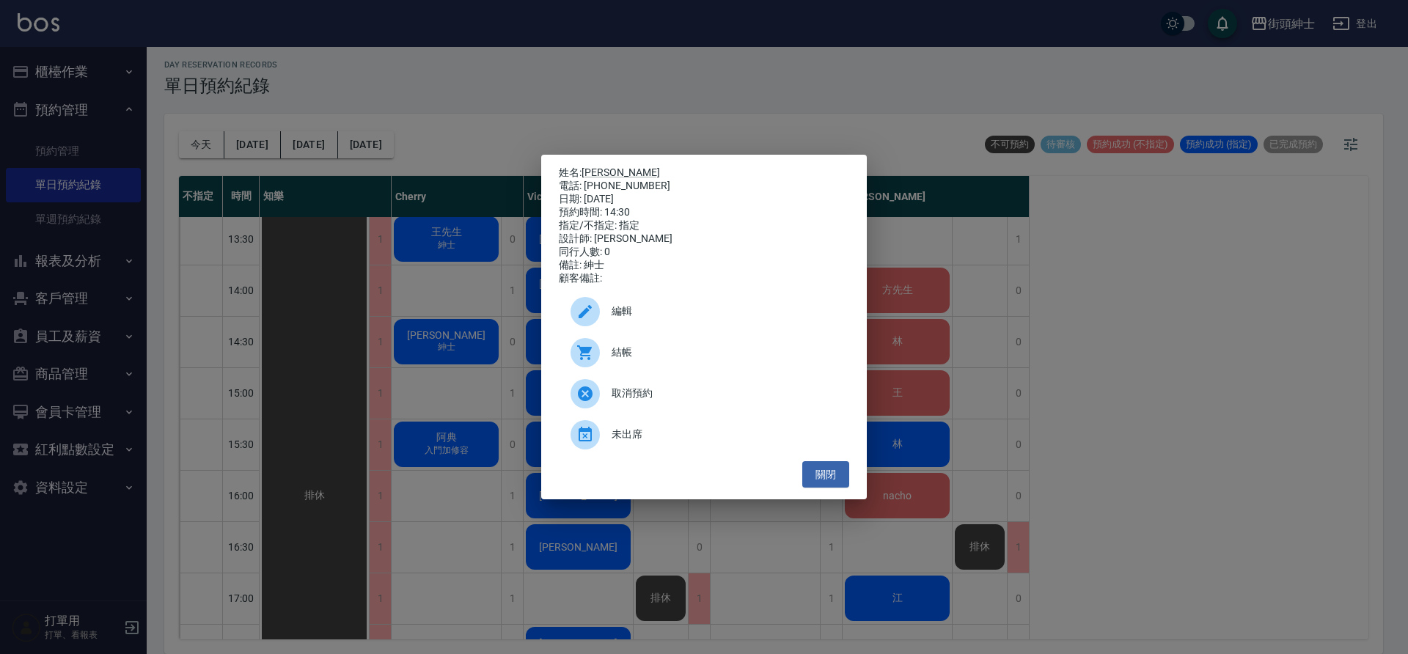
click at [684, 354] on span "結帳" at bounding box center [725, 352] width 226 height 15
click at [734, 310] on span "編輯" at bounding box center [725, 311] width 226 height 15
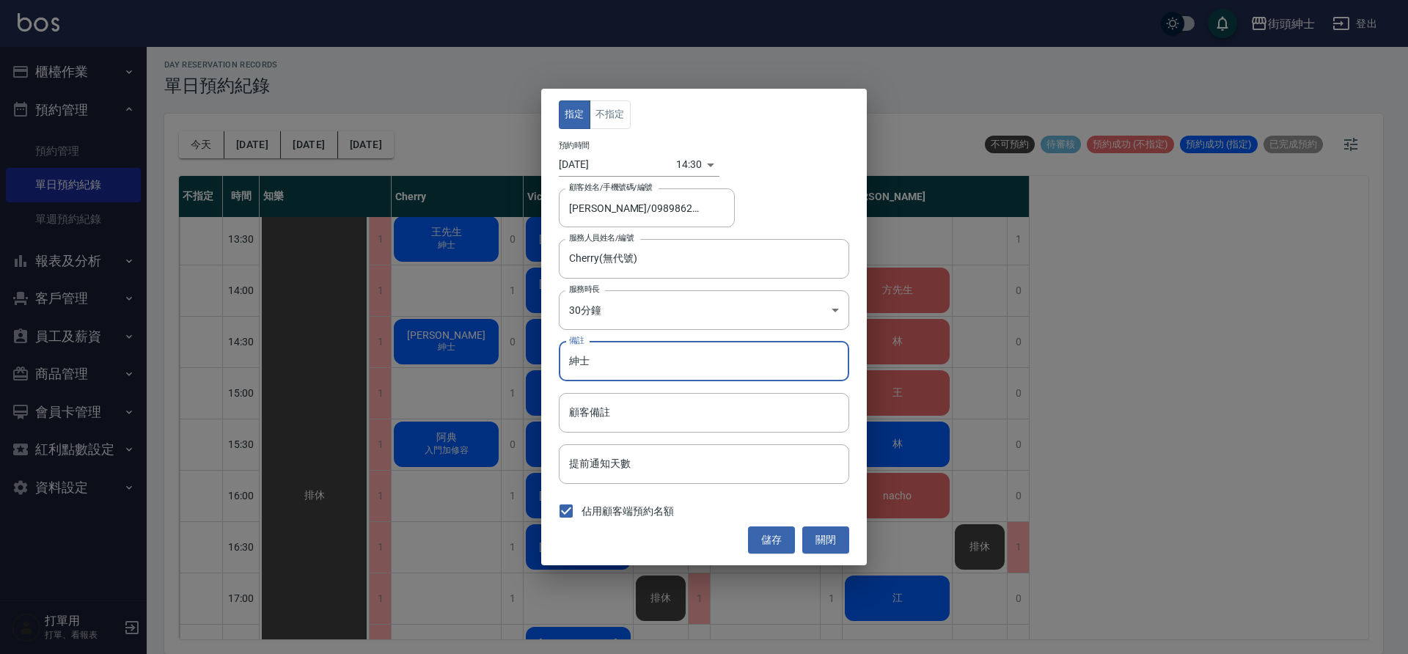
click at [651, 373] on input "紳士" at bounding box center [704, 362] width 291 height 40
type input "紳士+修容"
click at [755, 530] on button "儲存" at bounding box center [771, 540] width 47 height 27
click at [812, 538] on button "關閉" at bounding box center [826, 540] width 47 height 27
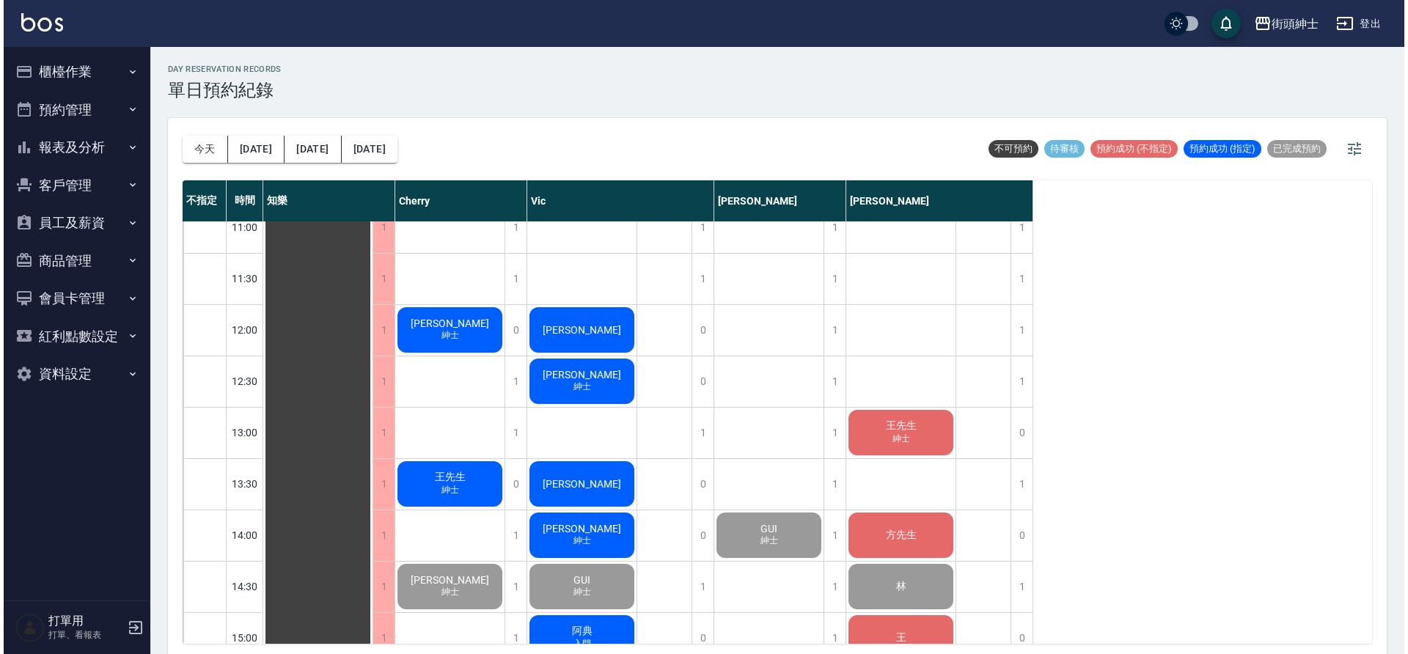
scroll to position [251, 0]
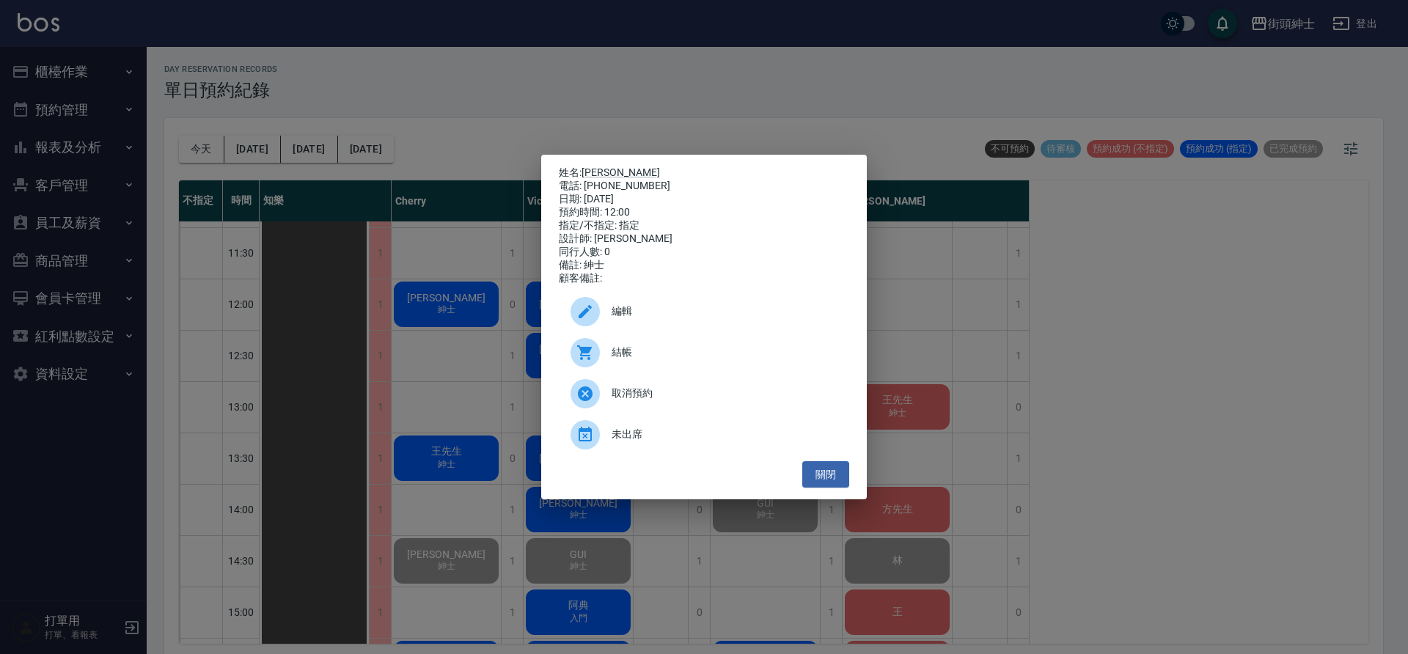
click at [615, 360] on span "結帳" at bounding box center [725, 352] width 226 height 15
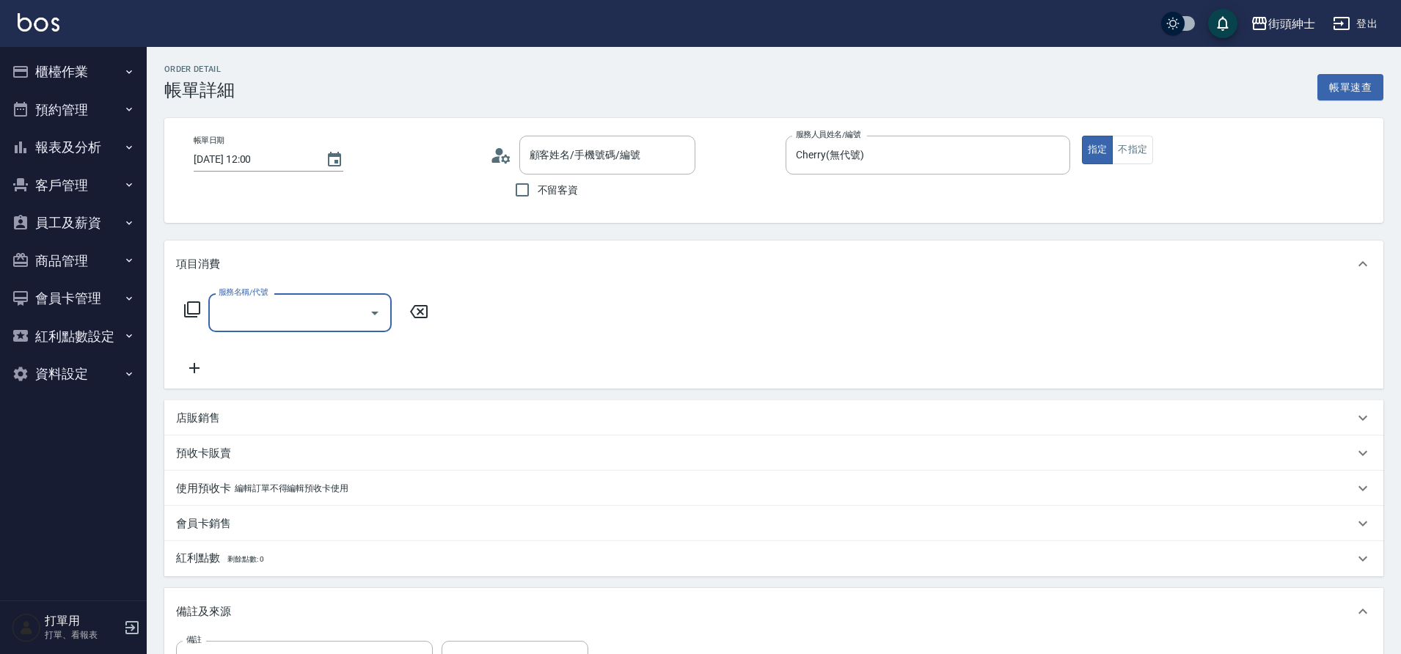
click at [279, 313] on input "服務名稱/代號" at bounding box center [289, 313] width 148 height 26
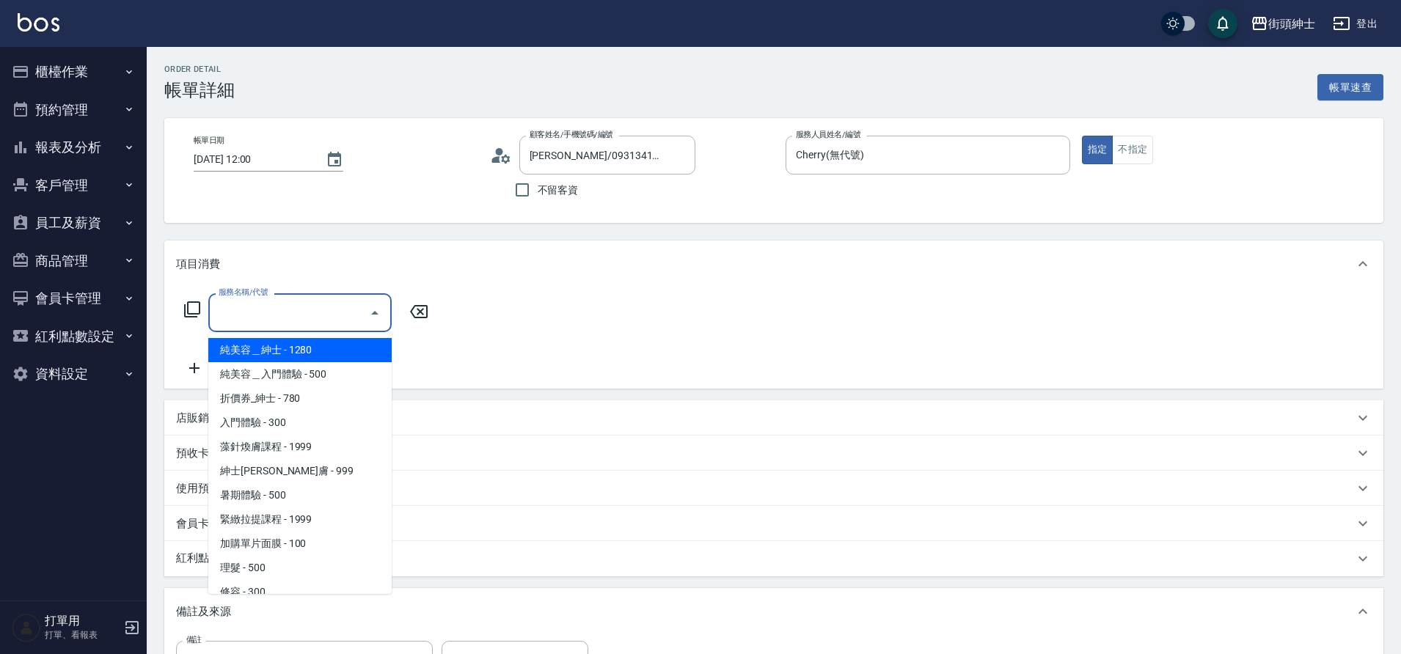
type input "[PERSON_NAME]/0931341800/null"
click at [321, 464] on span "紳士[PERSON_NAME]膚 - 999" at bounding box center [299, 471] width 183 height 24
type input "紳士[PERSON_NAME]膚"
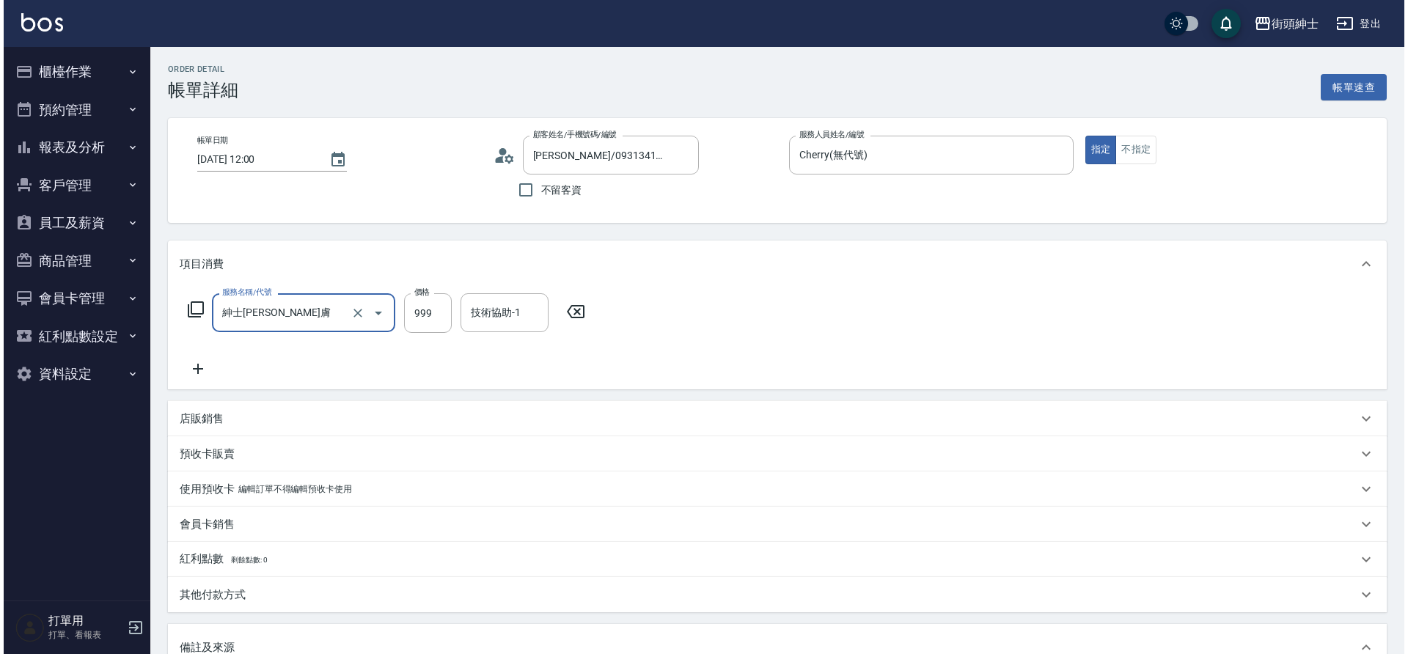
scroll to position [250, 0]
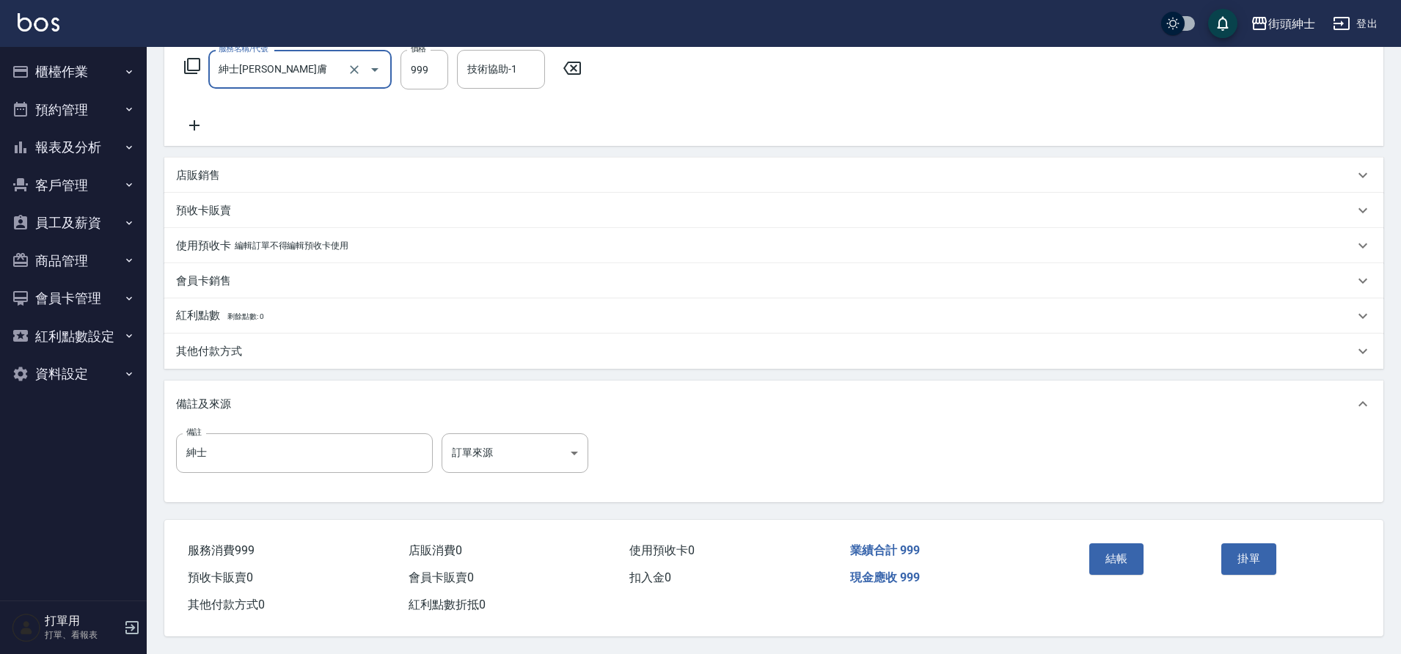
click at [1135, 561] on button "結帳" at bounding box center [1116, 559] width 55 height 31
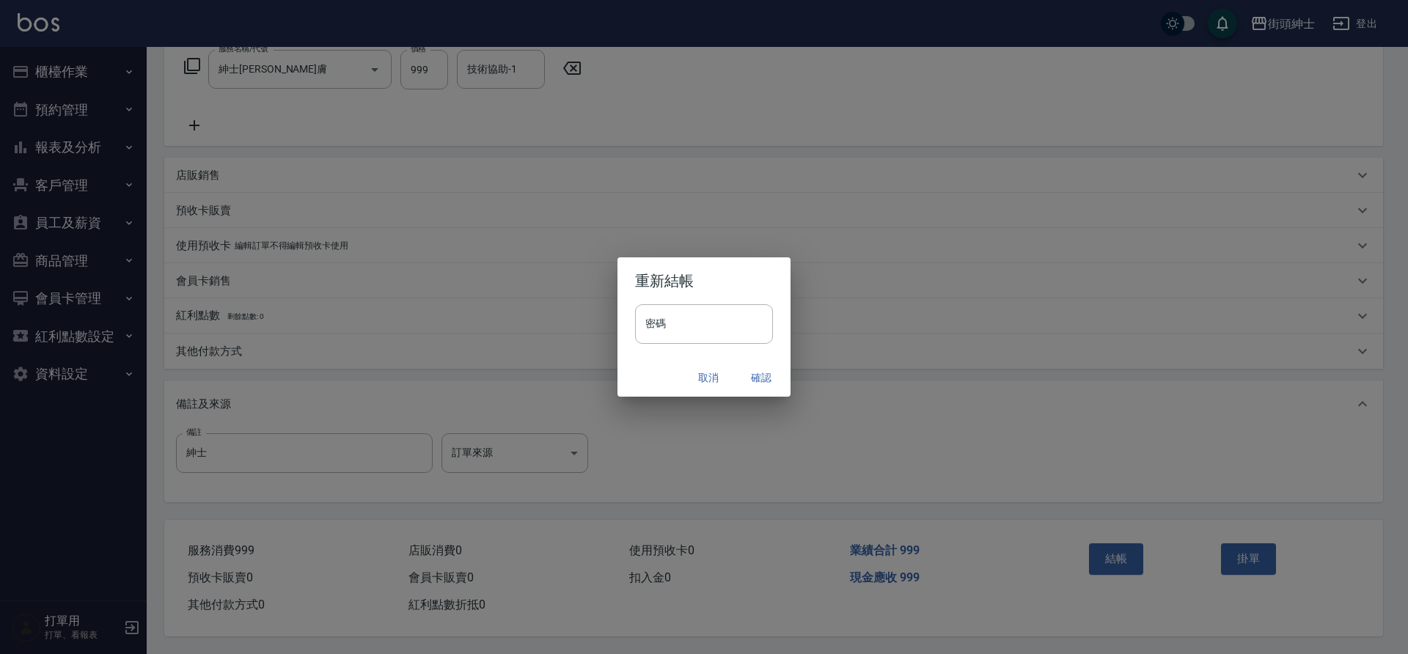
click at [761, 375] on button "確認" at bounding box center [761, 378] width 47 height 27
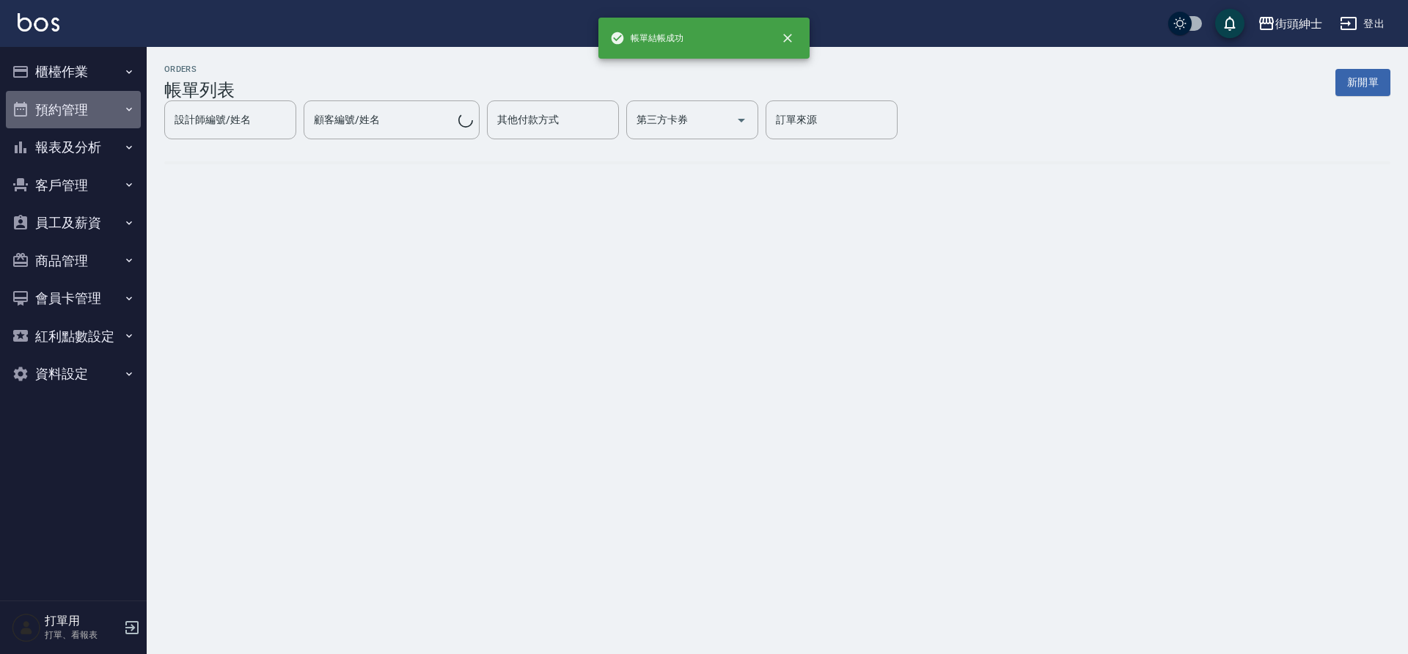
click at [123, 100] on button "預約管理" at bounding box center [73, 110] width 135 height 38
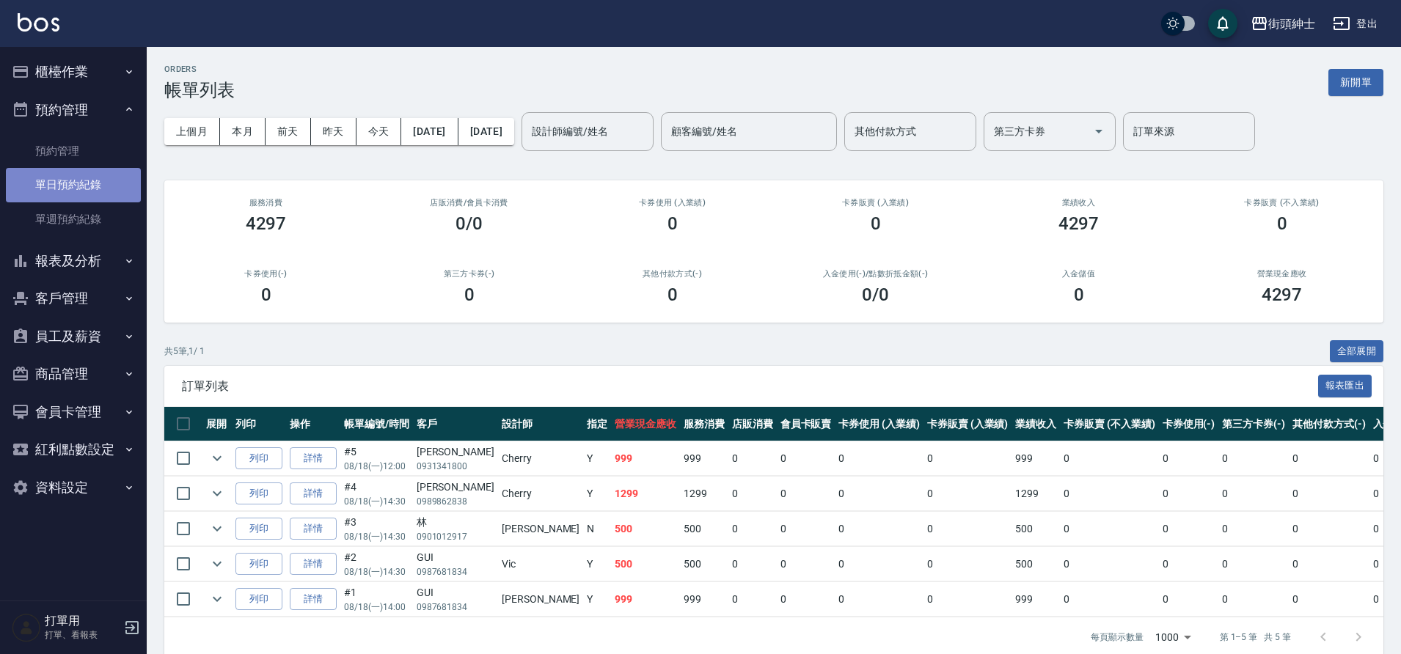
drag, startPoint x: 0, startPoint y: 0, endPoint x: 103, endPoint y: 175, distance: 203.2
click at [103, 175] on link "單日預約紀錄" at bounding box center [73, 185] width 135 height 34
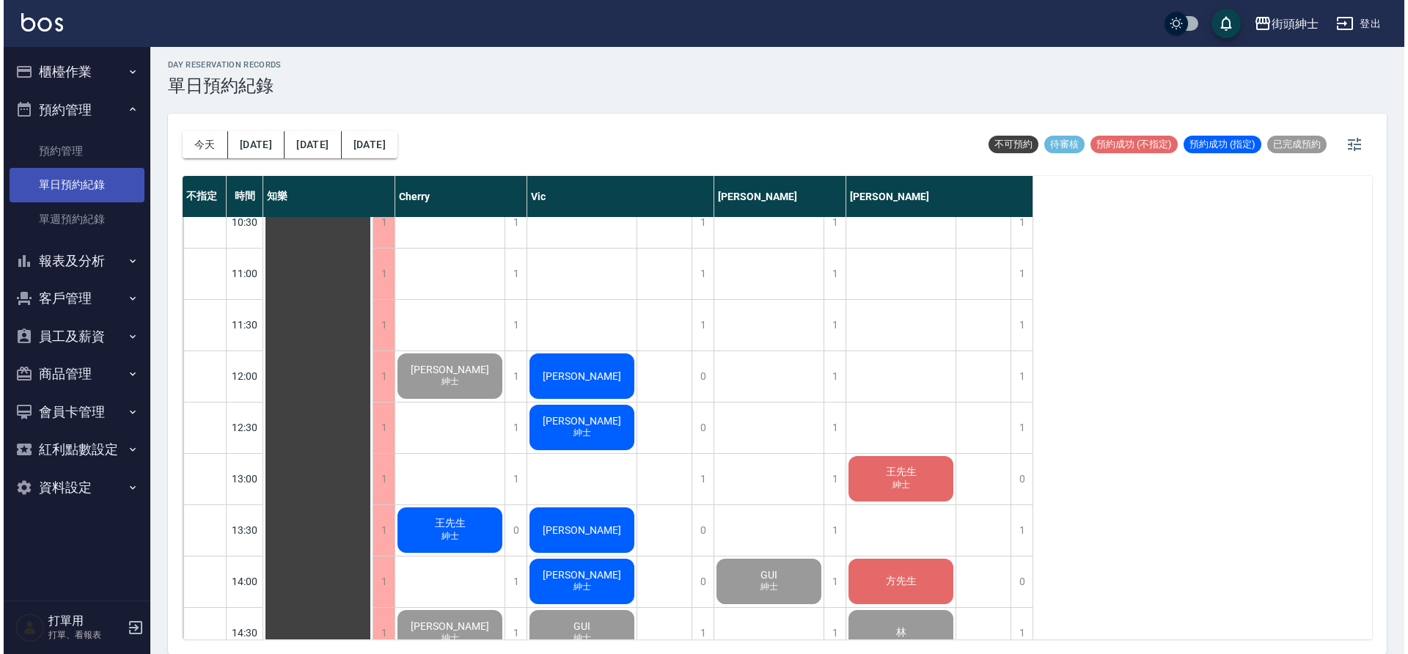
scroll to position [242, 0]
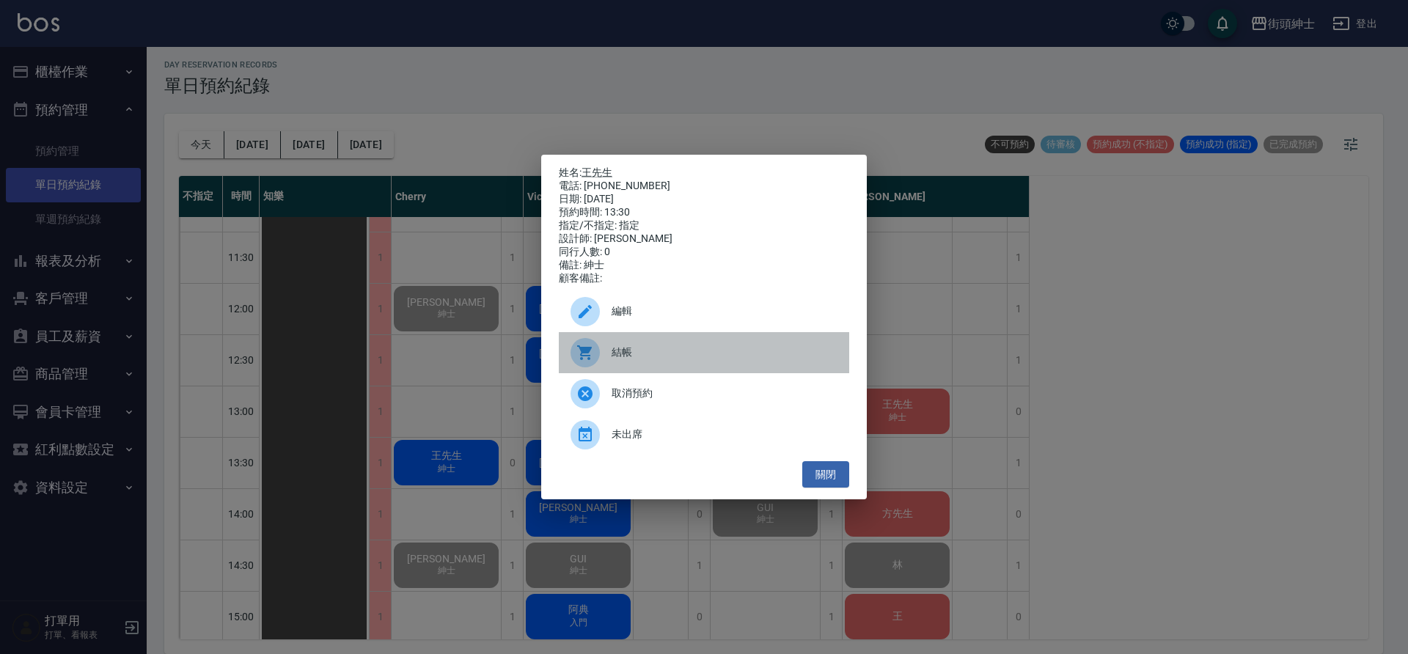
click at [666, 359] on span "結帳" at bounding box center [725, 352] width 226 height 15
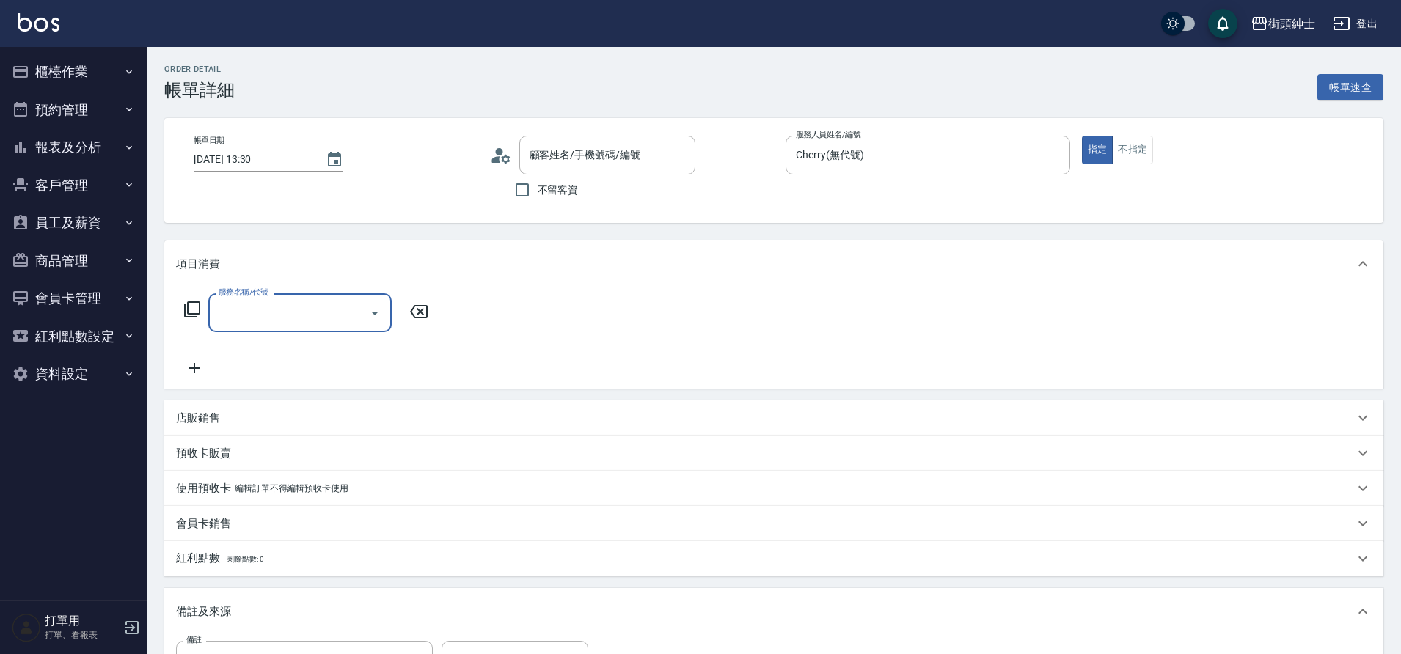
type input "王先生/0962002125/null"
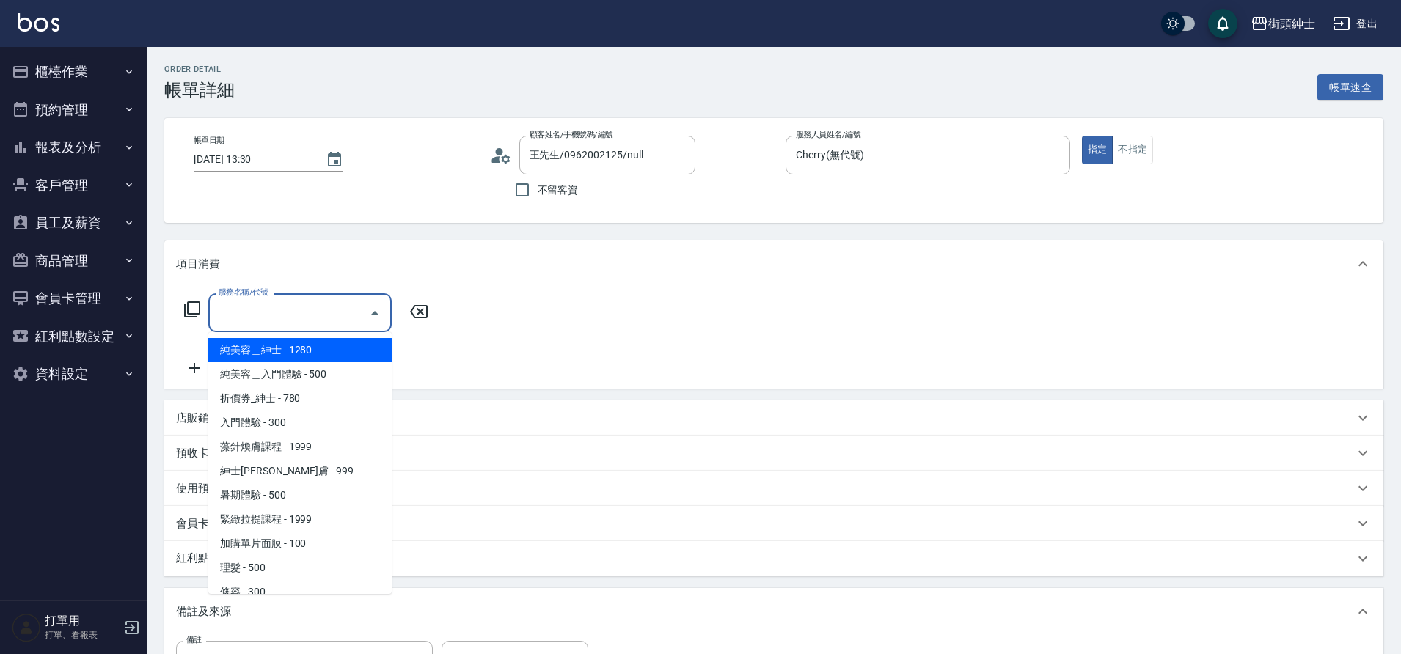
click at [313, 324] on input "服務名稱/代號" at bounding box center [289, 313] width 148 height 26
click at [300, 474] on span "紳士[PERSON_NAME]膚 - 999" at bounding box center [299, 471] width 183 height 24
type input "紳士[PERSON_NAME]膚"
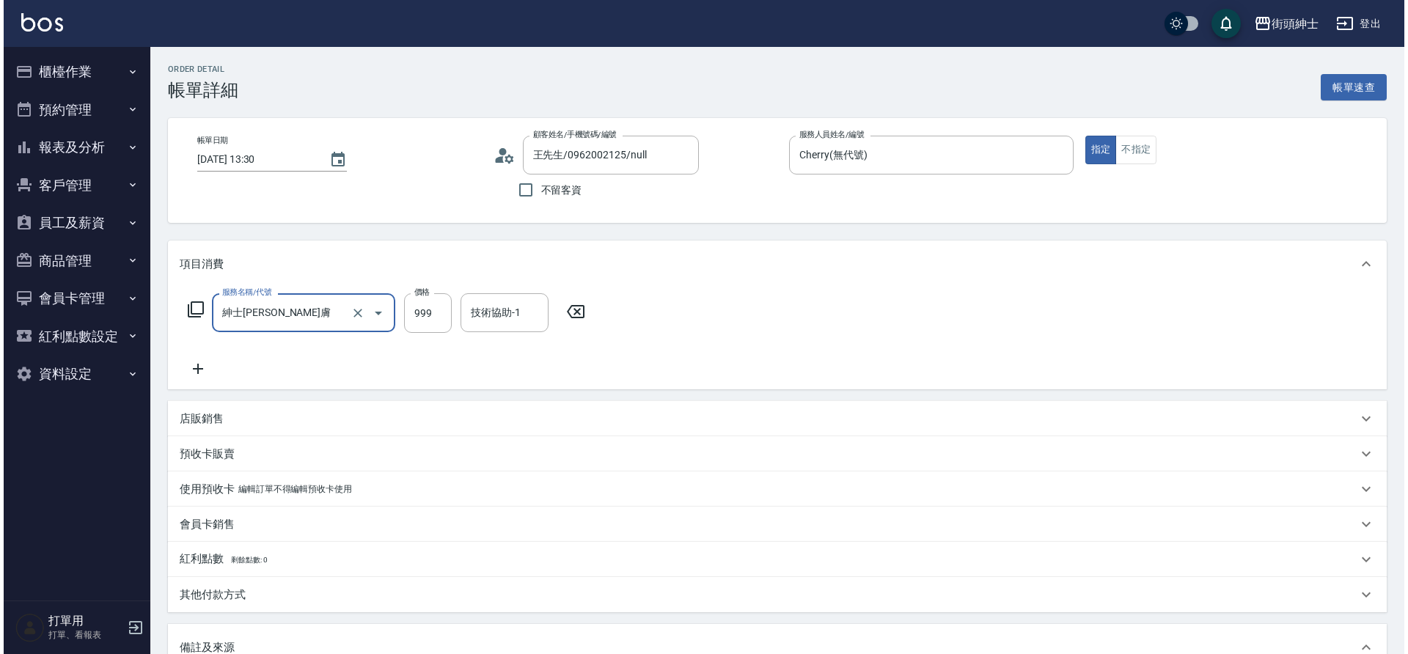
scroll to position [250, 0]
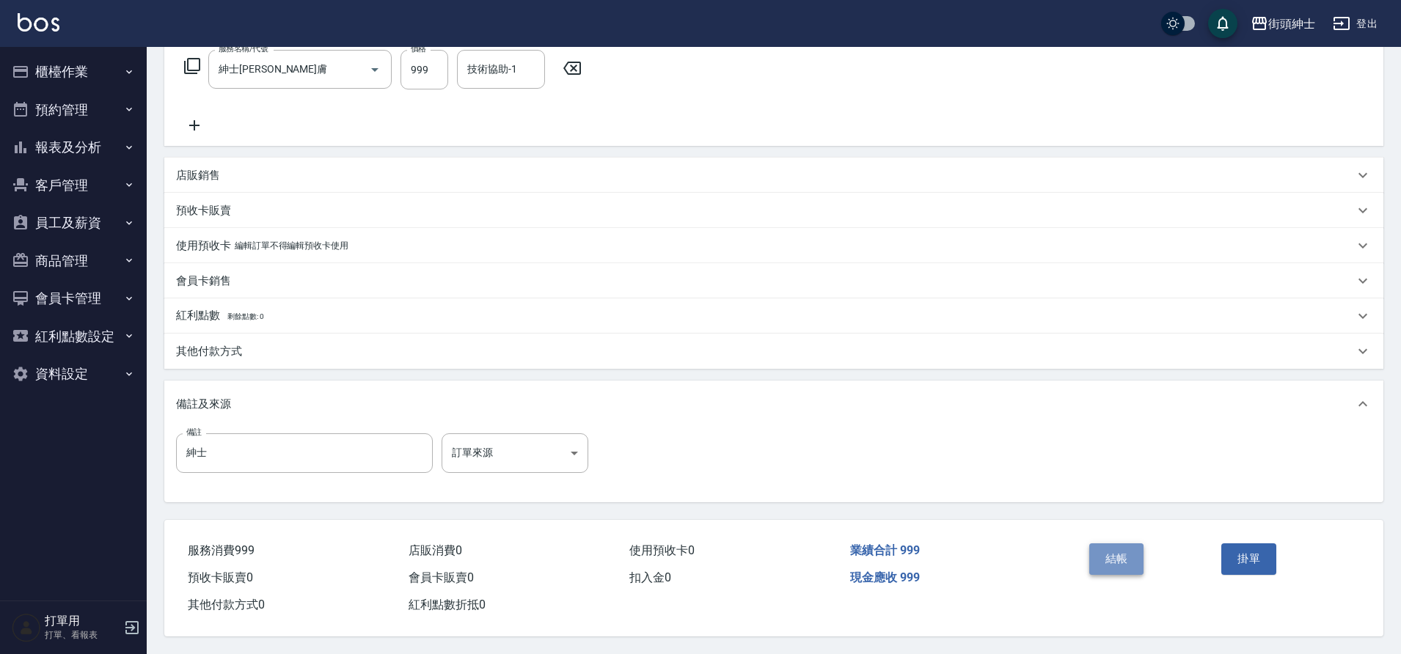
drag, startPoint x: 0, startPoint y: 0, endPoint x: 1114, endPoint y: 545, distance: 1240.5
click at [1114, 545] on button "結帳" at bounding box center [1116, 559] width 55 height 31
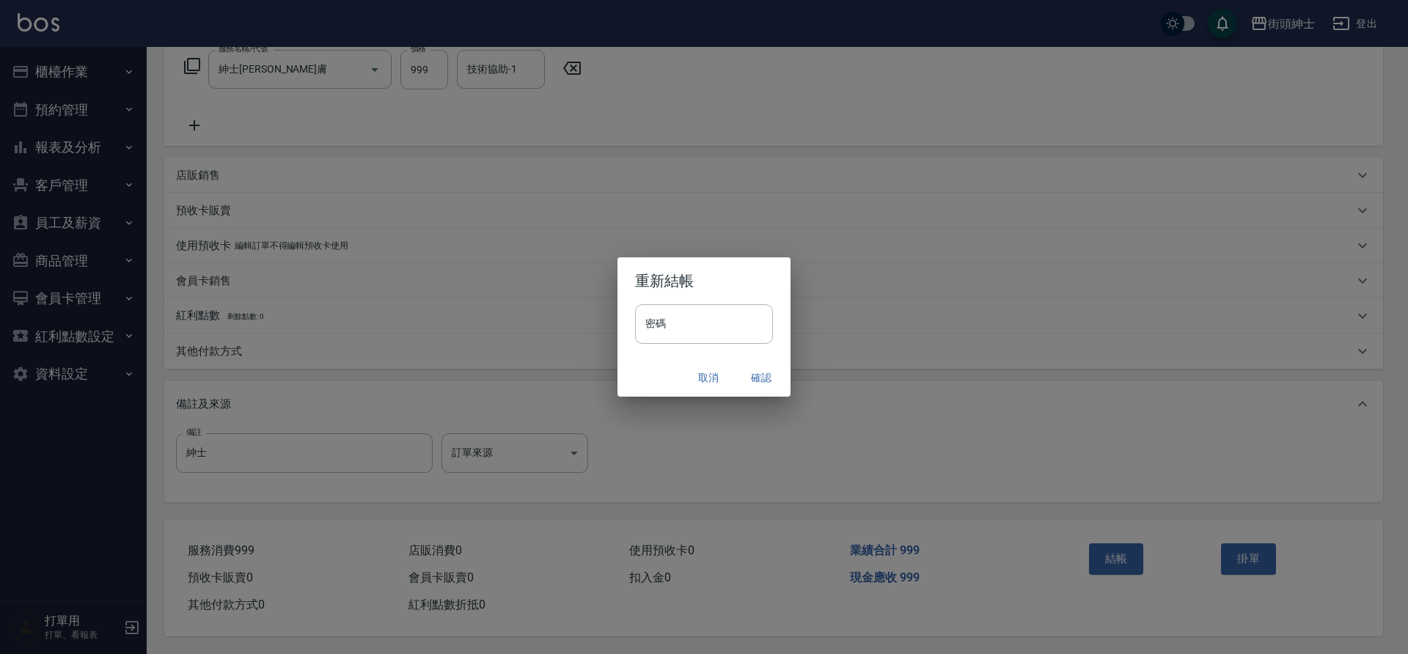
drag, startPoint x: 1114, startPoint y: 545, endPoint x: 759, endPoint y: 377, distance: 393.5
click at [759, 377] on button "確認" at bounding box center [761, 378] width 47 height 27
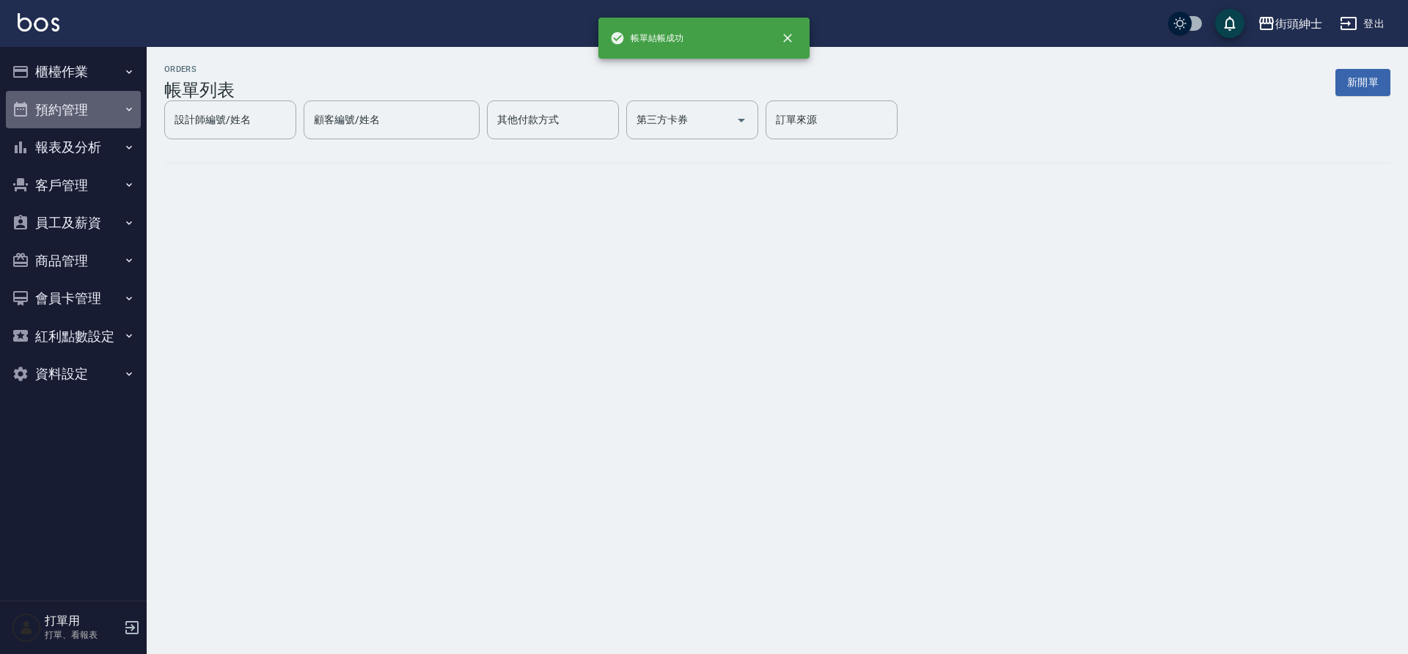
click at [50, 116] on button "預約管理" at bounding box center [73, 110] width 135 height 38
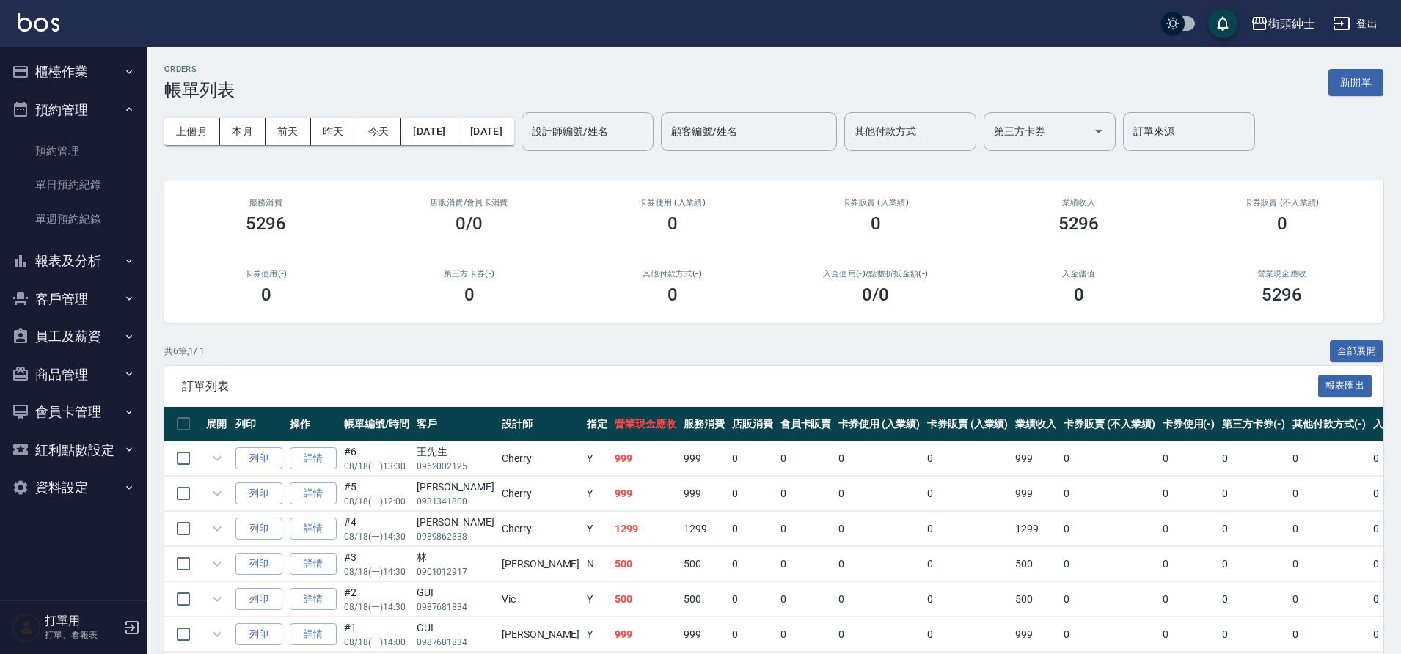
click at [75, 172] on link "單日預約紀錄" at bounding box center [73, 185] width 135 height 34
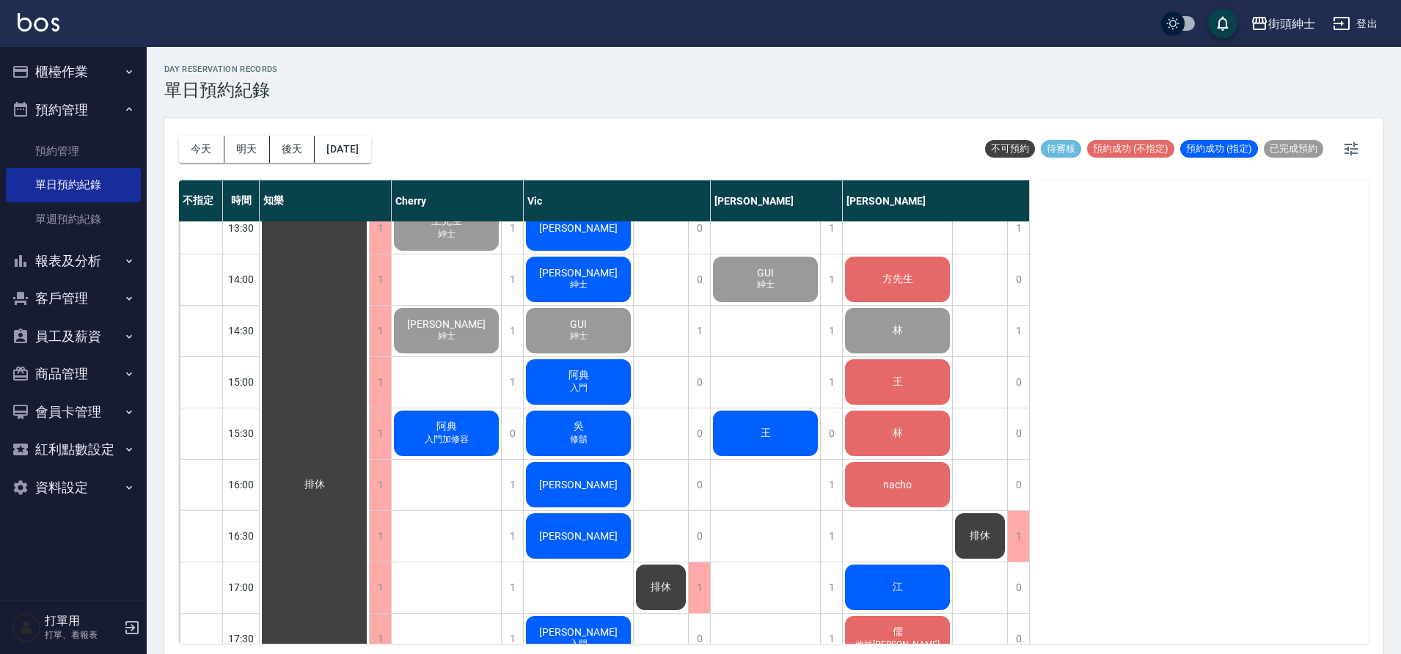
scroll to position [478, 0]
